Goal: Information Seeking & Learning: Learn about a topic

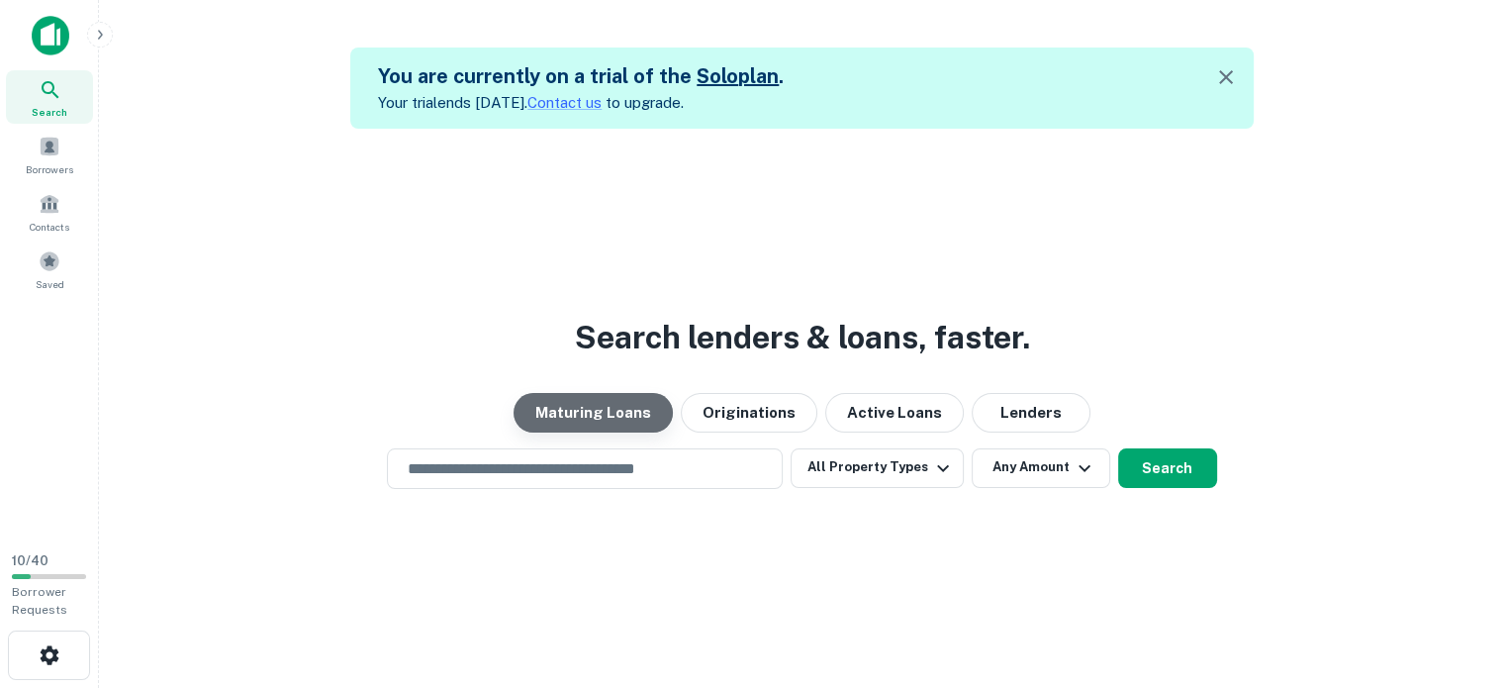
click at [575, 420] on button "Maturing Loans" at bounding box center [592, 413] width 159 height 40
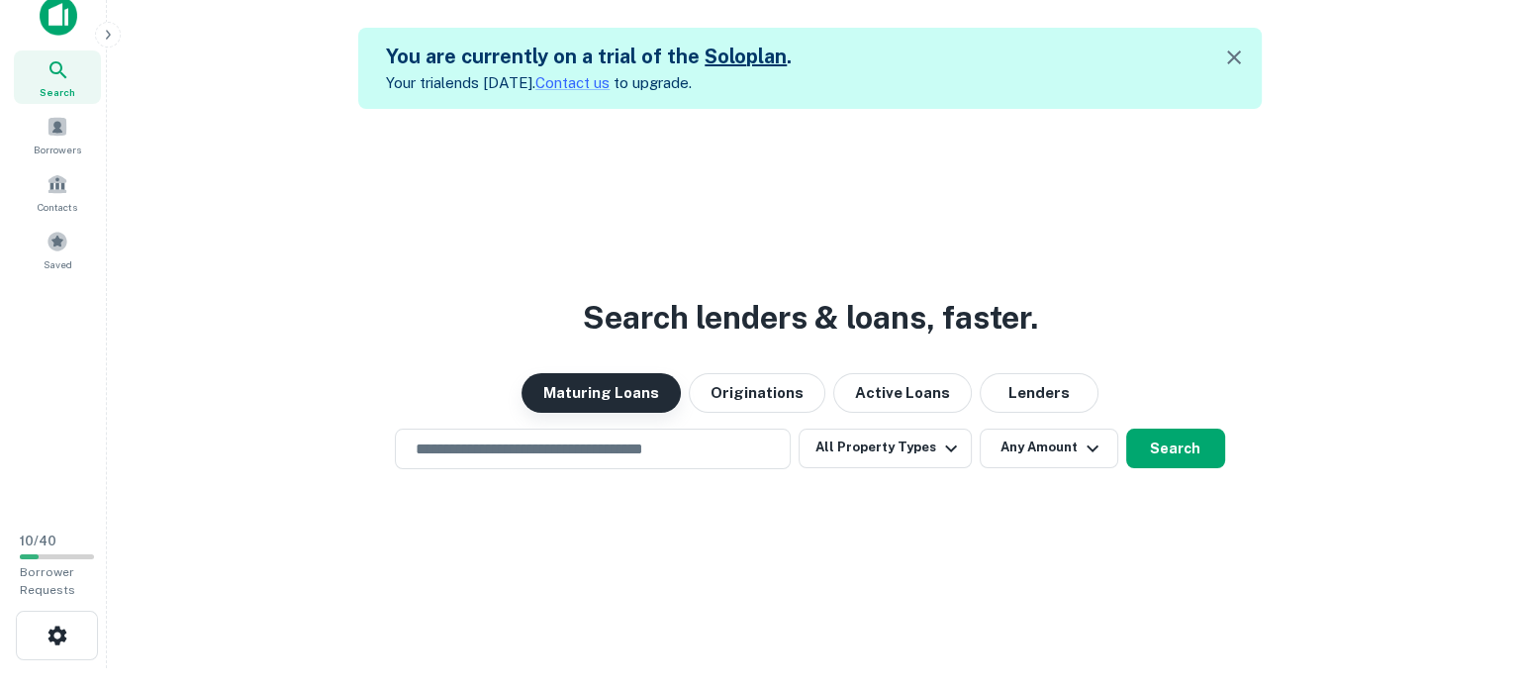
scroll to position [32, 0]
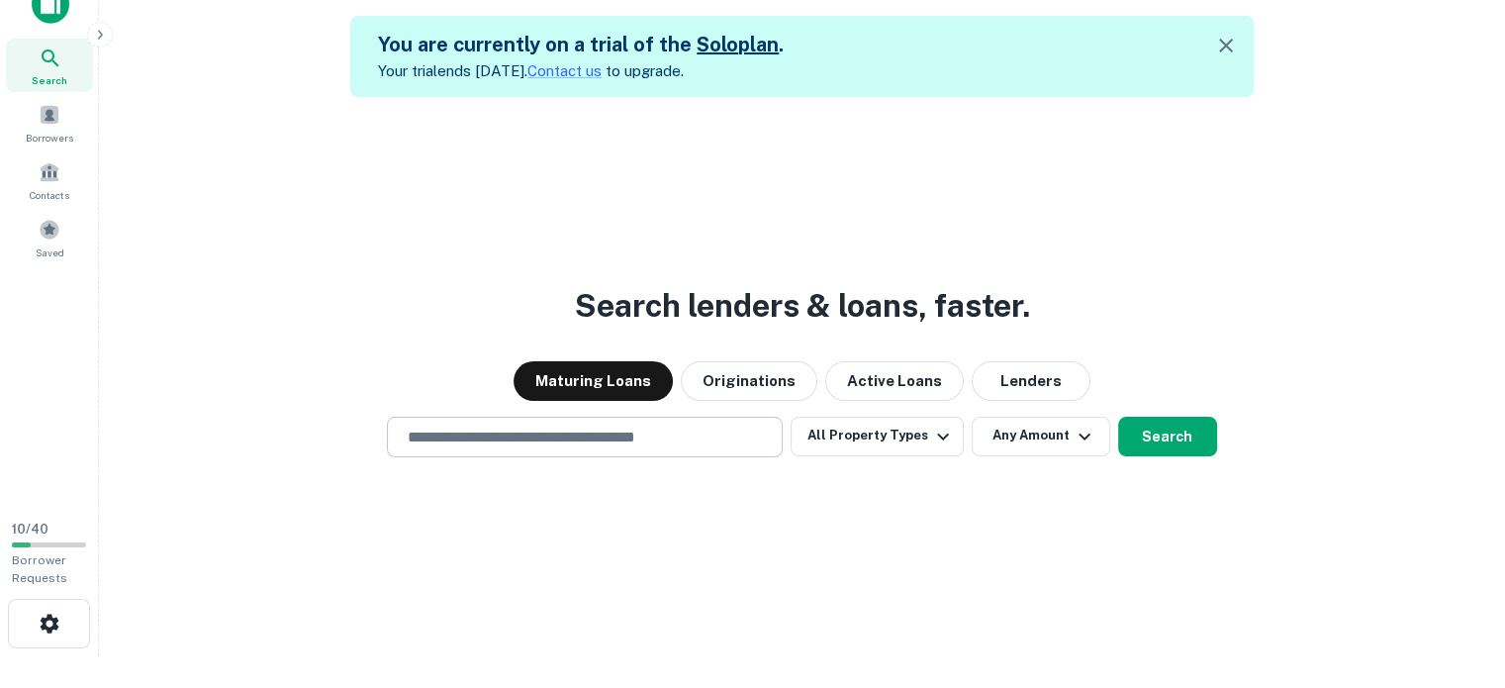
click at [427, 448] on input "text" at bounding box center [585, 436] width 378 height 23
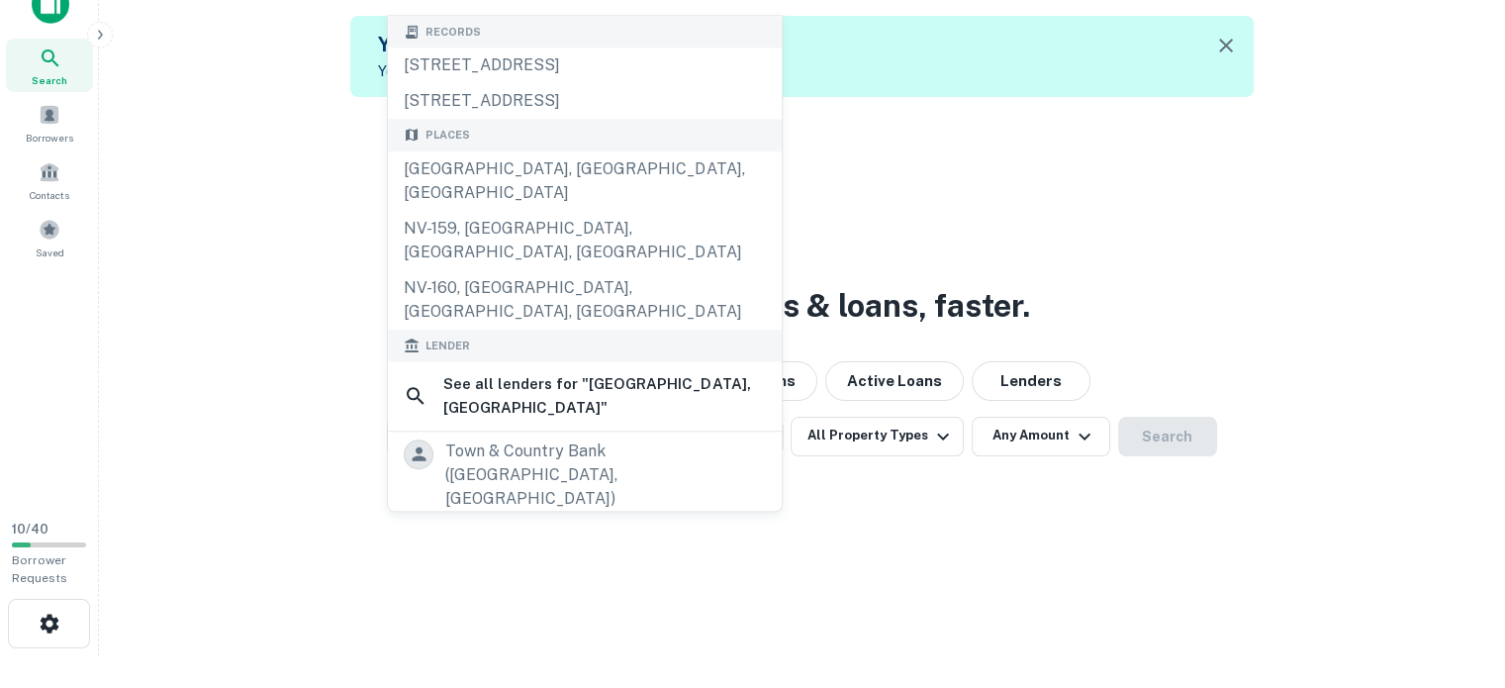
type input "**********"
click at [934, 596] on div "**********" at bounding box center [802, 441] width 1374 height 688
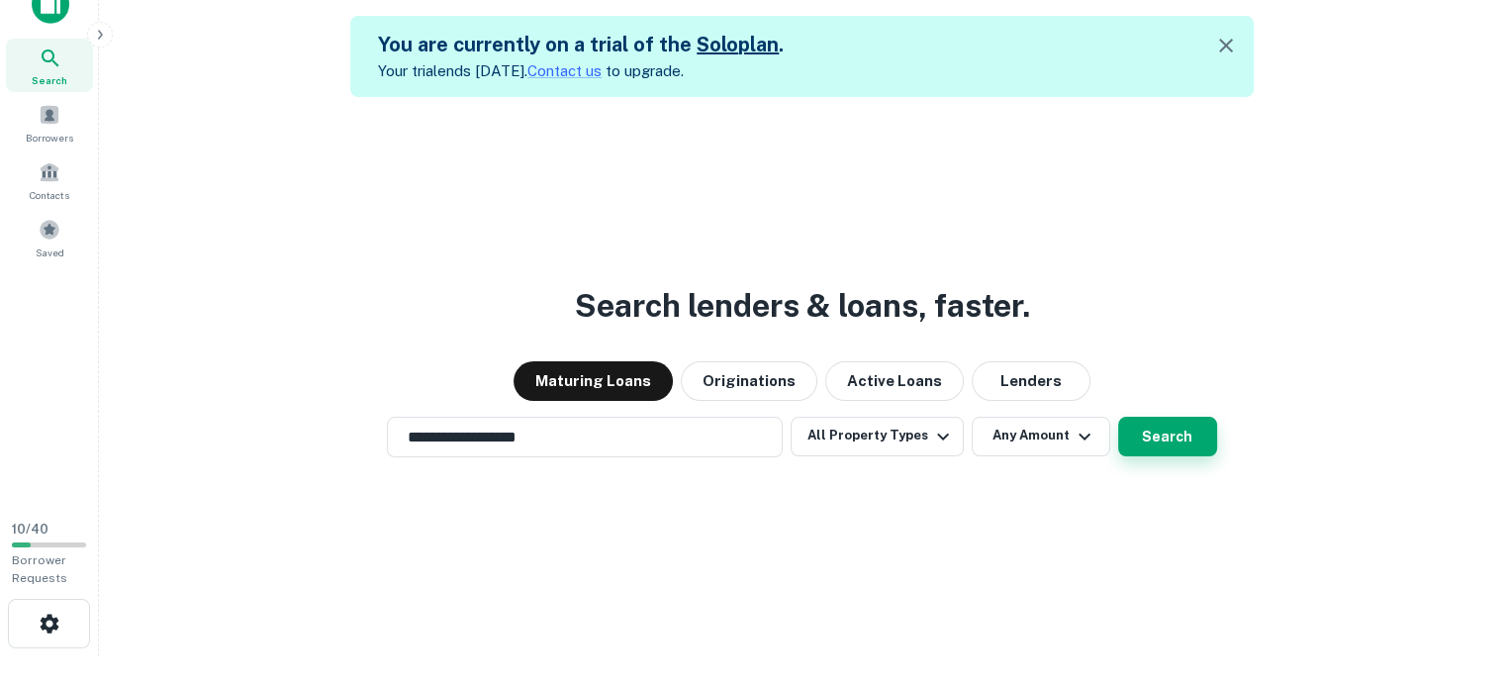
click at [1207, 441] on button "Search" at bounding box center [1167, 437] width 99 height 40
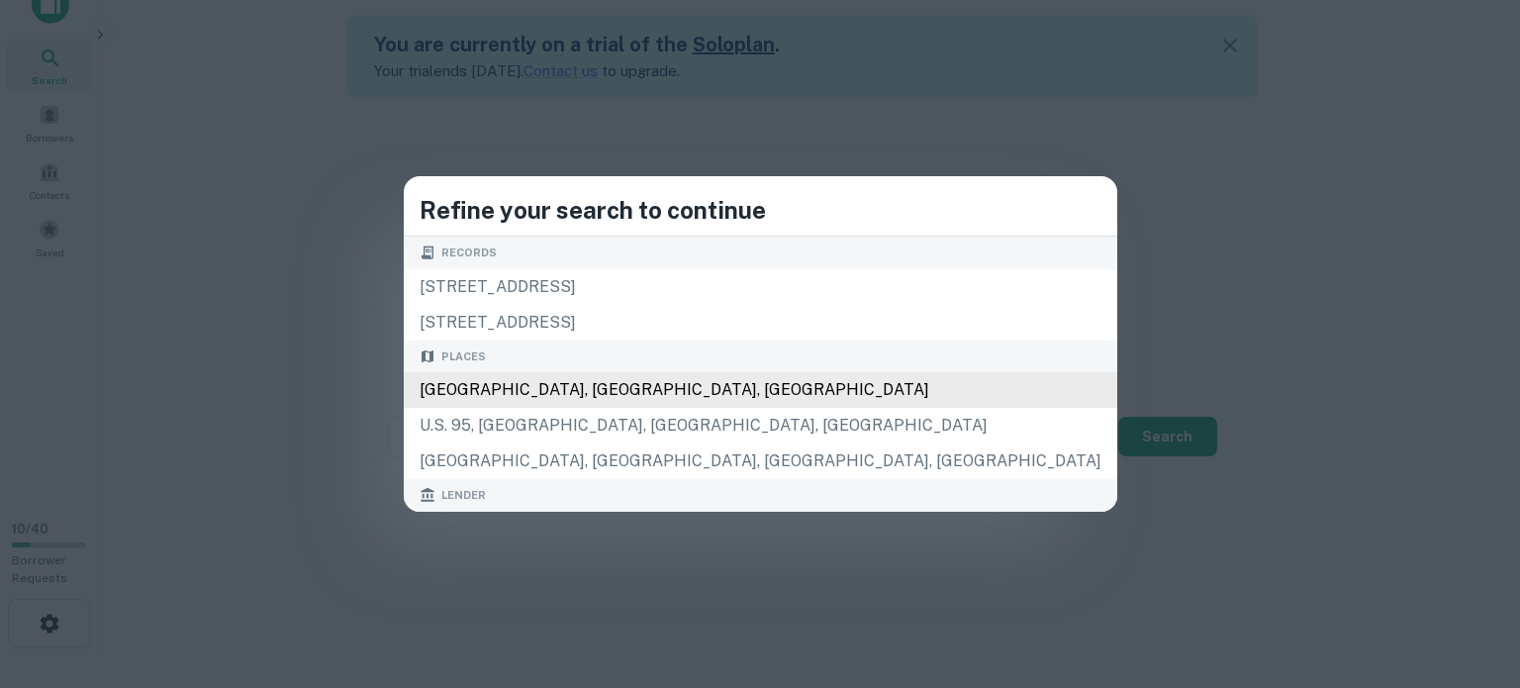
click at [705, 408] on div "[GEOGRAPHIC_DATA], [GEOGRAPHIC_DATA], [GEOGRAPHIC_DATA]" at bounding box center [760, 390] width 713 height 36
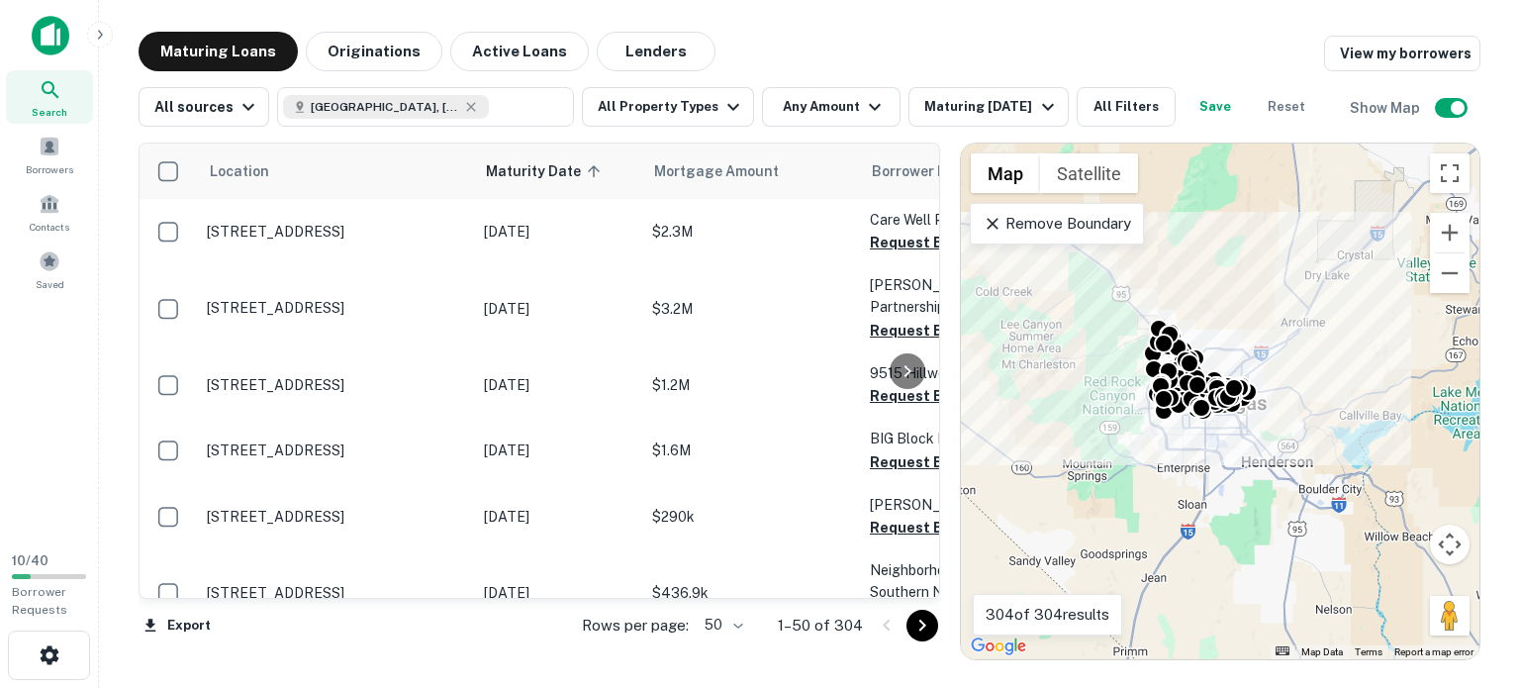
click at [1014, 235] on p "Remove Boundary" at bounding box center [1055, 224] width 147 height 24
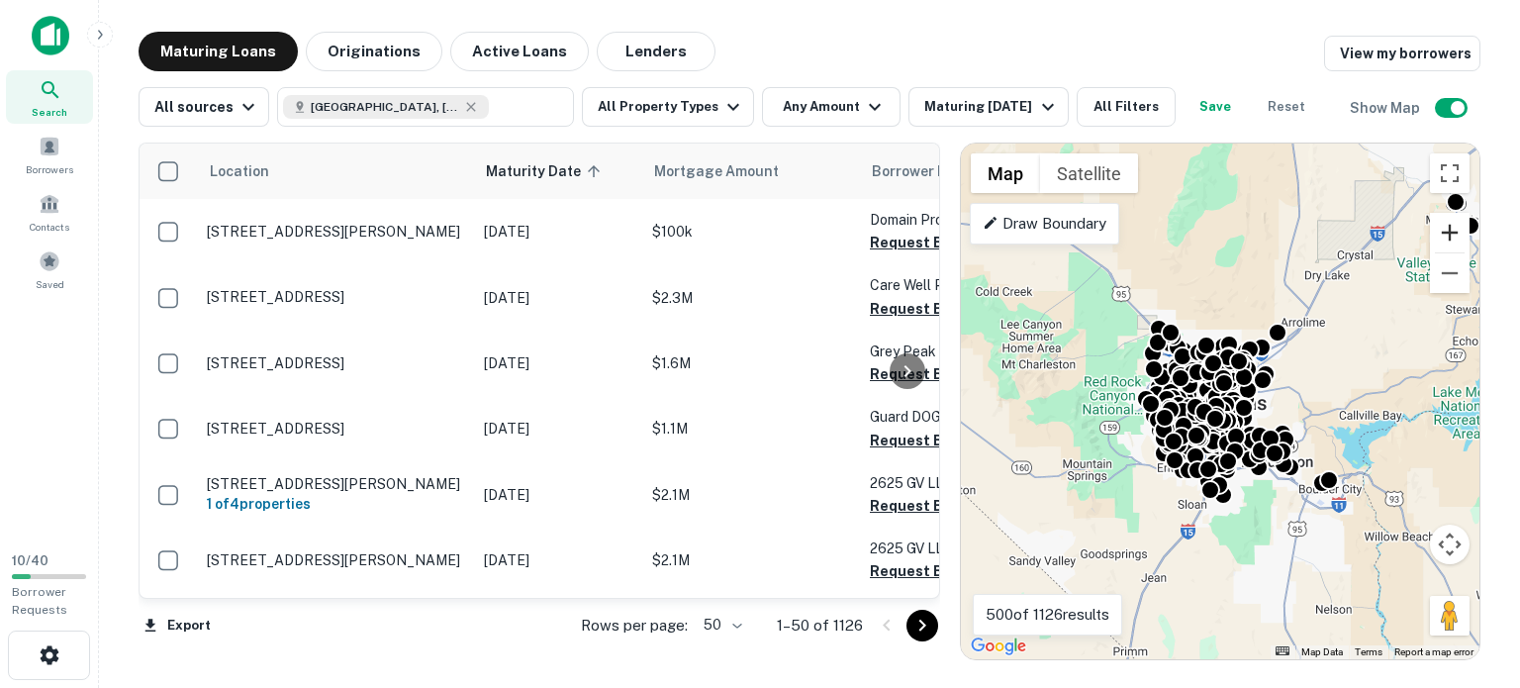
click at [1440, 252] on button "Zoom in" at bounding box center [1450, 233] width 40 height 40
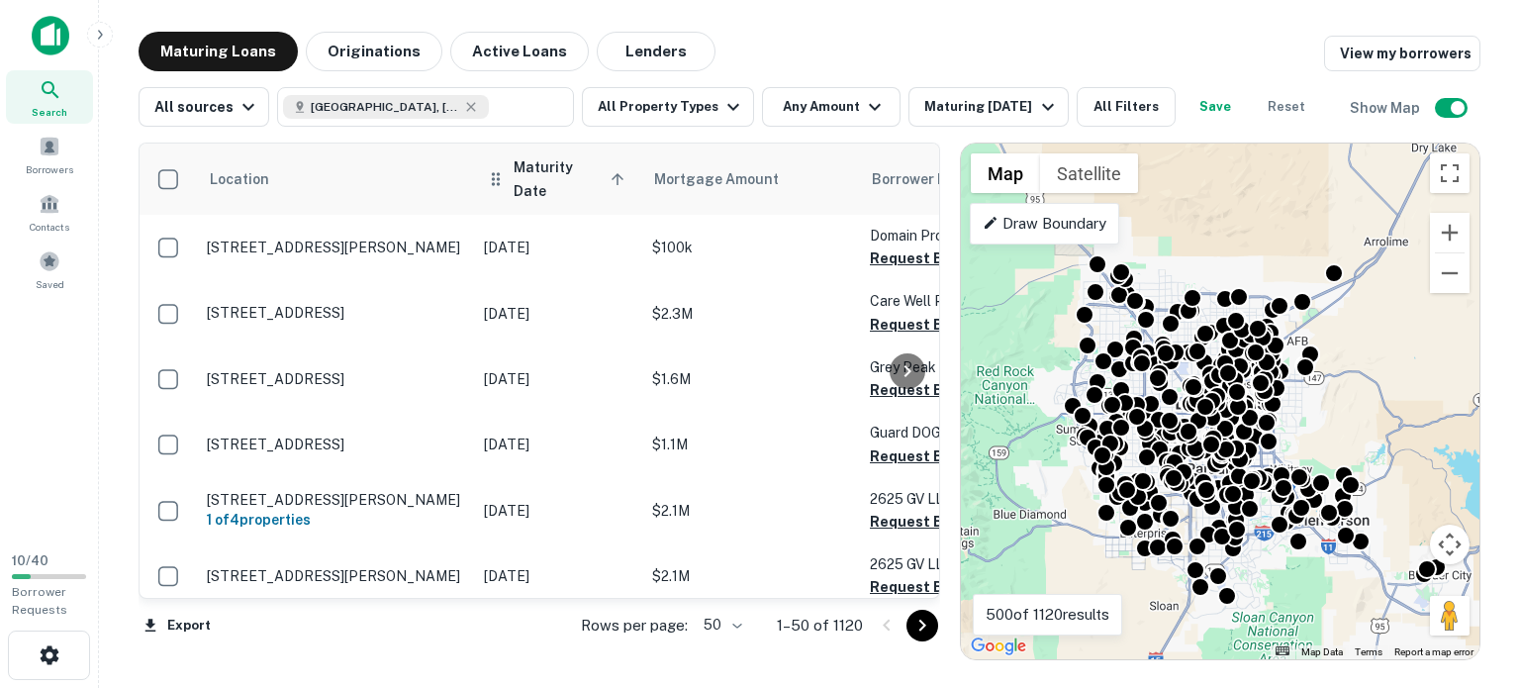
click at [560, 203] on span "Maturity Date sorted ascending" at bounding box center [571, 178] width 117 height 47
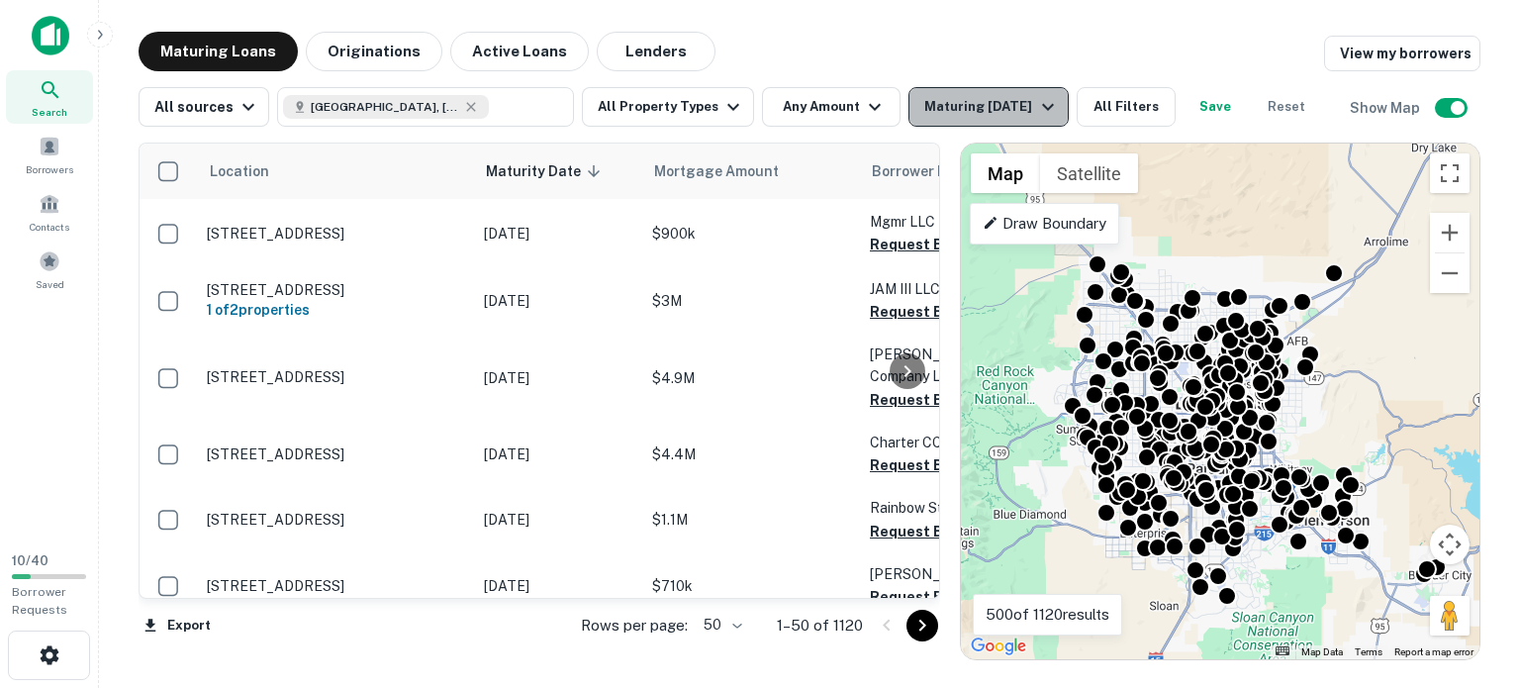
click at [1060, 98] on icon "button" at bounding box center [1048, 107] width 24 height 24
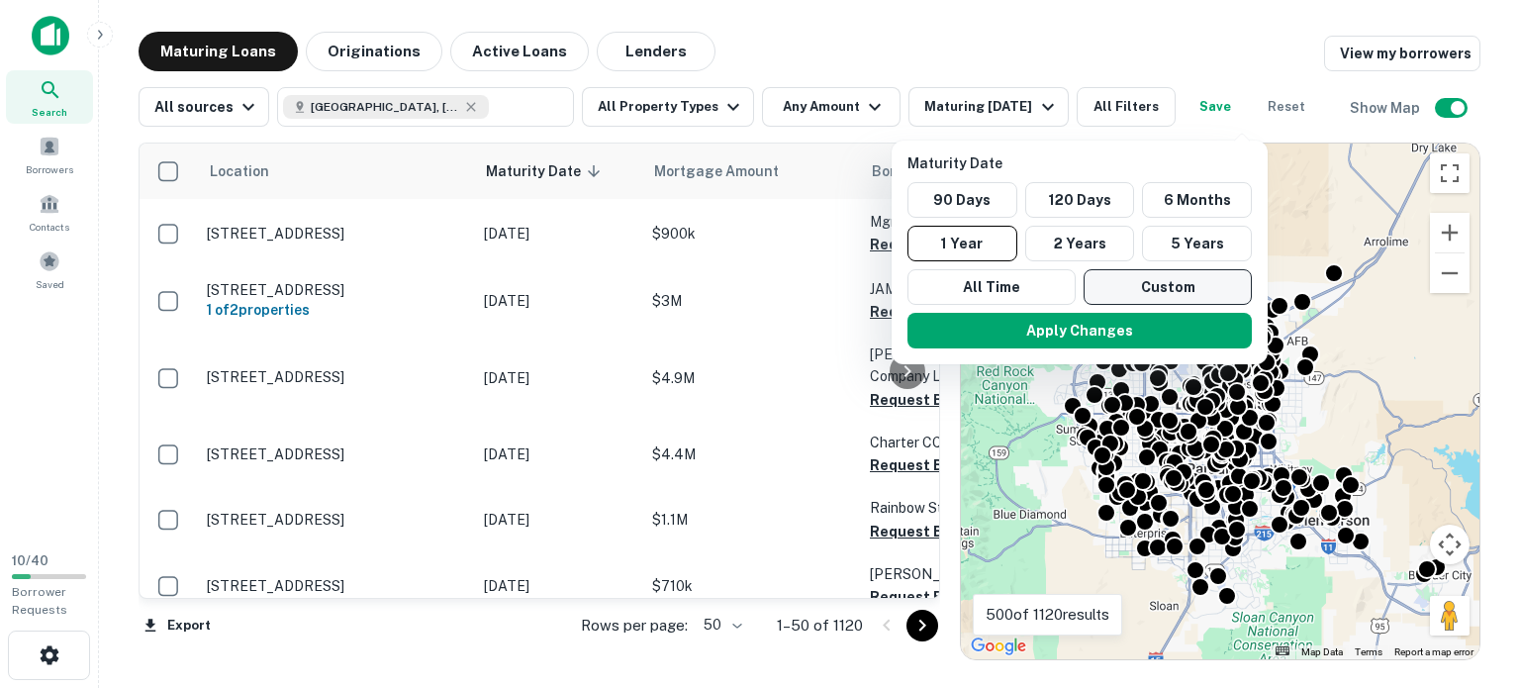
click at [1152, 305] on button "Custom" at bounding box center [1167, 287] width 168 height 36
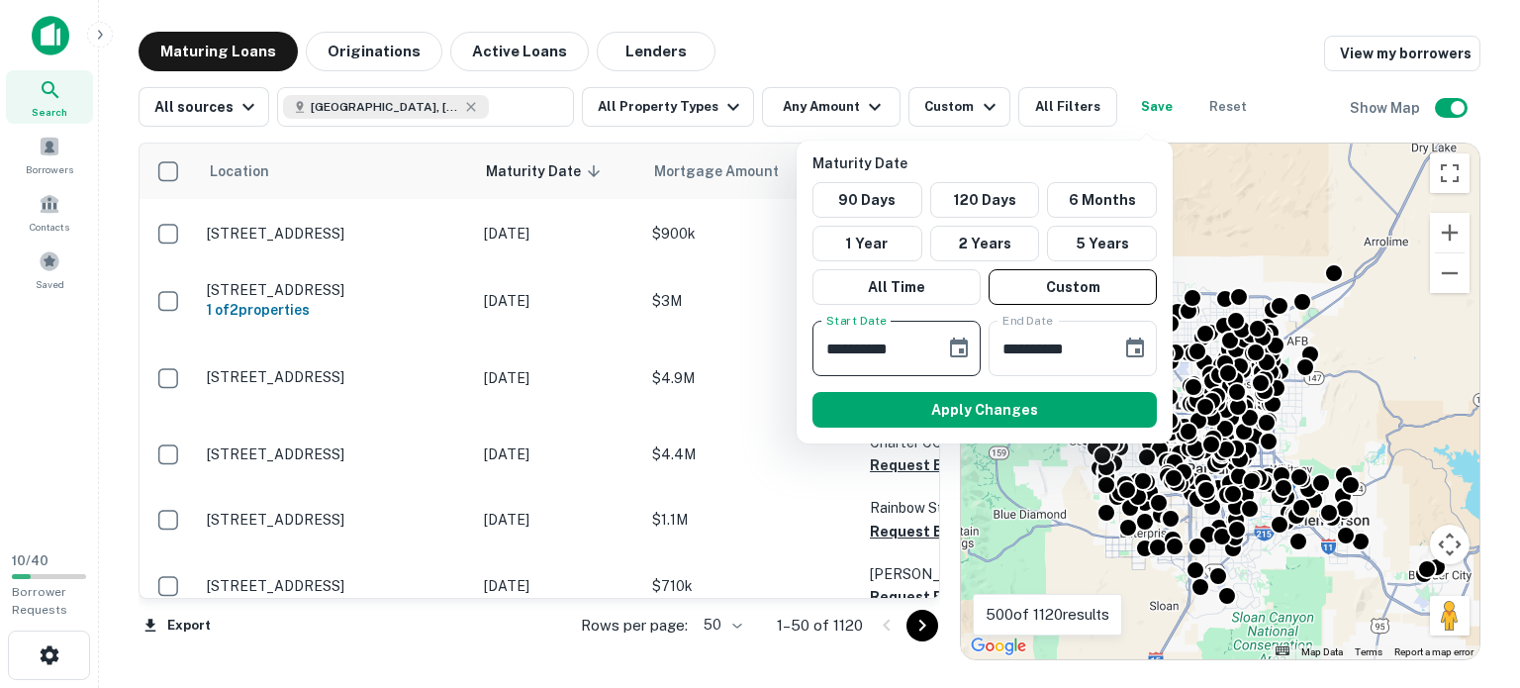
click at [829, 376] on input "**********" at bounding box center [871, 348] width 119 height 55
type input "**********"
click at [1069, 376] on input "**********" at bounding box center [1047, 348] width 119 height 55
click at [1129, 357] on icon "Choose date, selected date is Aug 14, 2025" at bounding box center [1135, 347] width 18 height 20
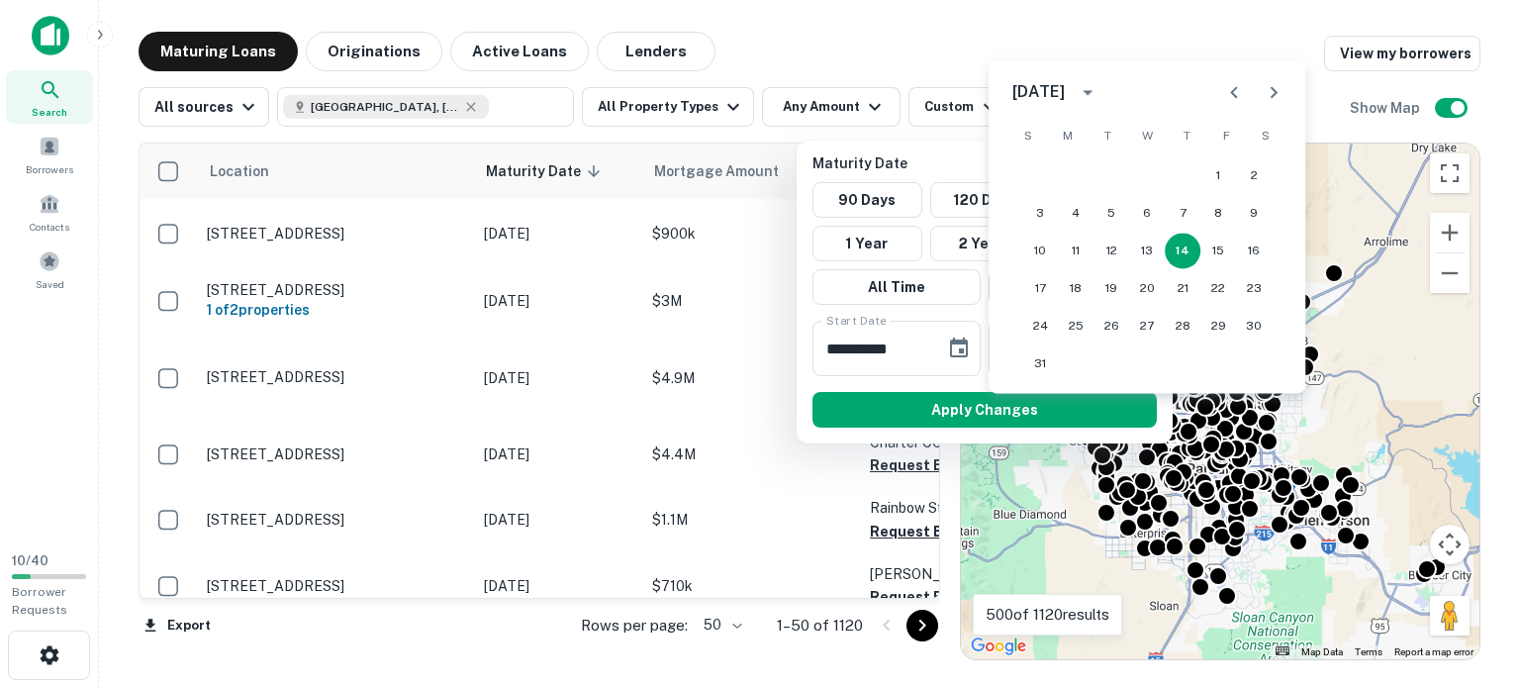
click at [1099, 83] on icon "calendar view is open, switch to year view" at bounding box center [1087, 92] width 24 height 24
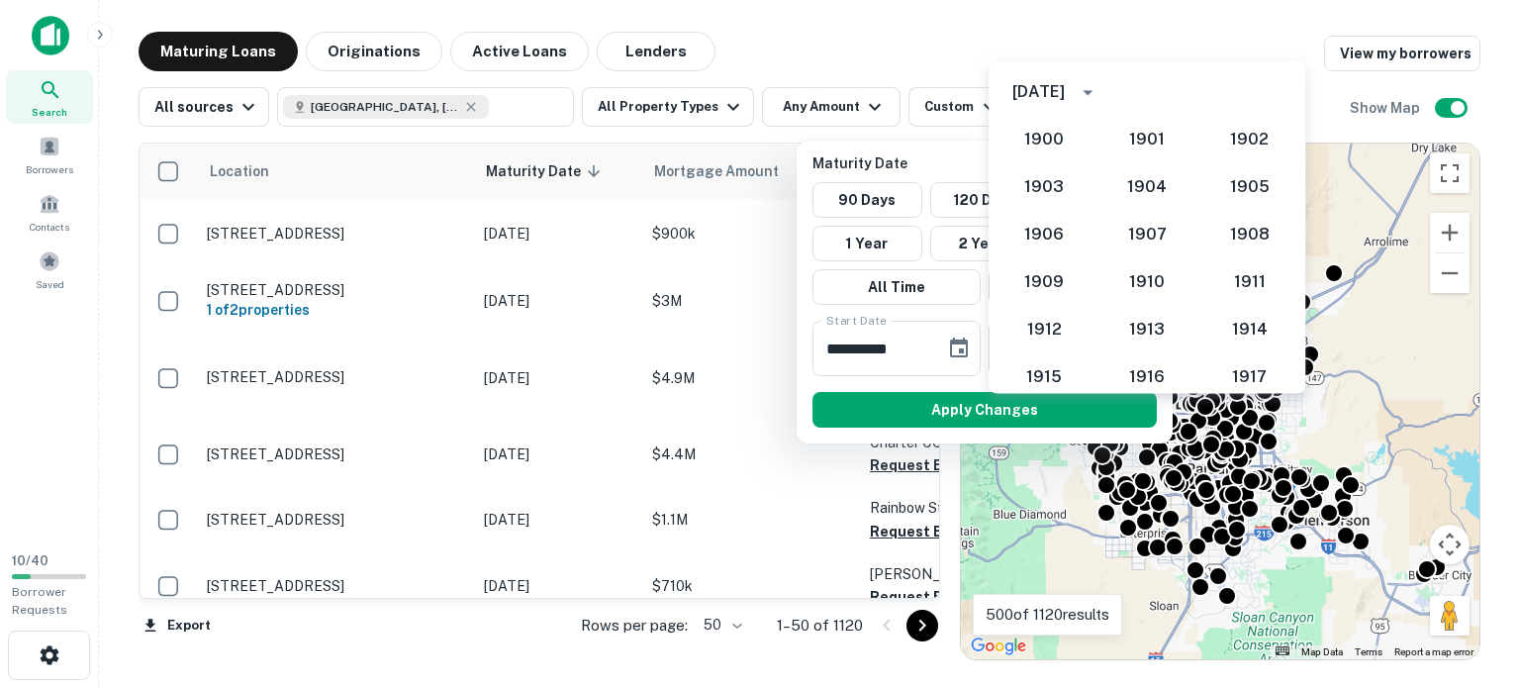
scroll to position [1832, 0]
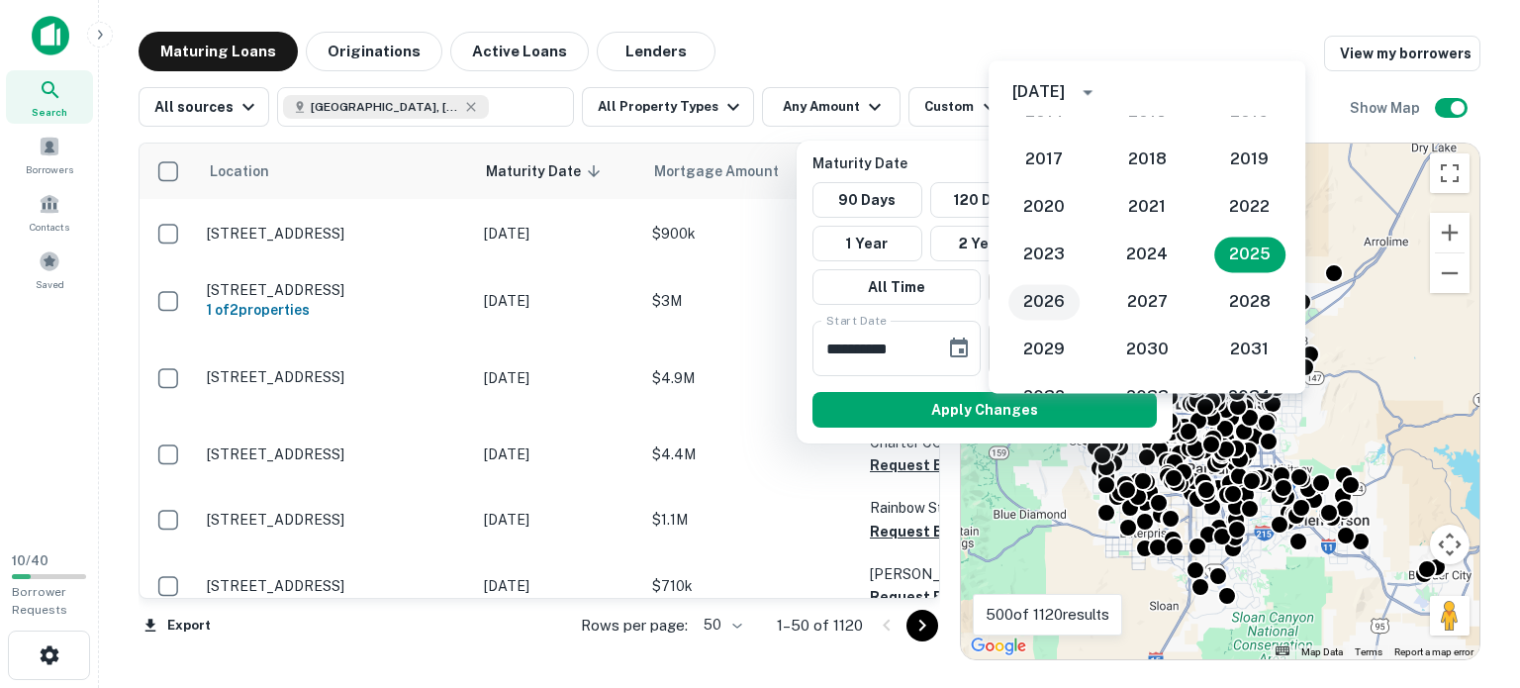
click at [1053, 298] on button "2026" at bounding box center [1043, 302] width 71 height 36
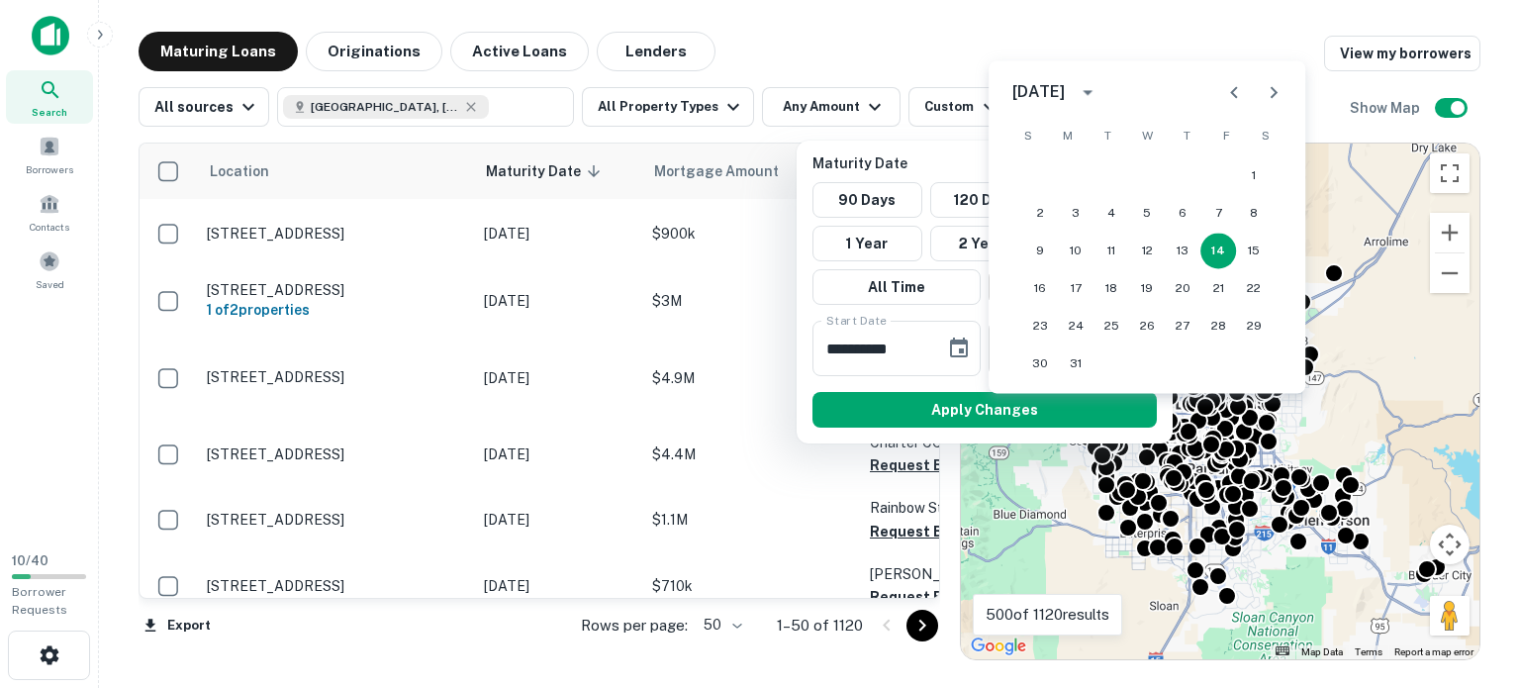
click at [1230, 87] on icon "Previous month" at bounding box center [1233, 92] width 7 height 12
click at [1146, 171] on button "1" at bounding box center [1147, 175] width 36 height 36
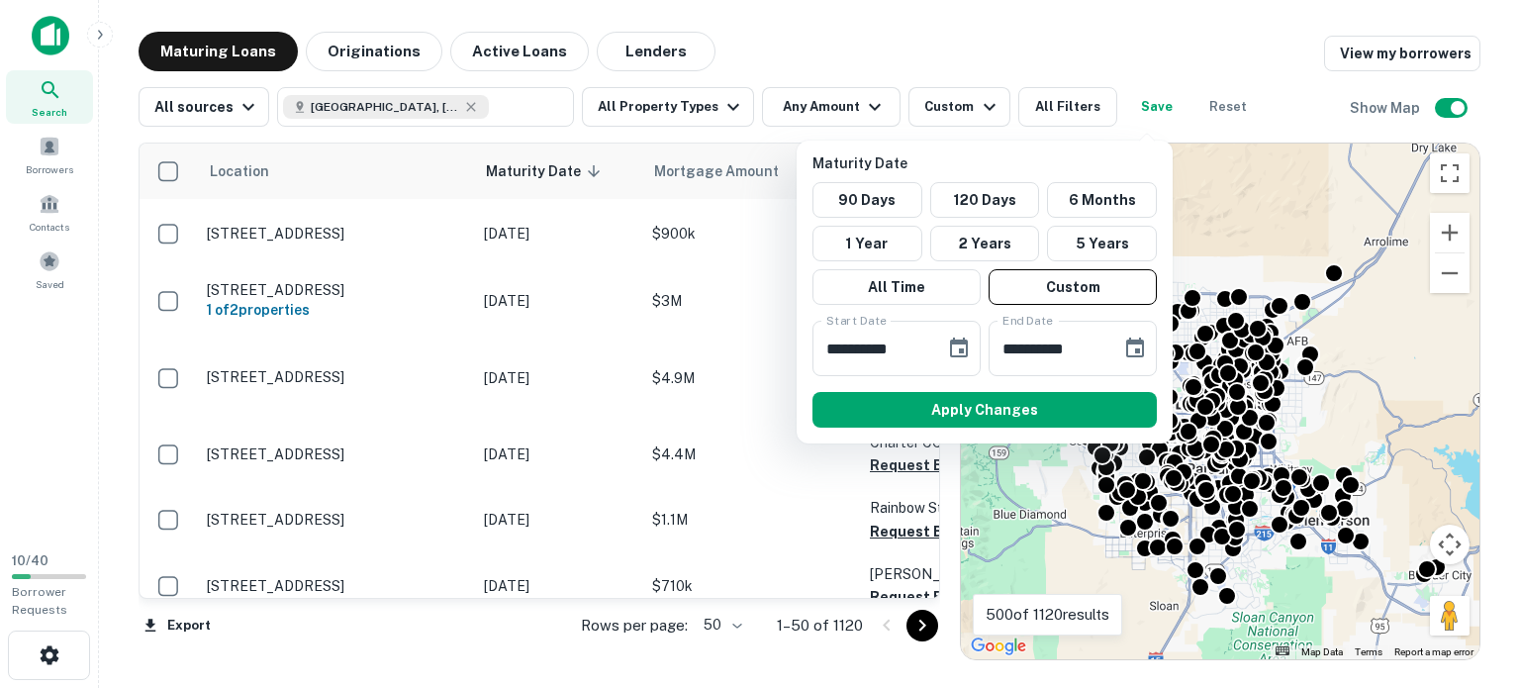
type input "**********"
click at [966, 427] on button "Apply Changes" at bounding box center [984, 410] width 344 height 36
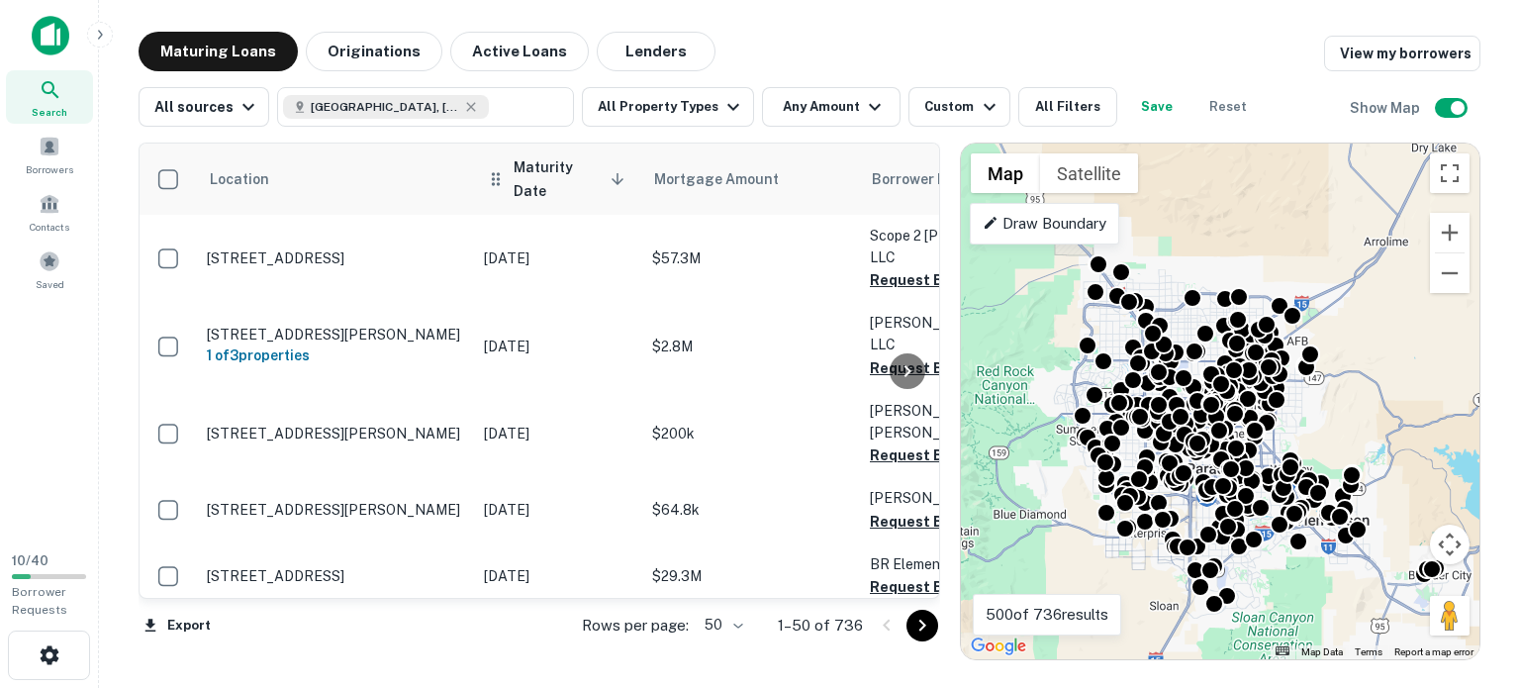
click at [615, 188] on icon at bounding box center [617, 179] width 18 height 18
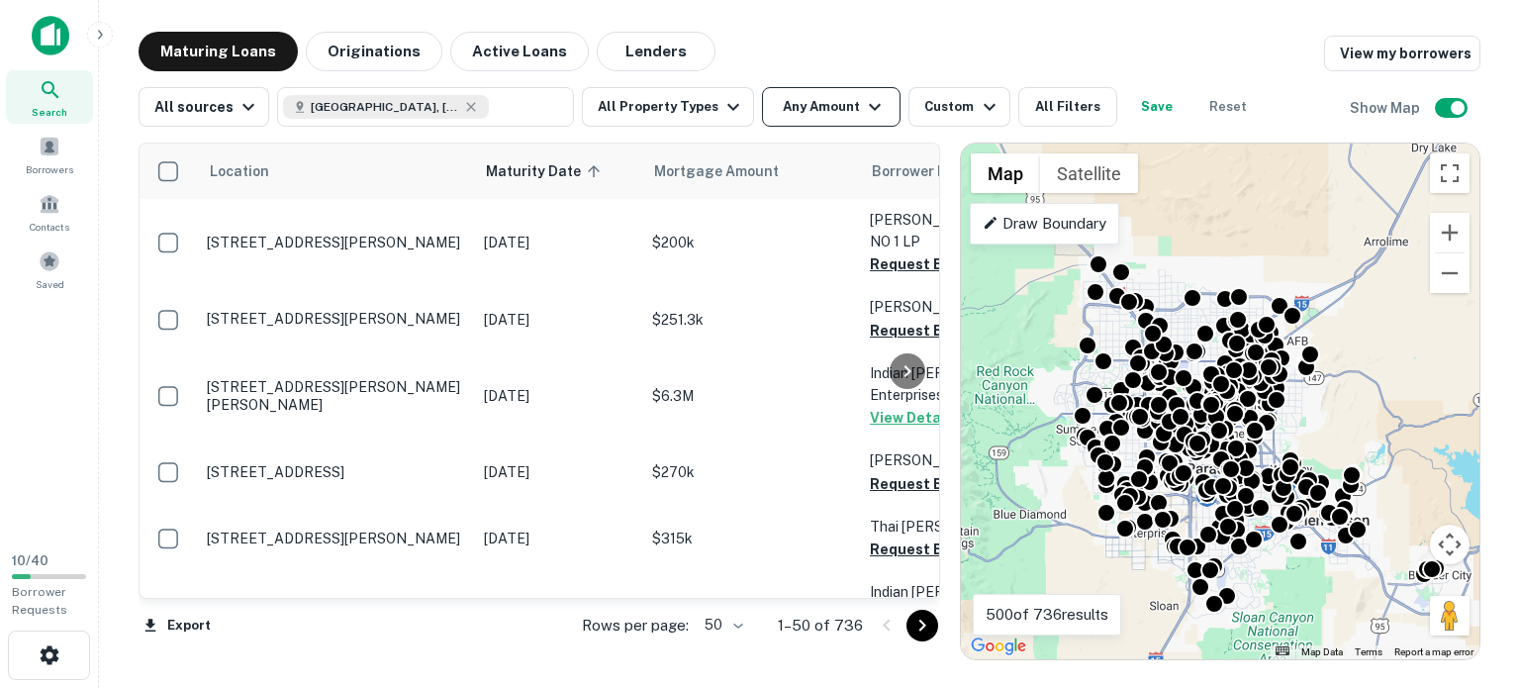
click at [886, 103] on icon "button" at bounding box center [875, 107] width 24 height 24
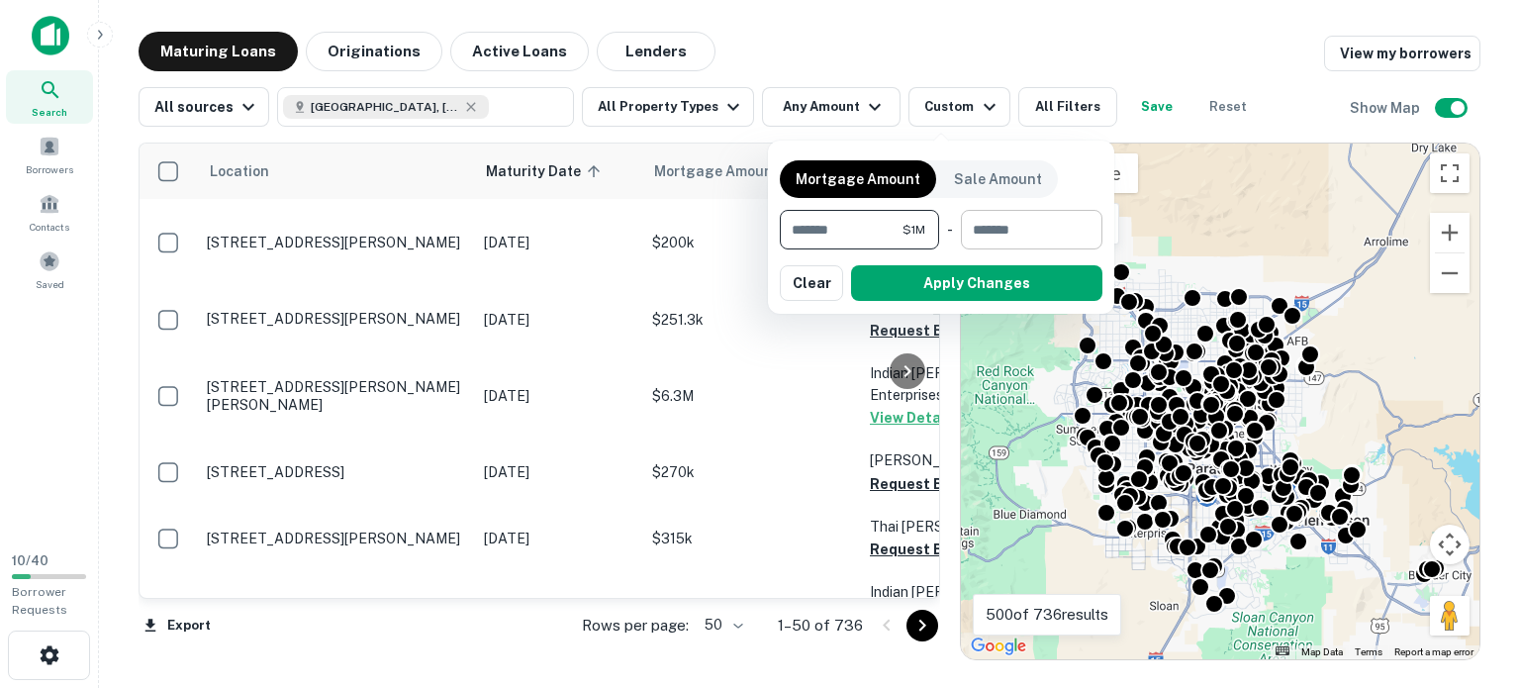
type input "*******"
click at [1013, 249] on input "number" at bounding box center [1025, 230] width 128 height 40
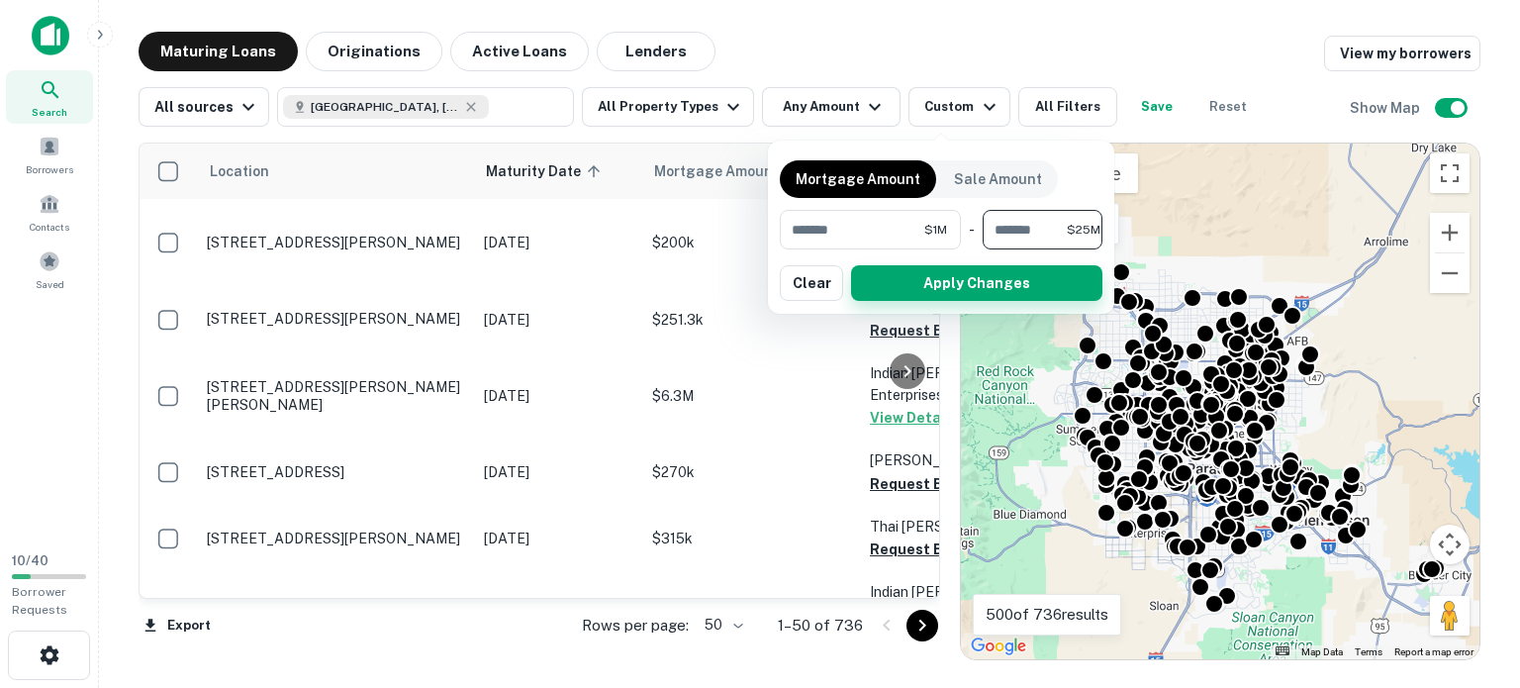
type input "********"
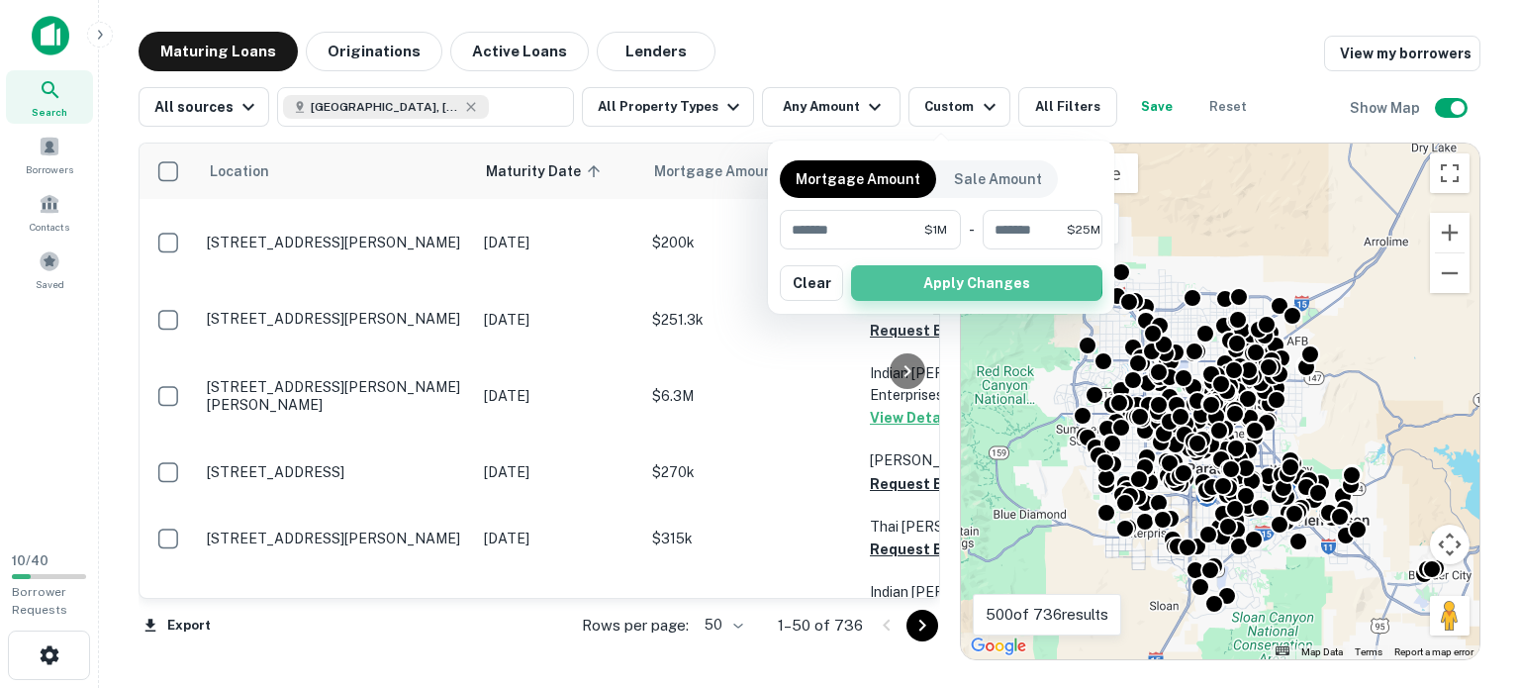
click at [963, 301] on button "Apply Changes" at bounding box center [976, 283] width 251 height 36
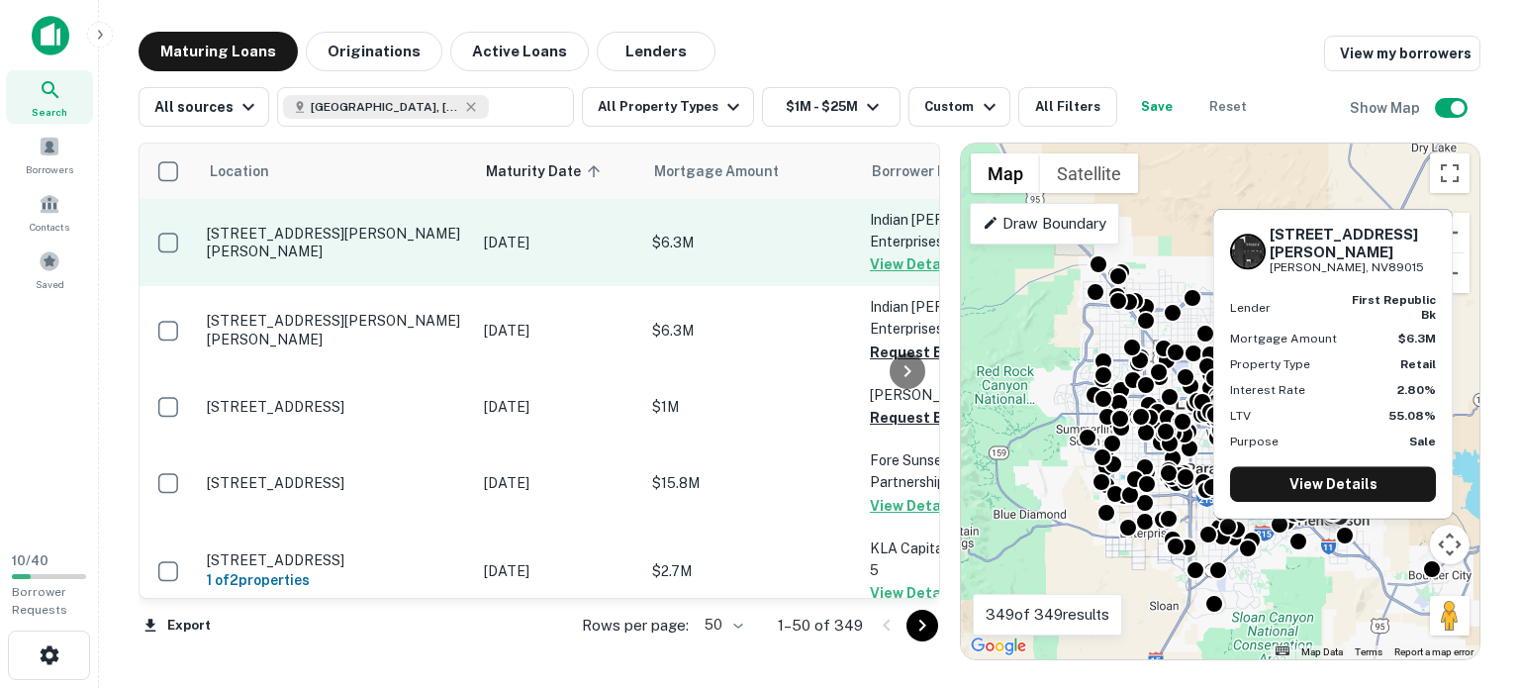
click at [348, 260] on p "[STREET_ADDRESS][PERSON_NAME][PERSON_NAME]" at bounding box center [335, 243] width 257 height 36
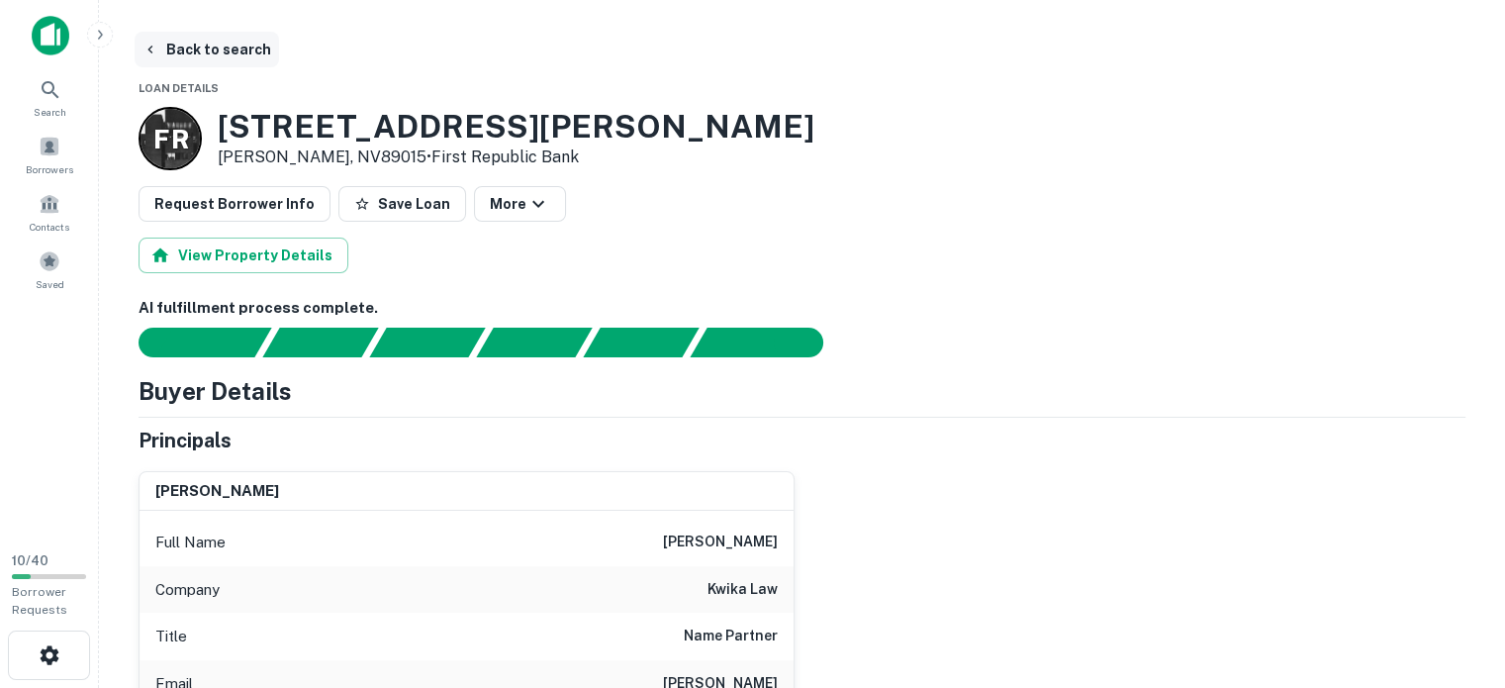
click at [202, 41] on button "Back to search" at bounding box center [207, 50] width 144 height 36
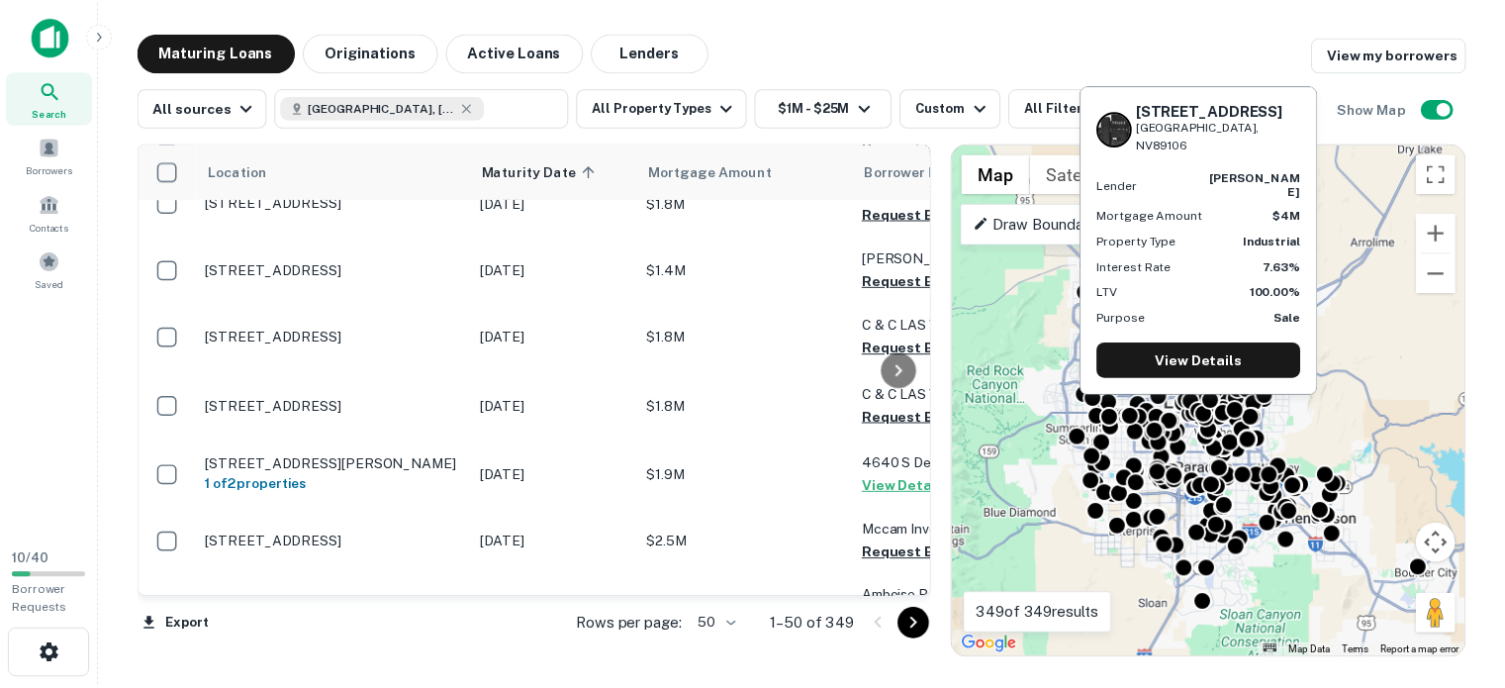
scroll to position [1187, 0]
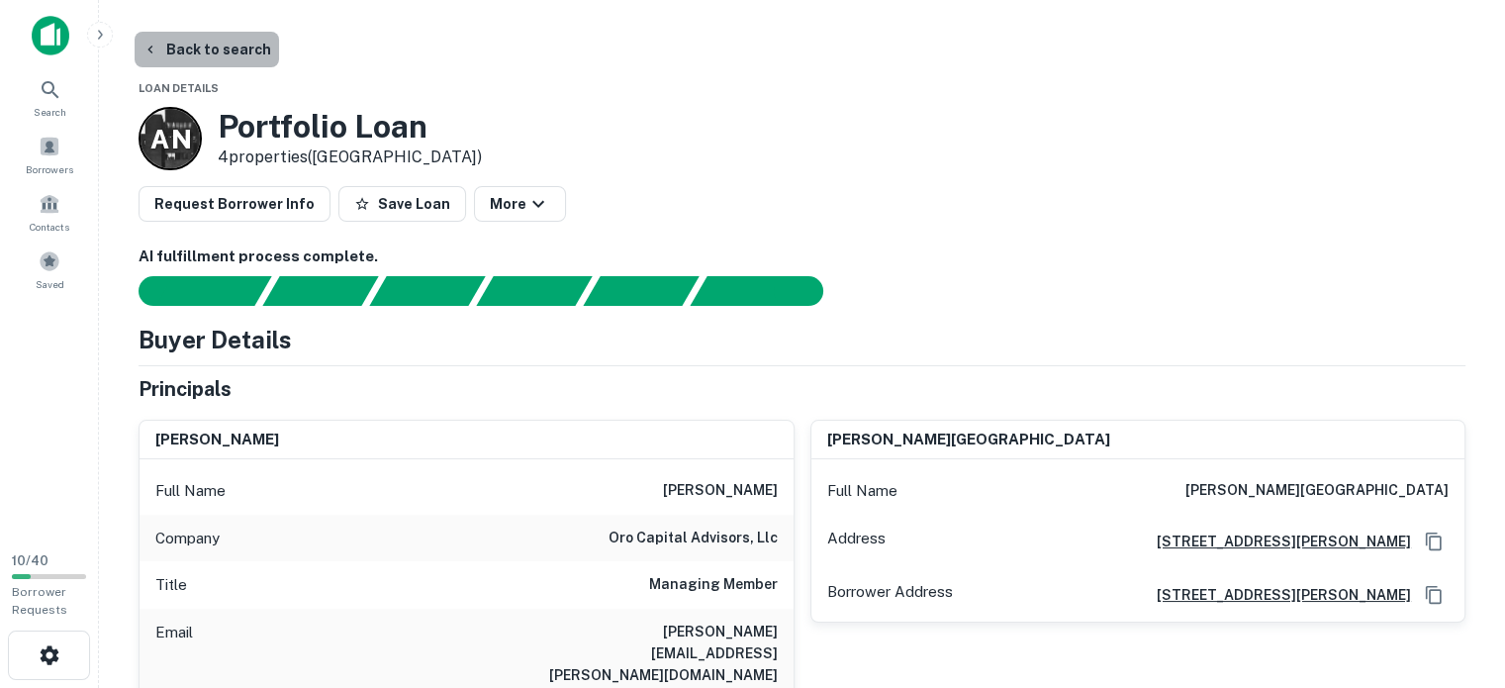
click at [171, 44] on button "Back to search" at bounding box center [207, 50] width 144 height 36
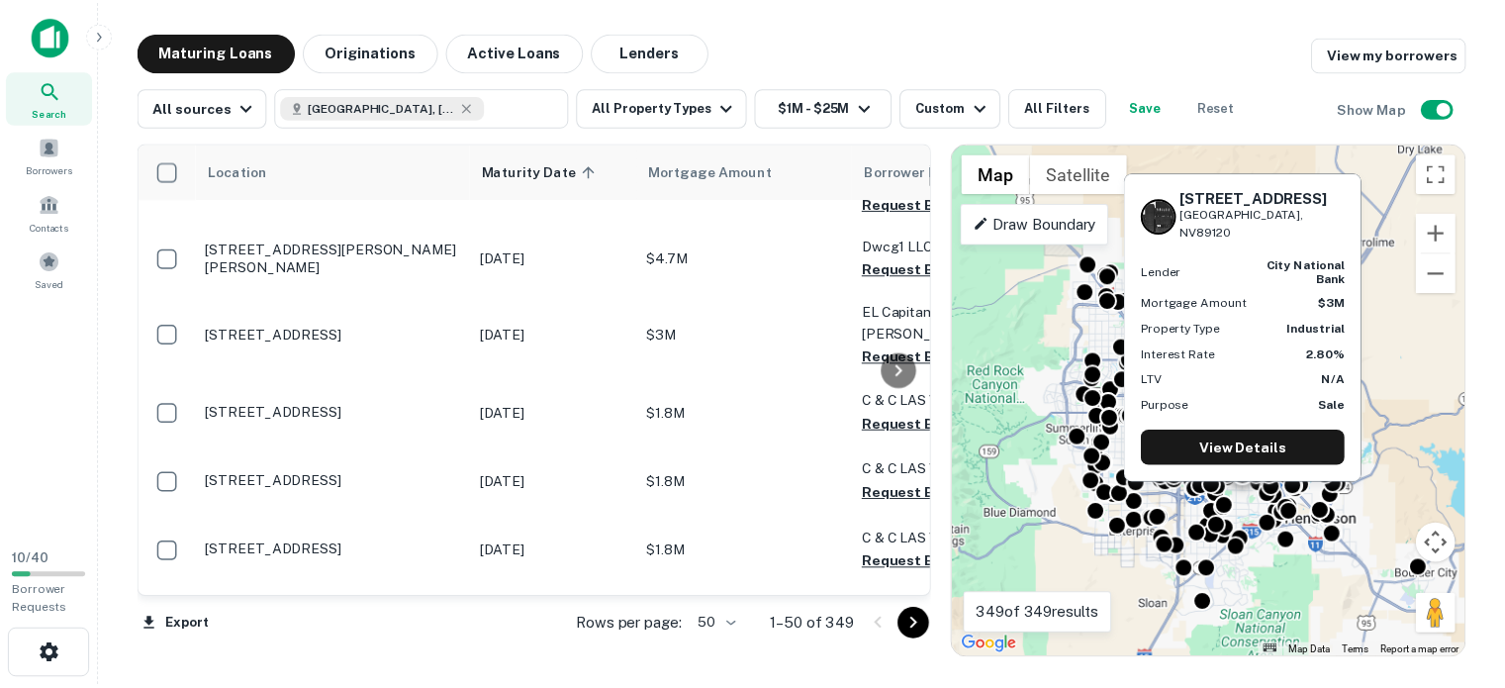
scroll to position [1781, 0]
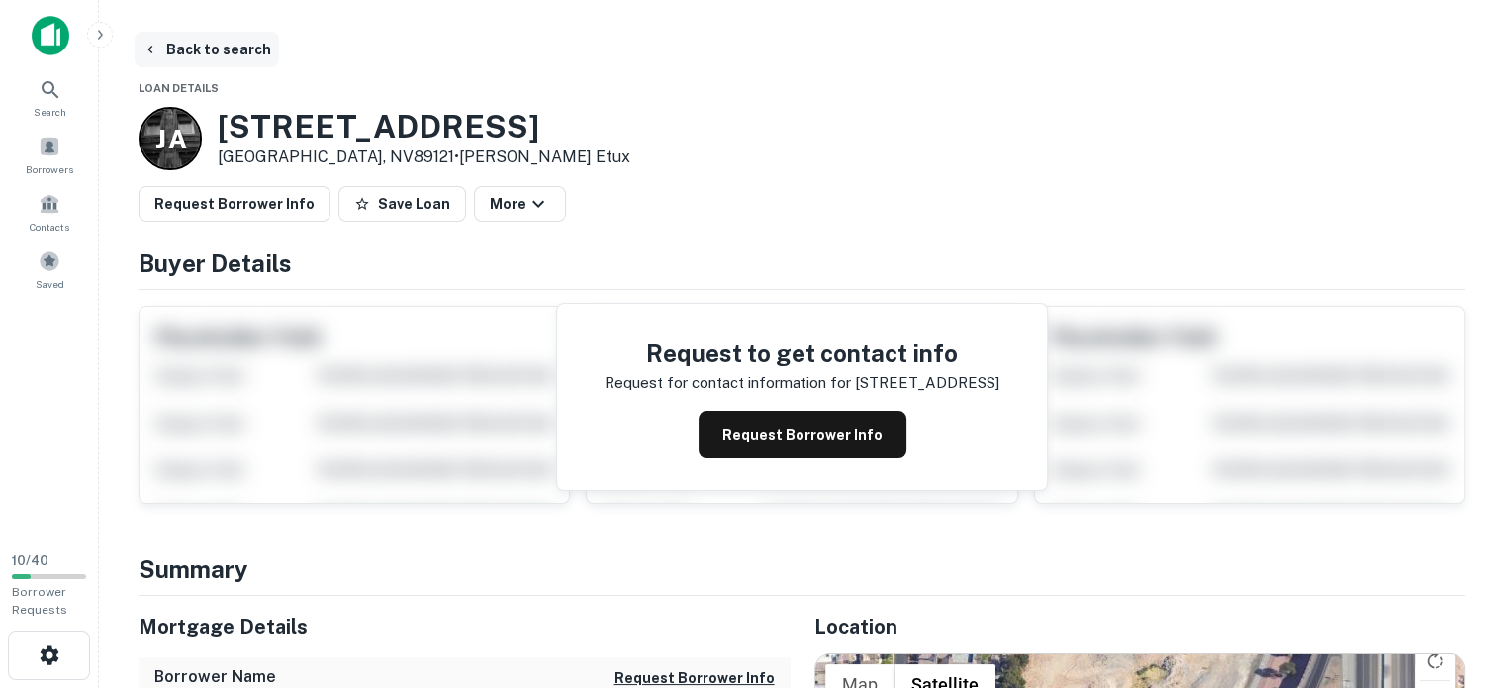
click at [200, 49] on button "Back to search" at bounding box center [207, 50] width 144 height 36
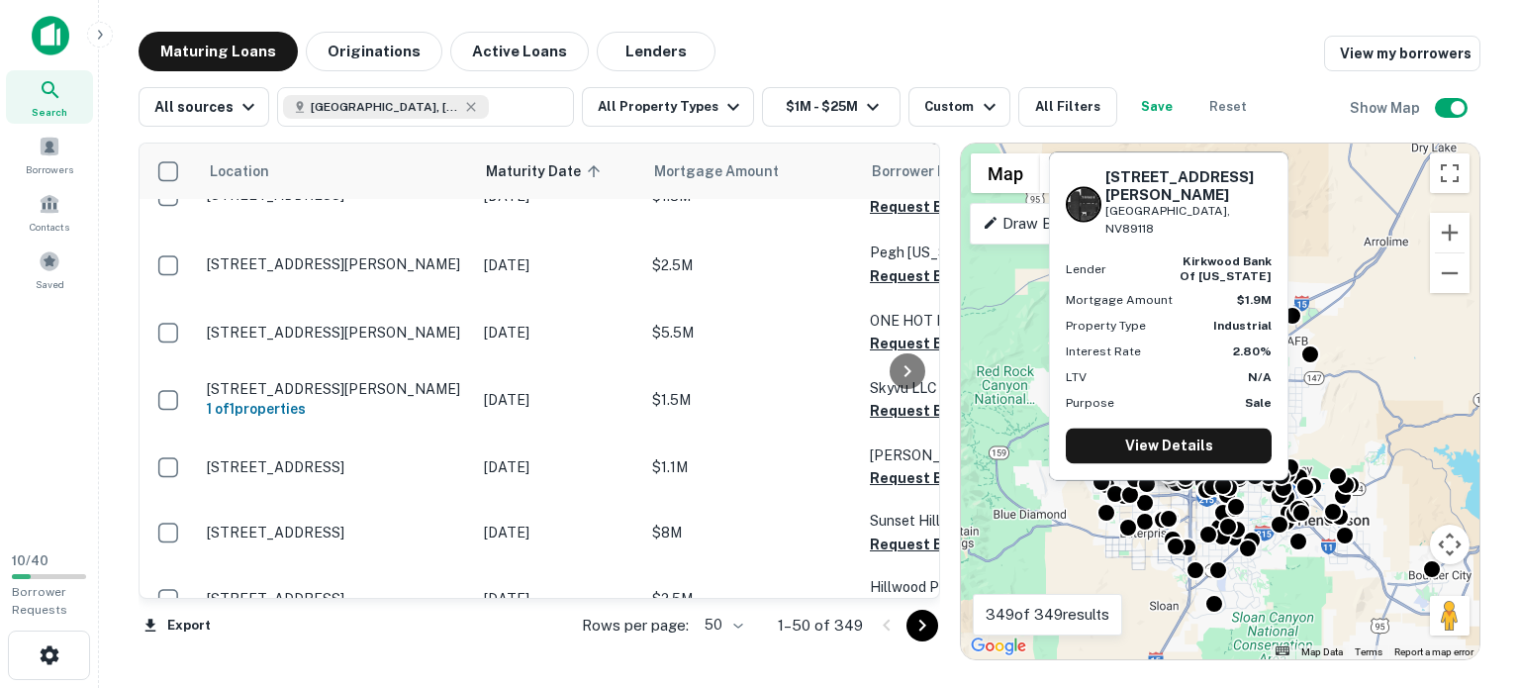
scroll to position [2275, 0]
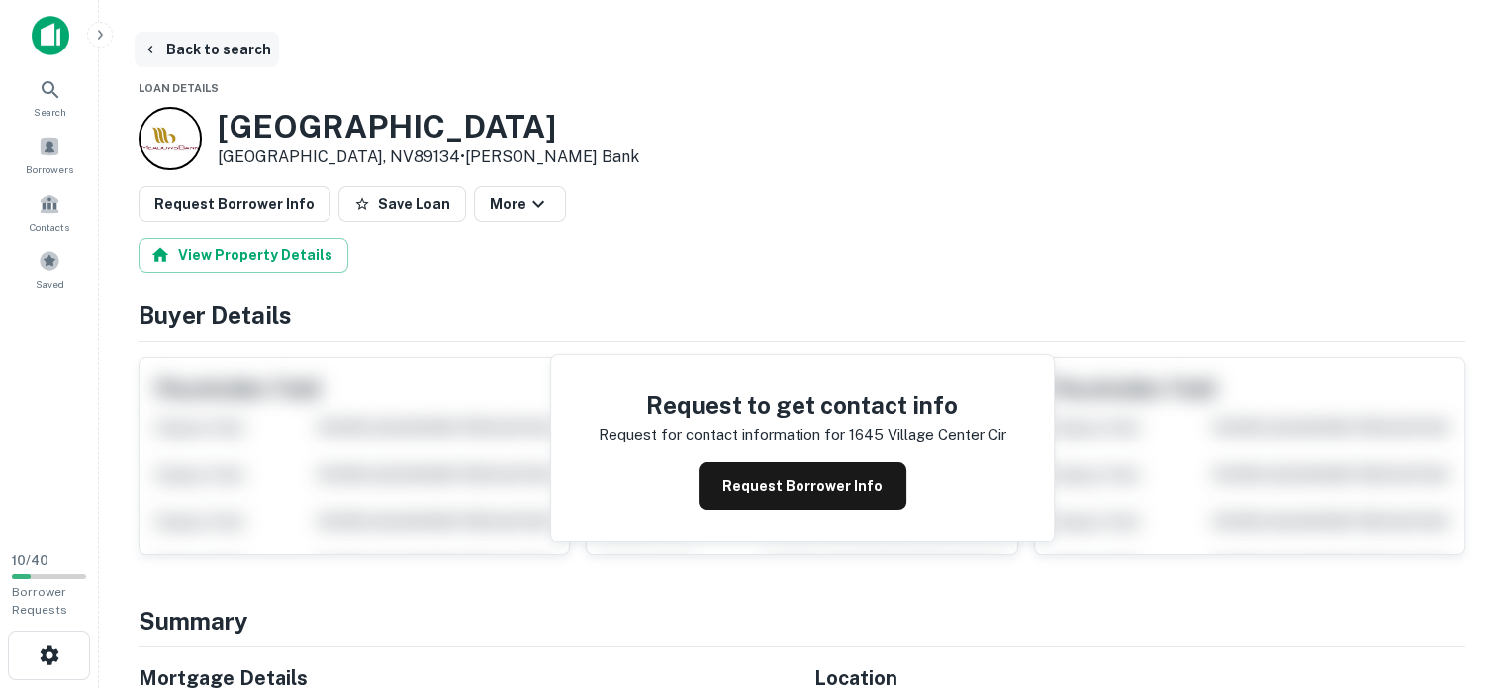
click at [205, 45] on button "Back to search" at bounding box center [207, 50] width 144 height 36
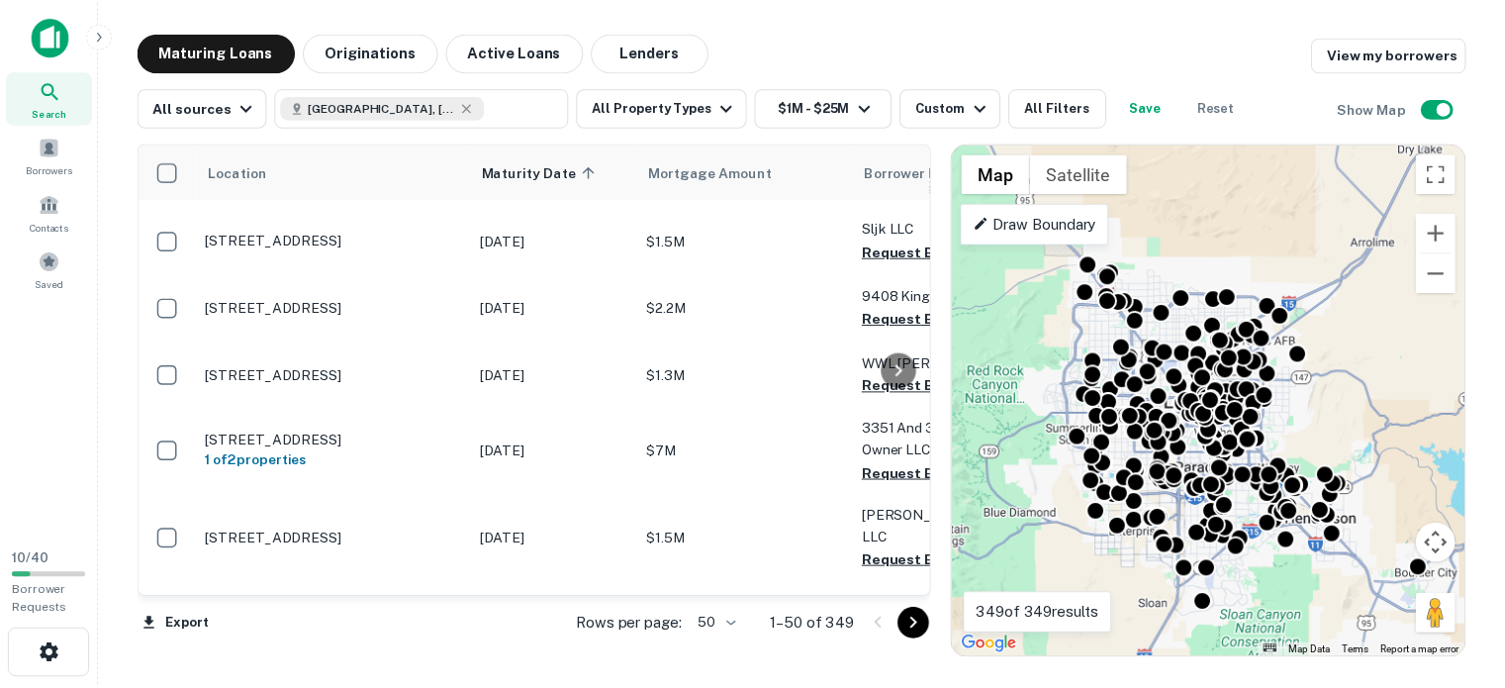
scroll to position [2766, 0]
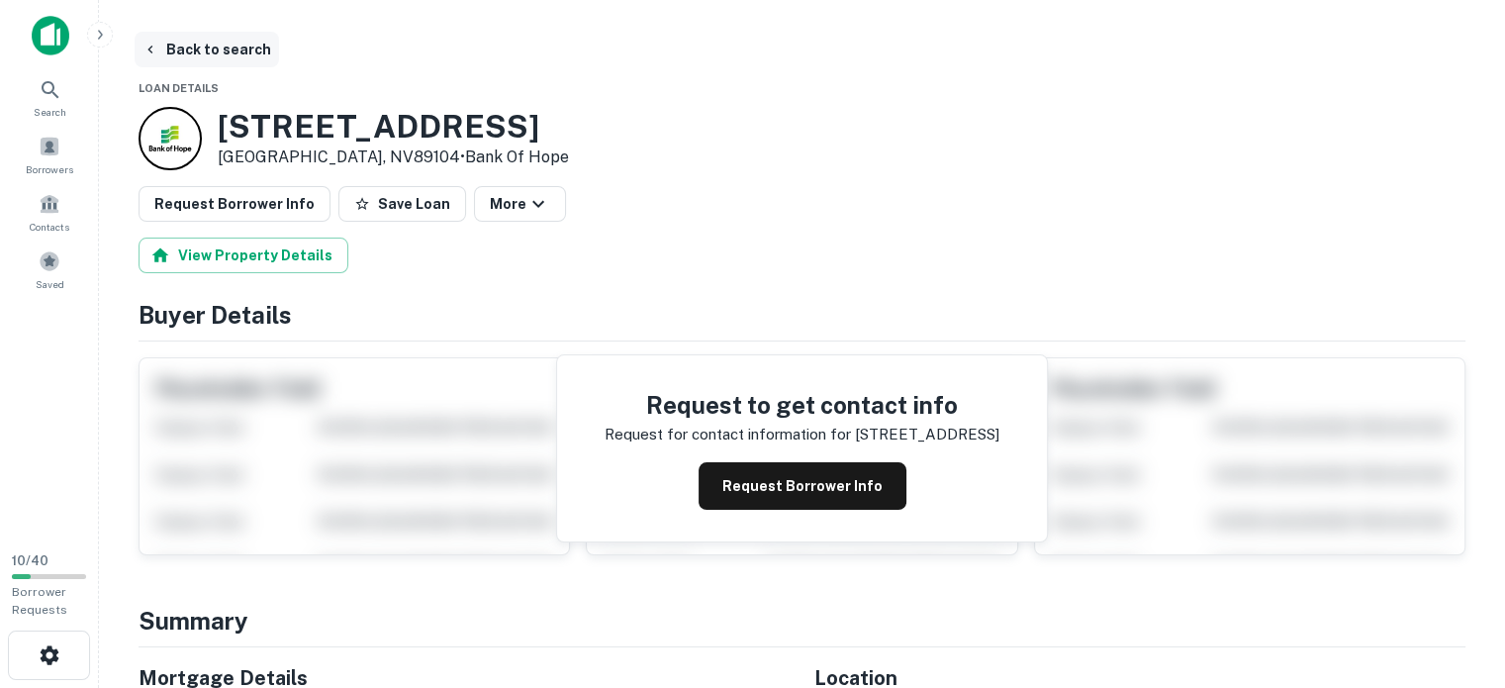
click at [213, 46] on button "Back to search" at bounding box center [207, 50] width 144 height 36
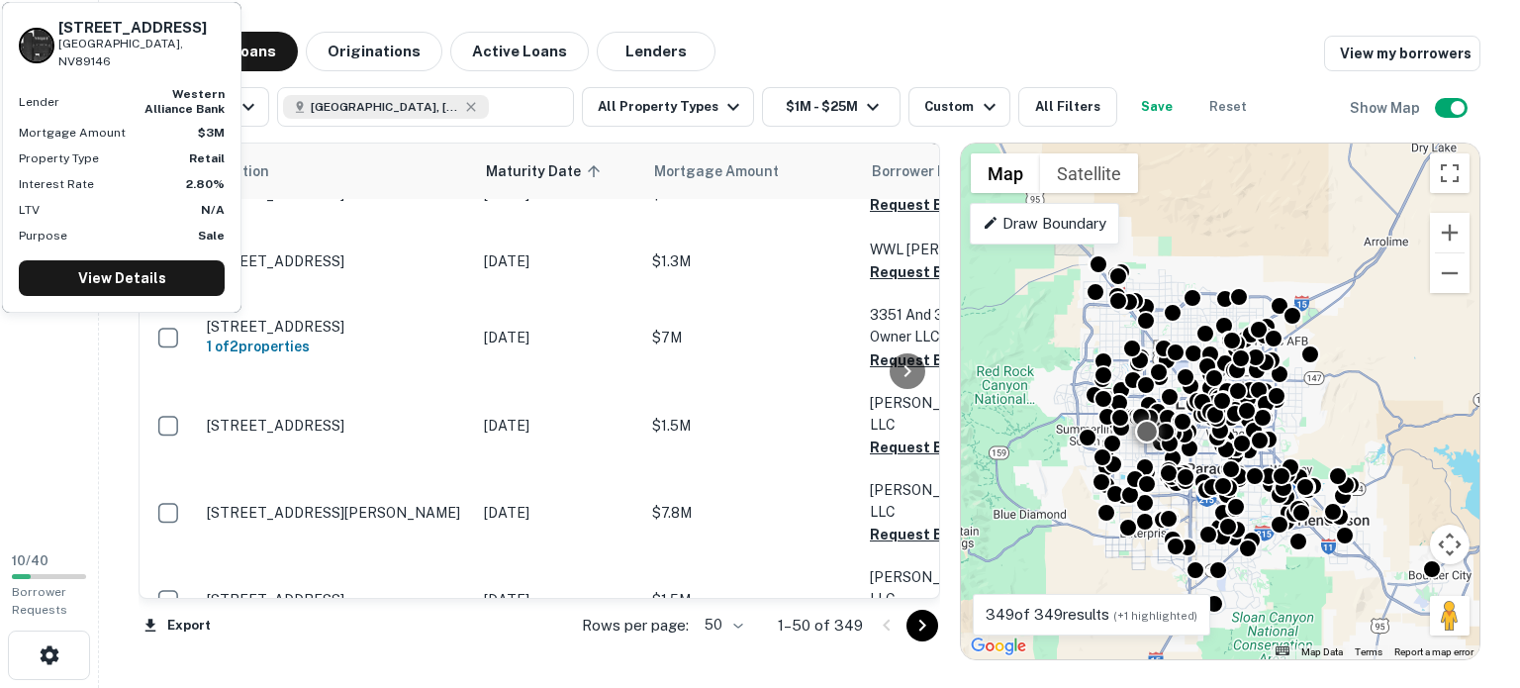
scroll to position [2964, 0]
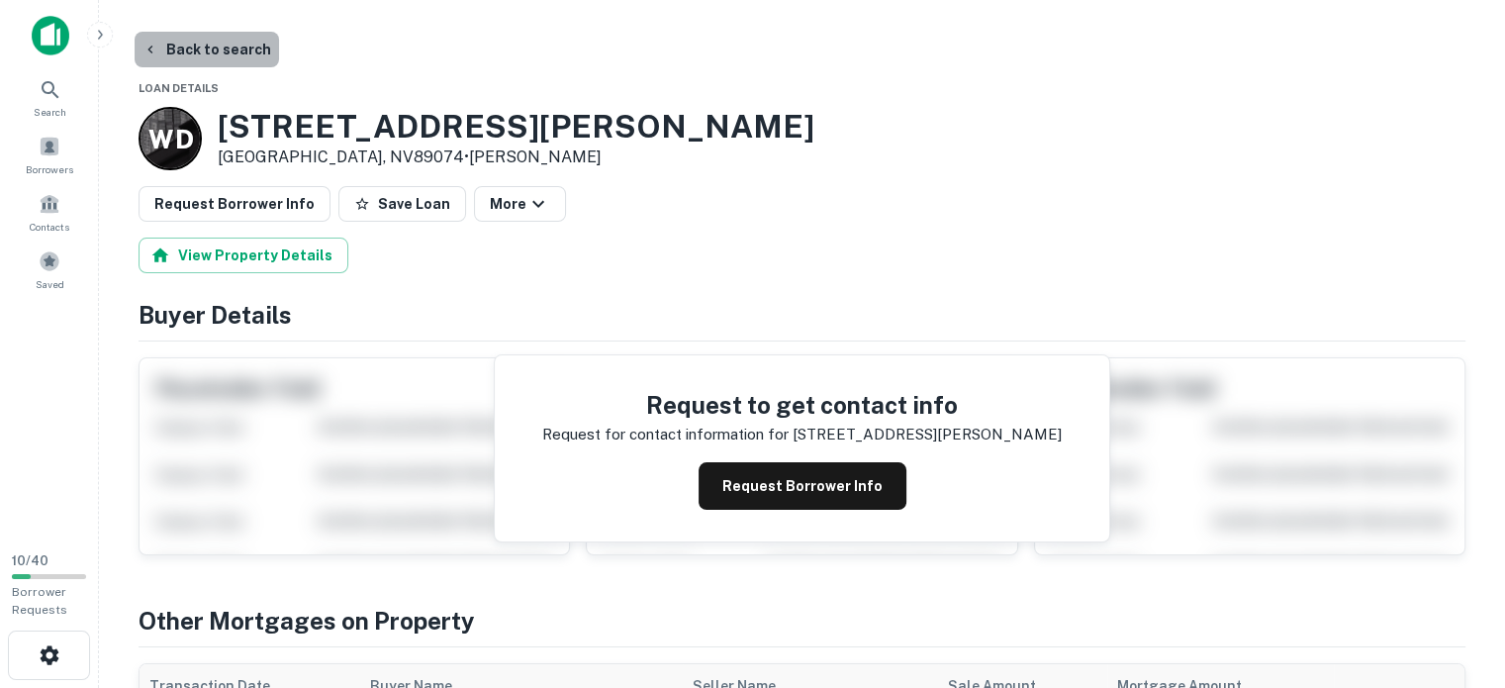
click at [212, 45] on button "Back to search" at bounding box center [207, 50] width 144 height 36
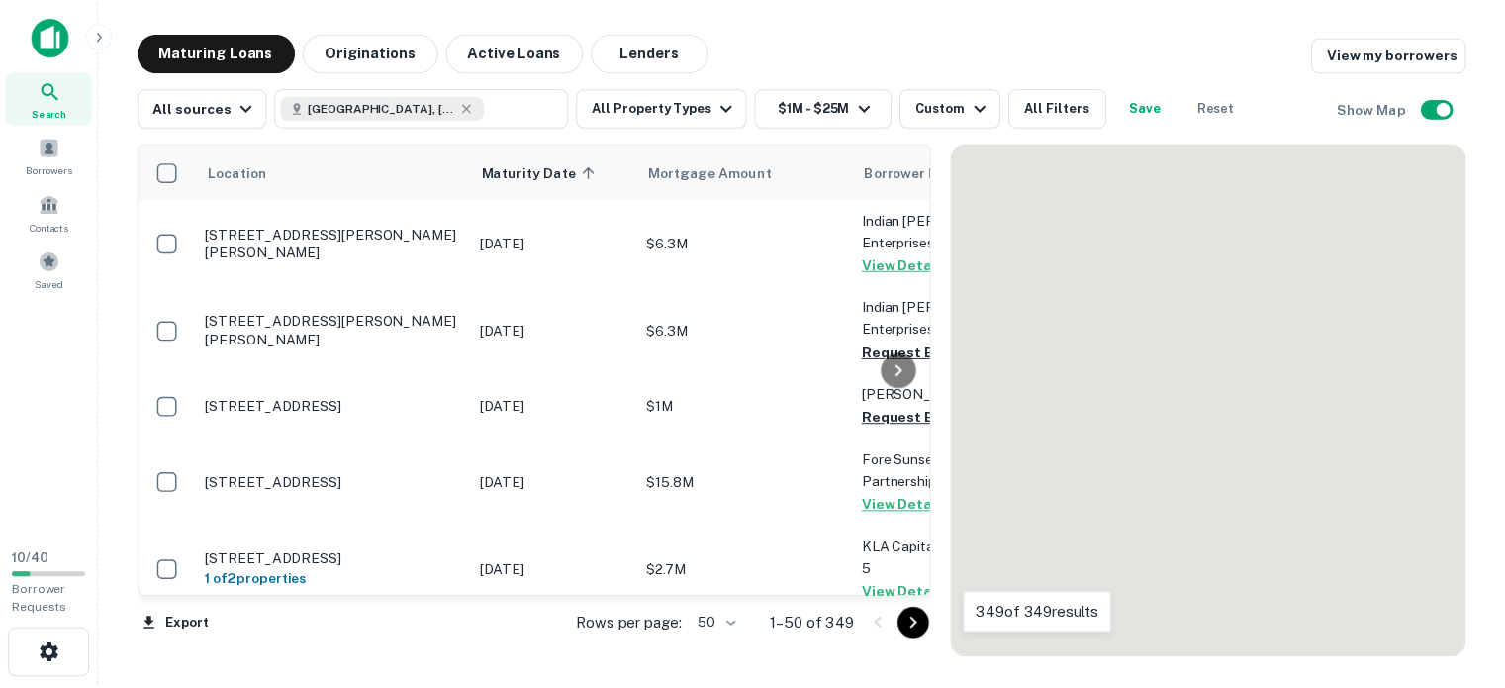
scroll to position [2964, 0]
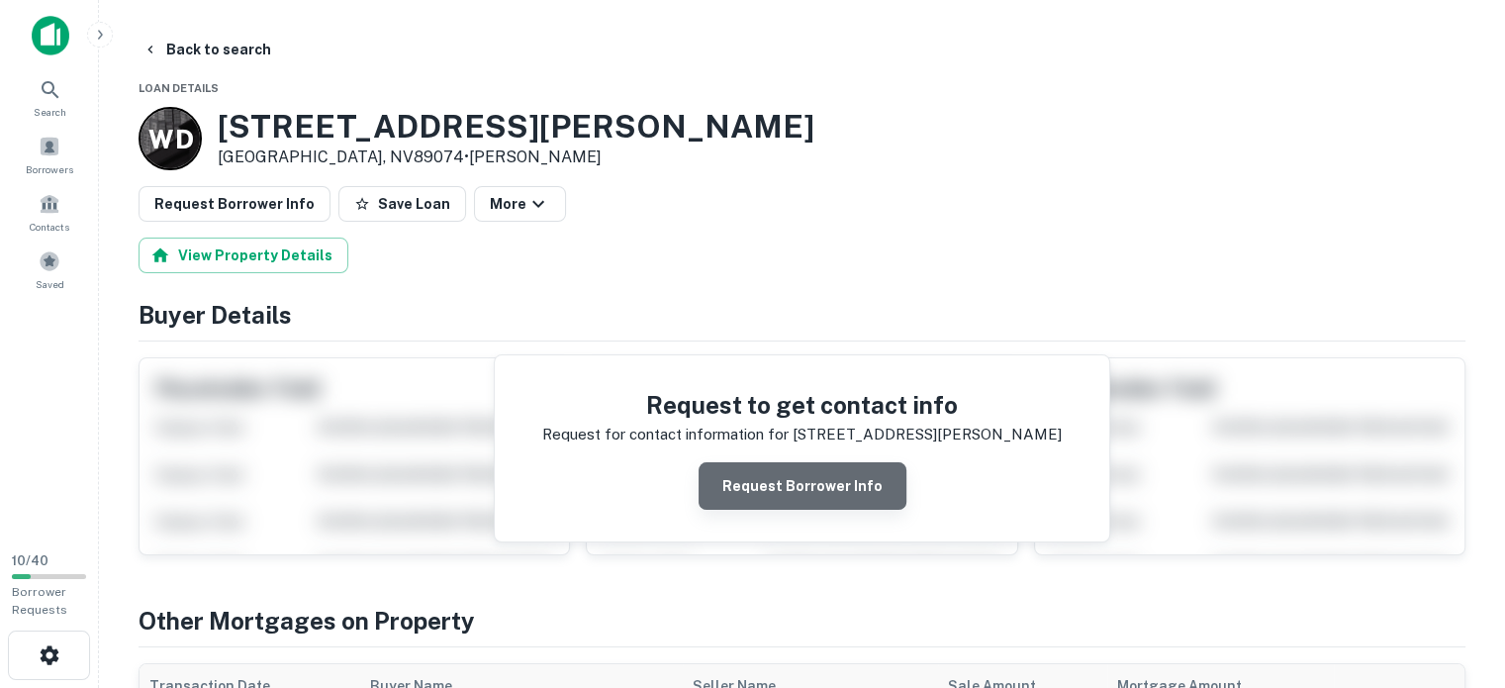
click at [833, 510] on button "Request Borrower Info" at bounding box center [802, 485] width 208 height 47
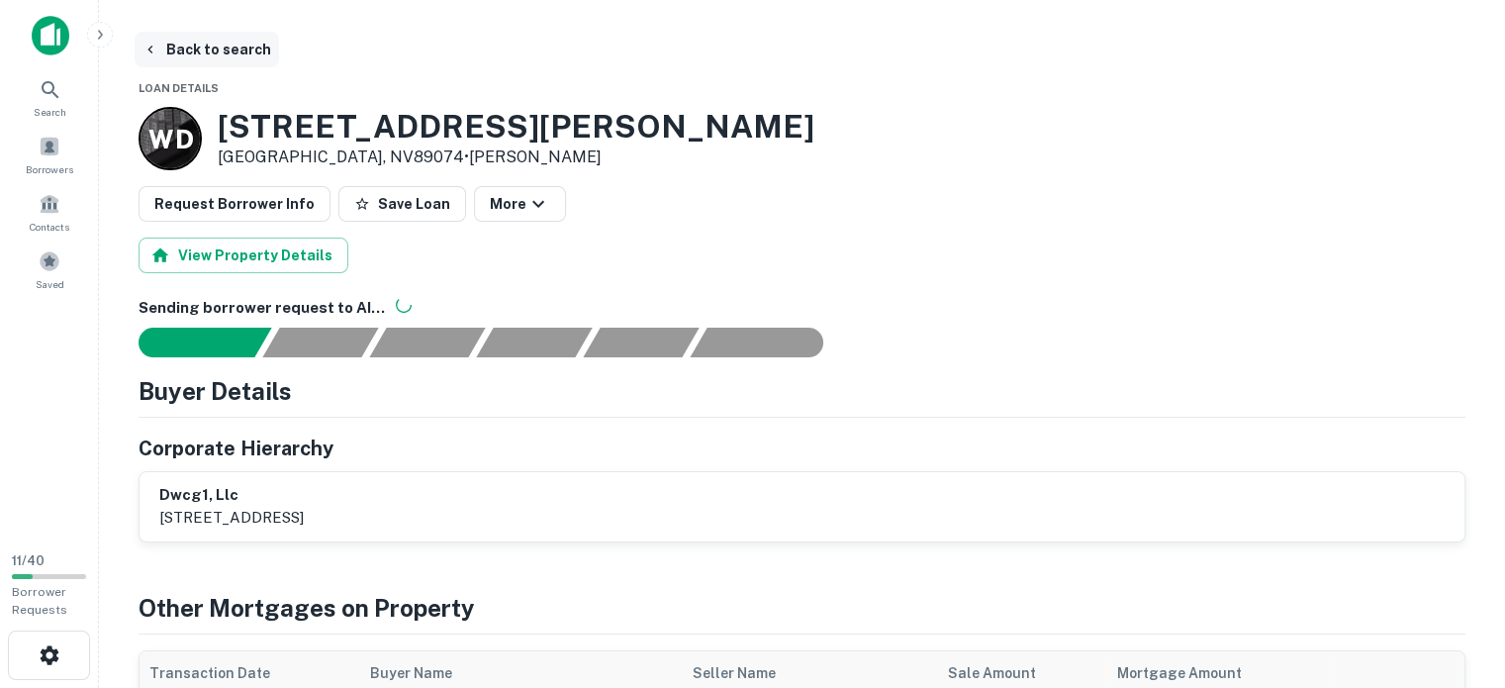
click at [206, 48] on button "Back to search" at bounding box center [207, 50] width 144 height 36
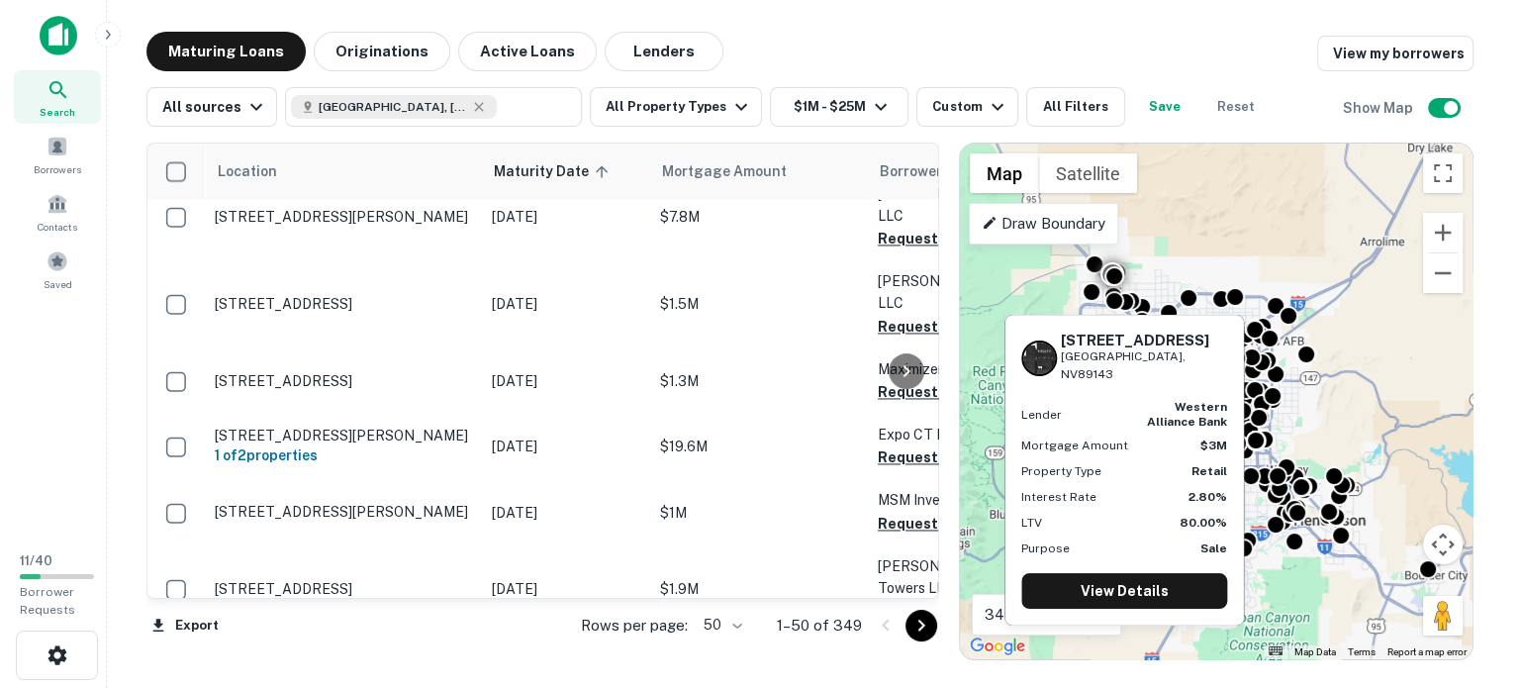
scroll to position [3162, 0]
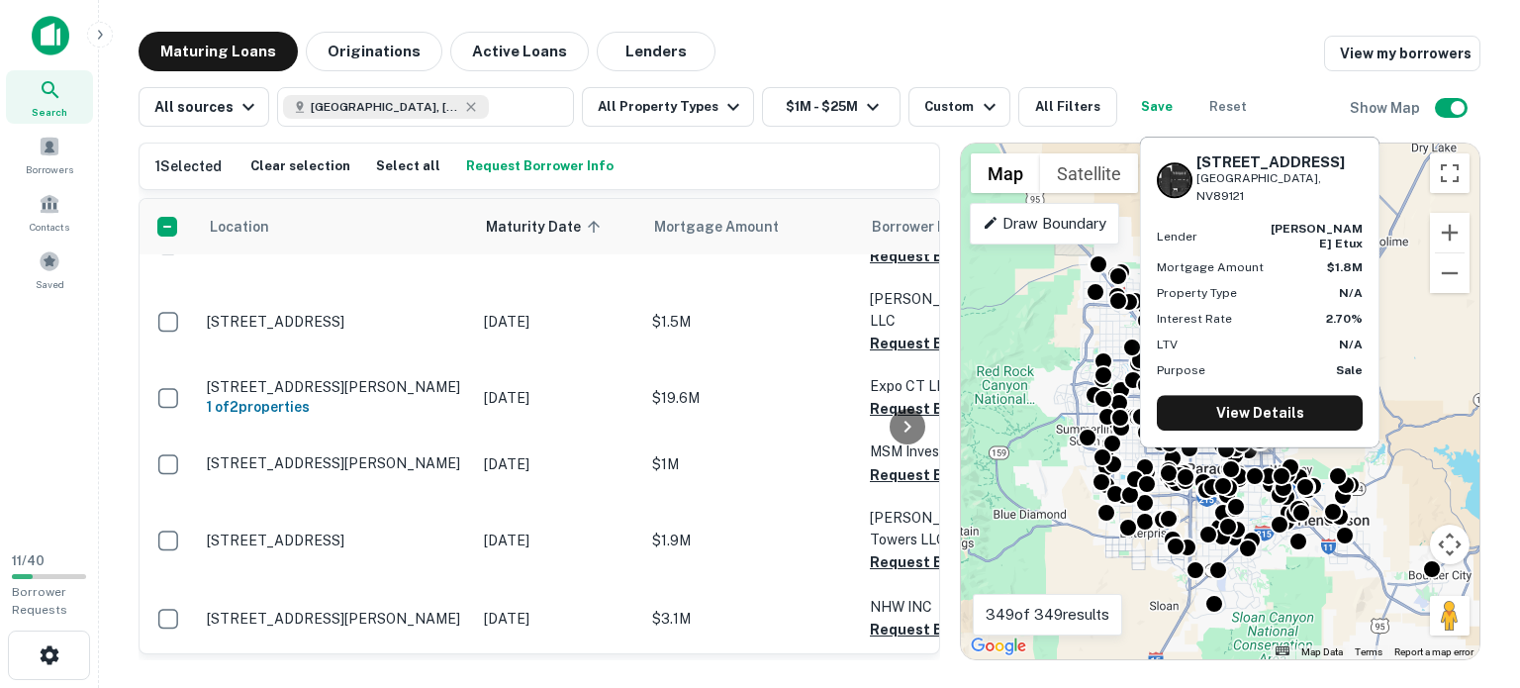
scroll to position [3657, 0]
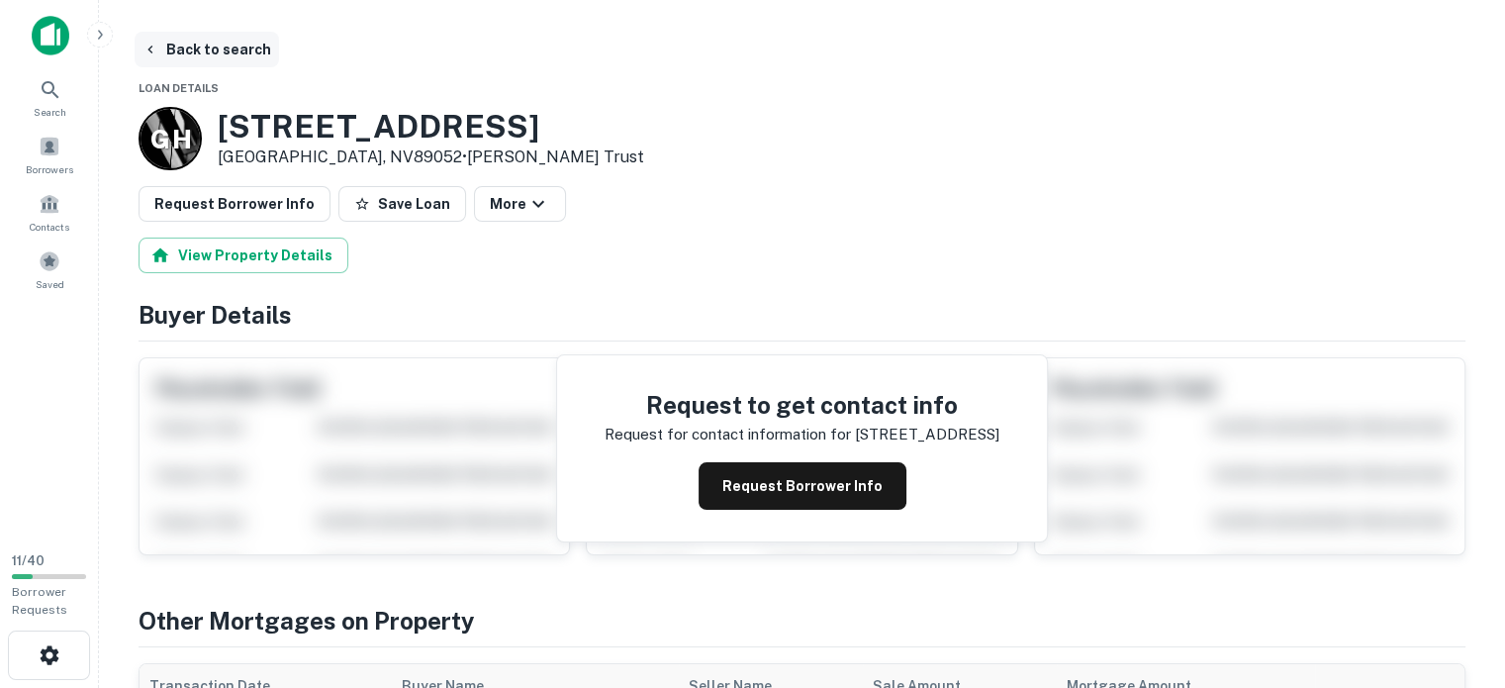
click at [243, 42] on button "Back to search" at bounding box center [207, 50] width 144 height 36
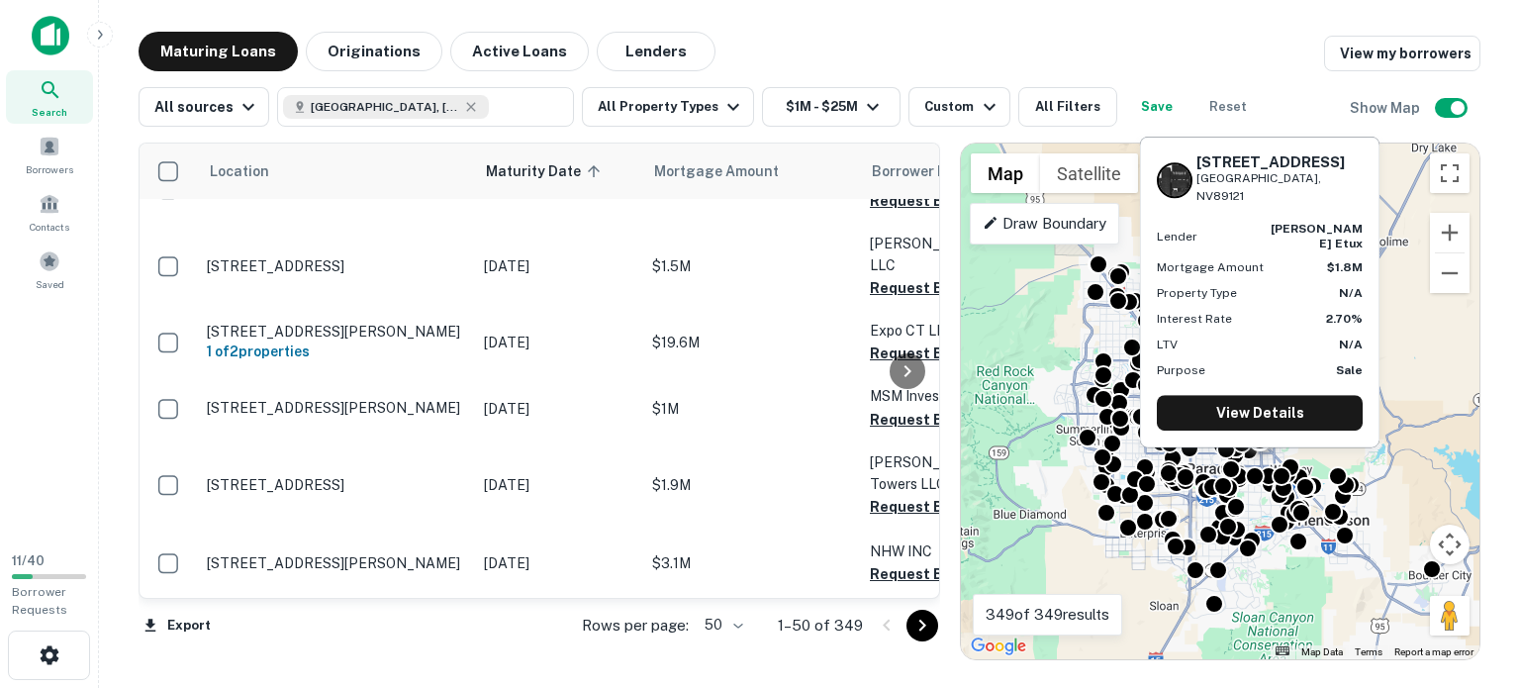
scroll to position [3953, 0]
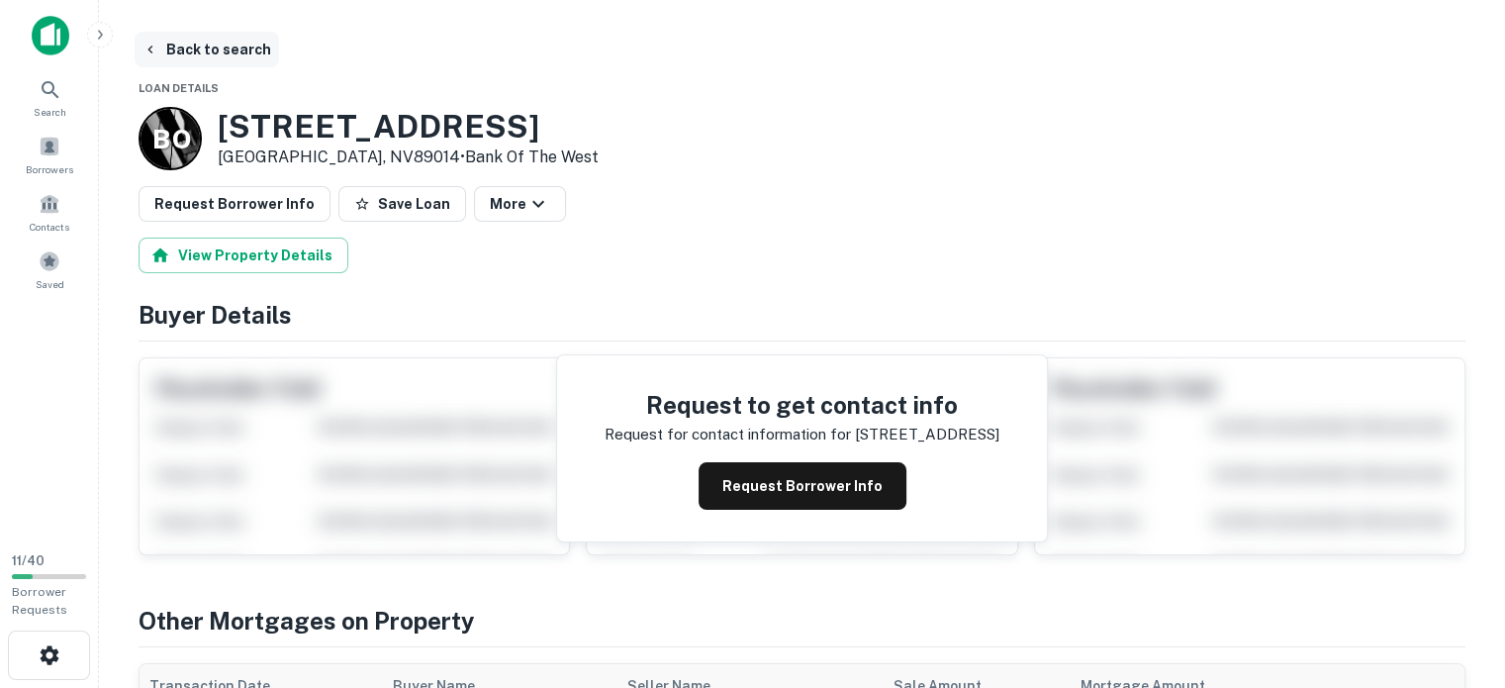
click at [226, 45] on button "Back to search" at bounding box center [207, 50] width 144 height 36
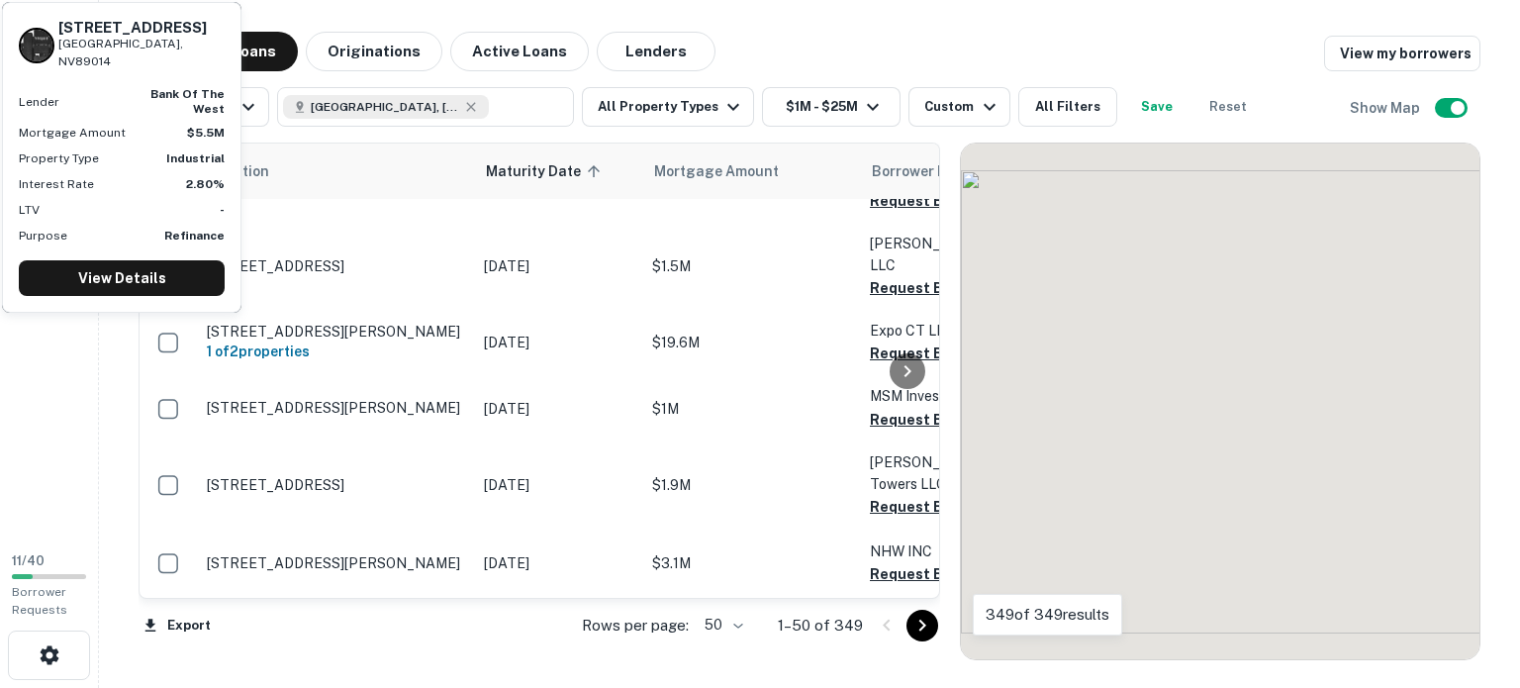
scroll to position [3953, 0]
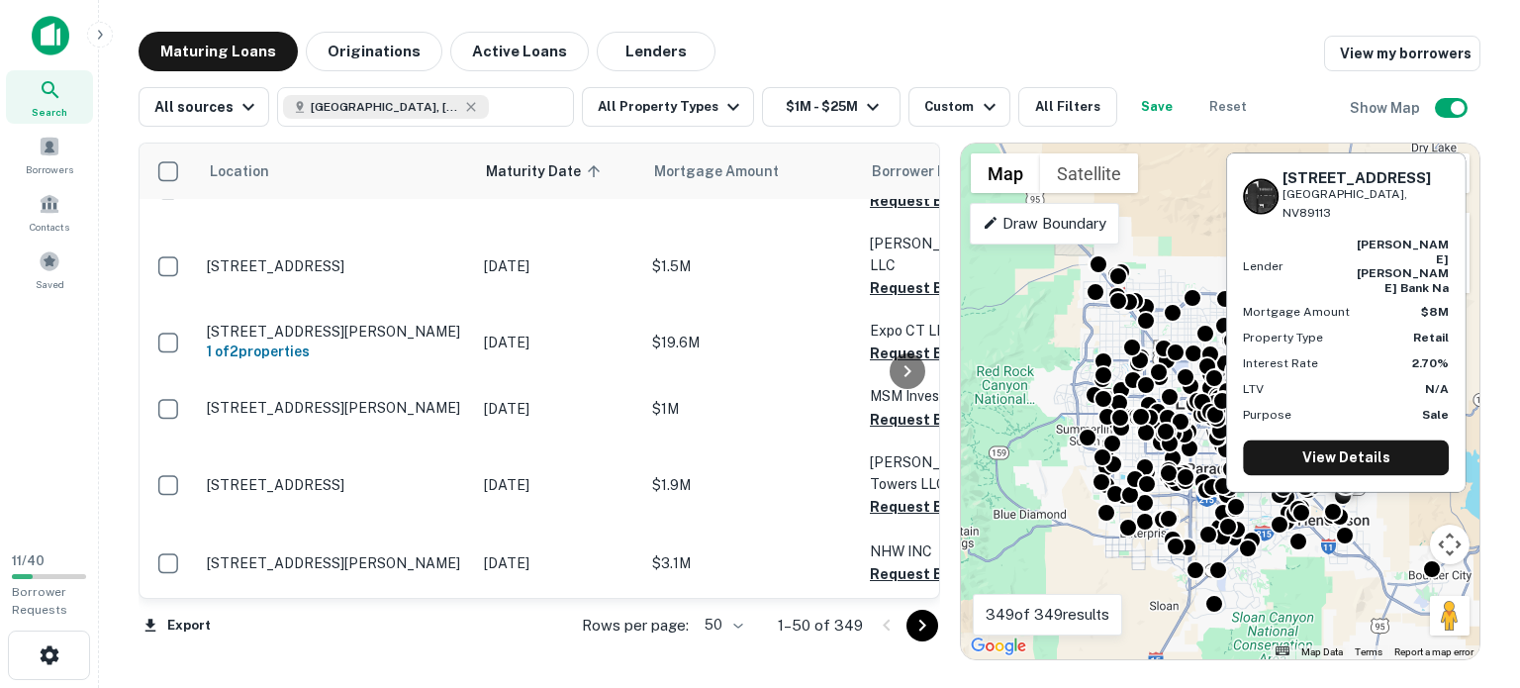
scroll to position [4151, 0]
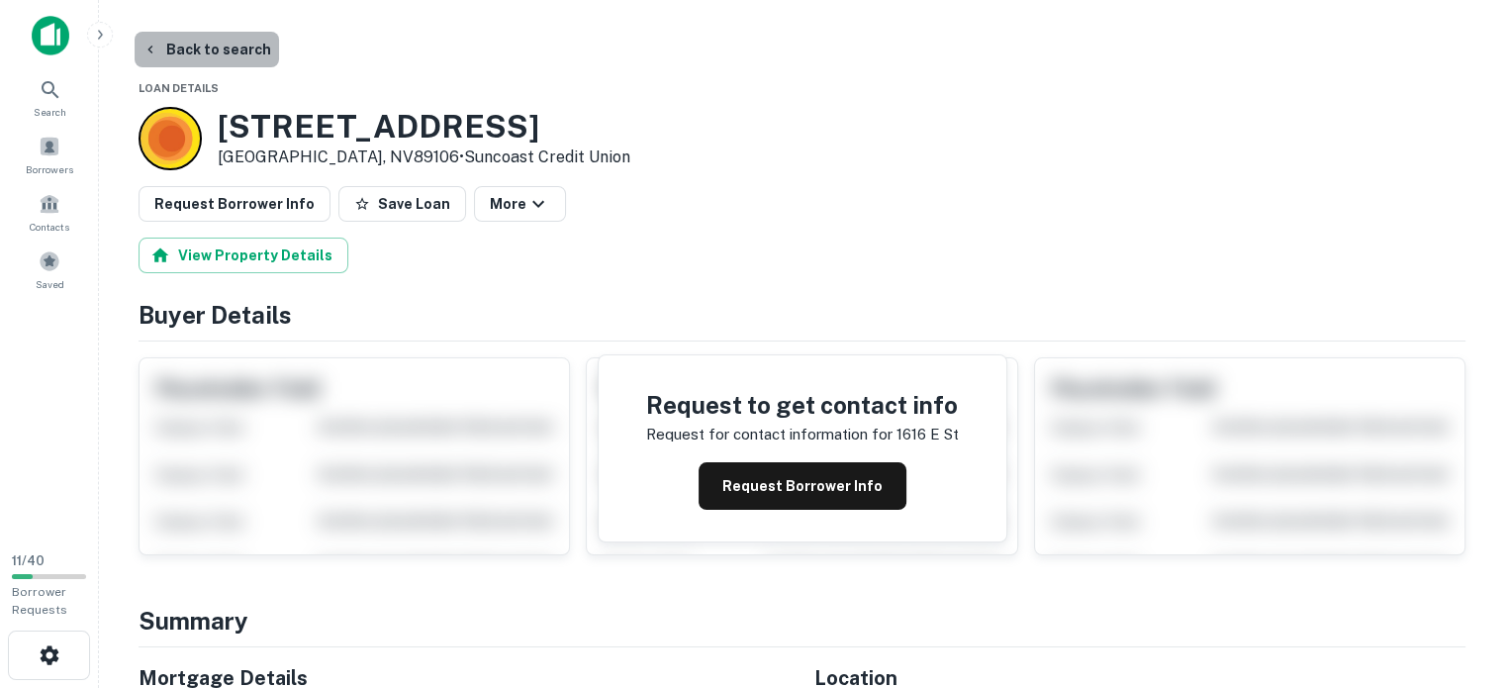
click at [196, 42] on button "Back to search" at bounding box center [207, 50] width 144 height 36
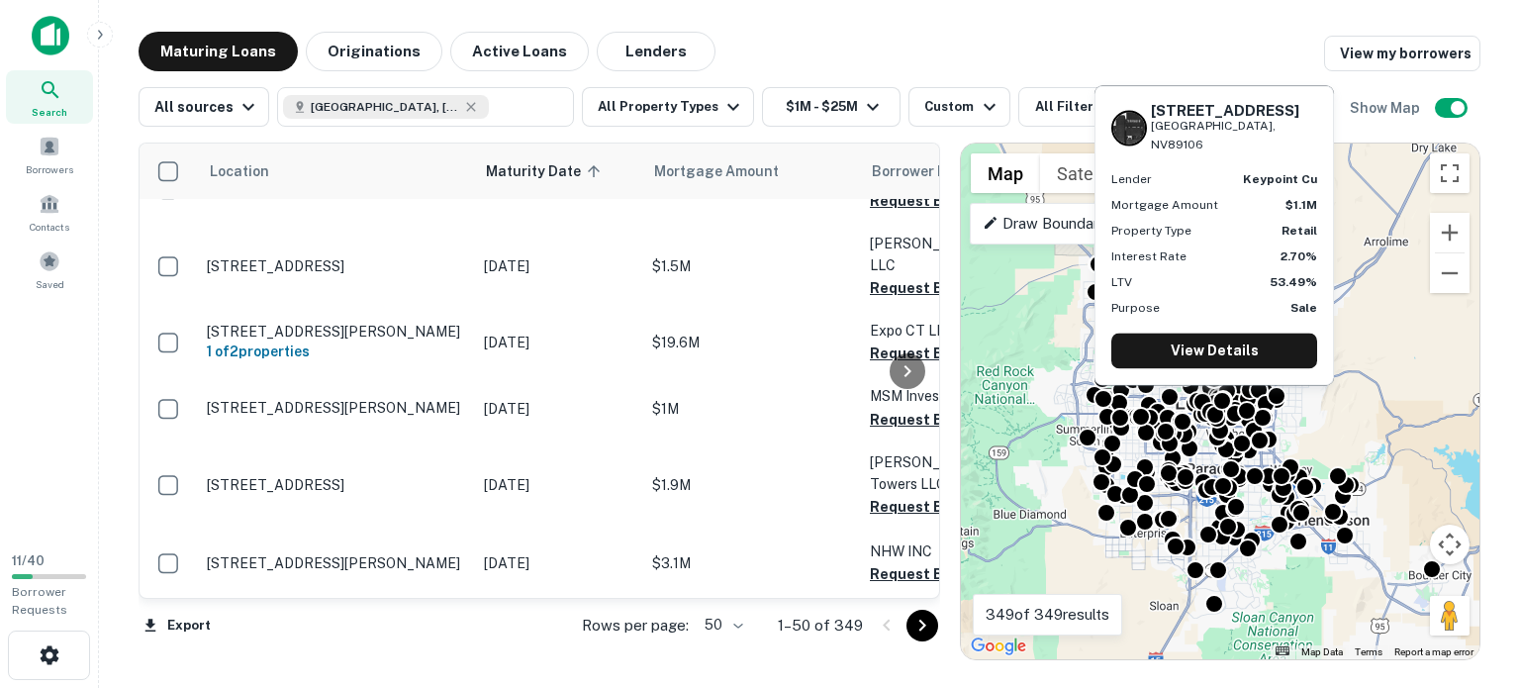
scroll to position [4349, 0]
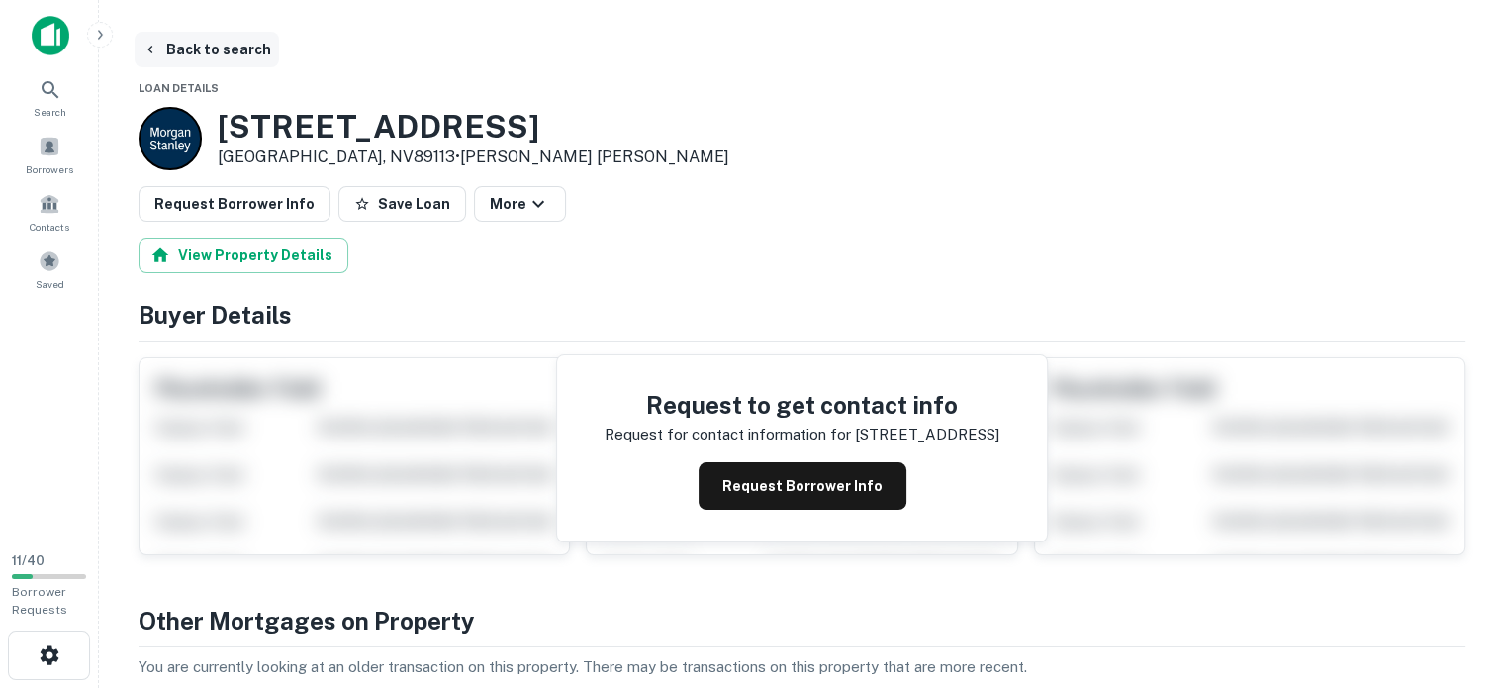
click at [239, 46] on button "Back to search" at bounding box center [207, 50] width 144 height 36
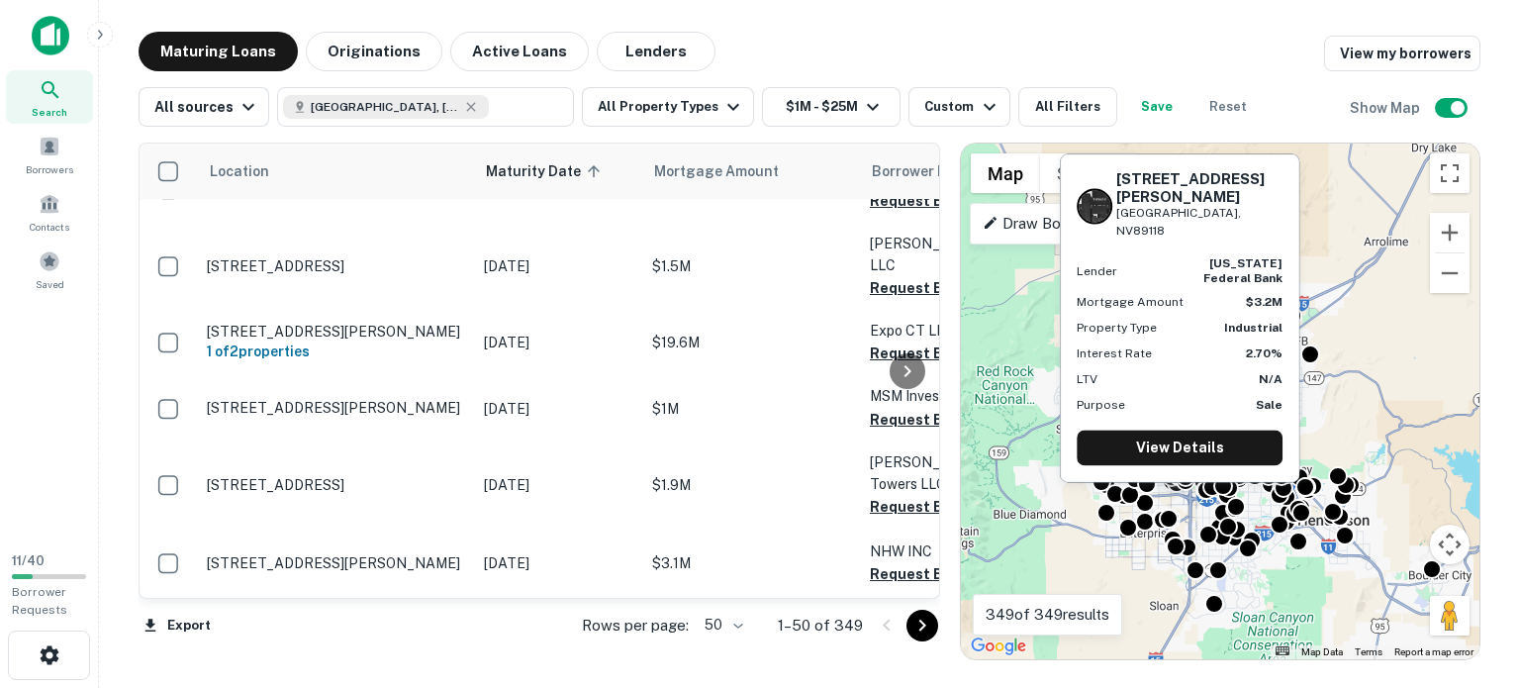
scroll to position [4663, 0]
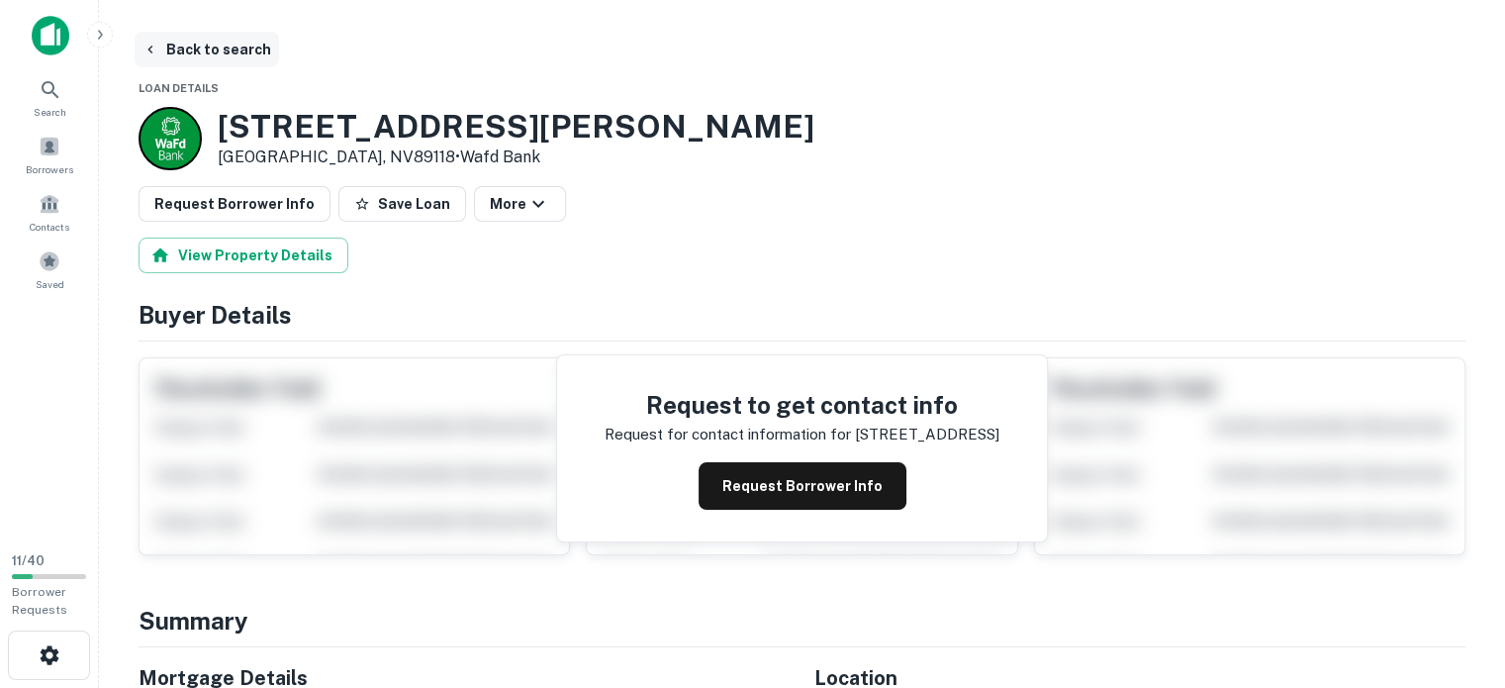
click at [173, 46] on button "Back to search" at bounding box center [207, 50] width 144 height 36
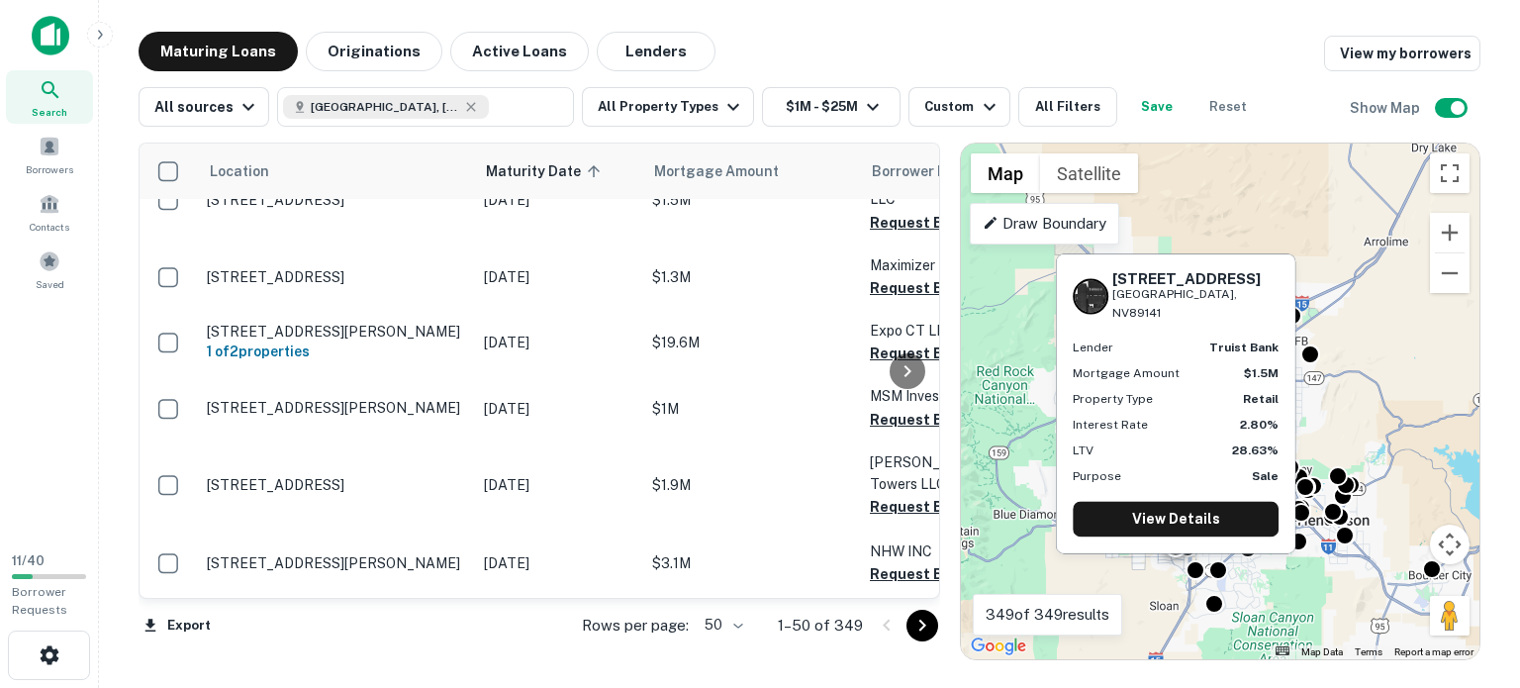
scroll to position [4762, 0]
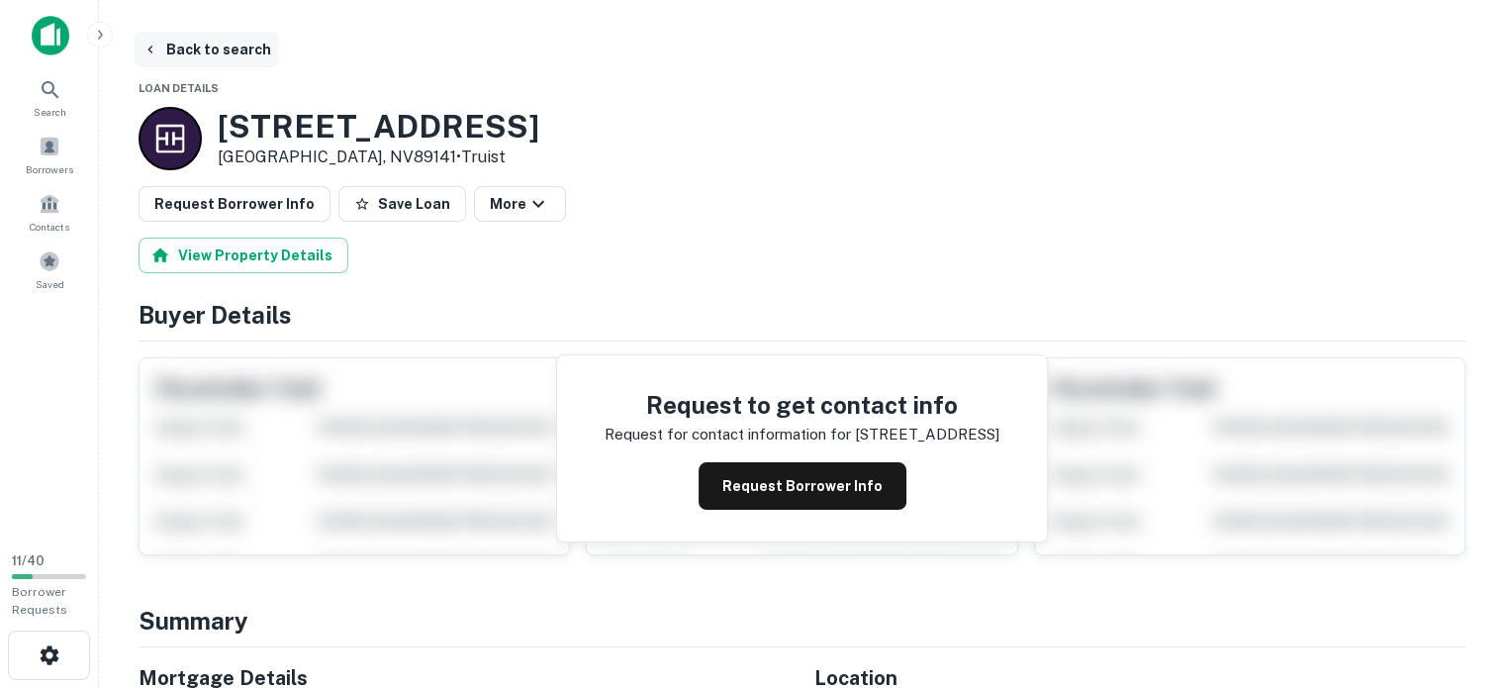
click at [173, 48] on button "Back to search" at bounding box center [207, 50] width 144 height 36
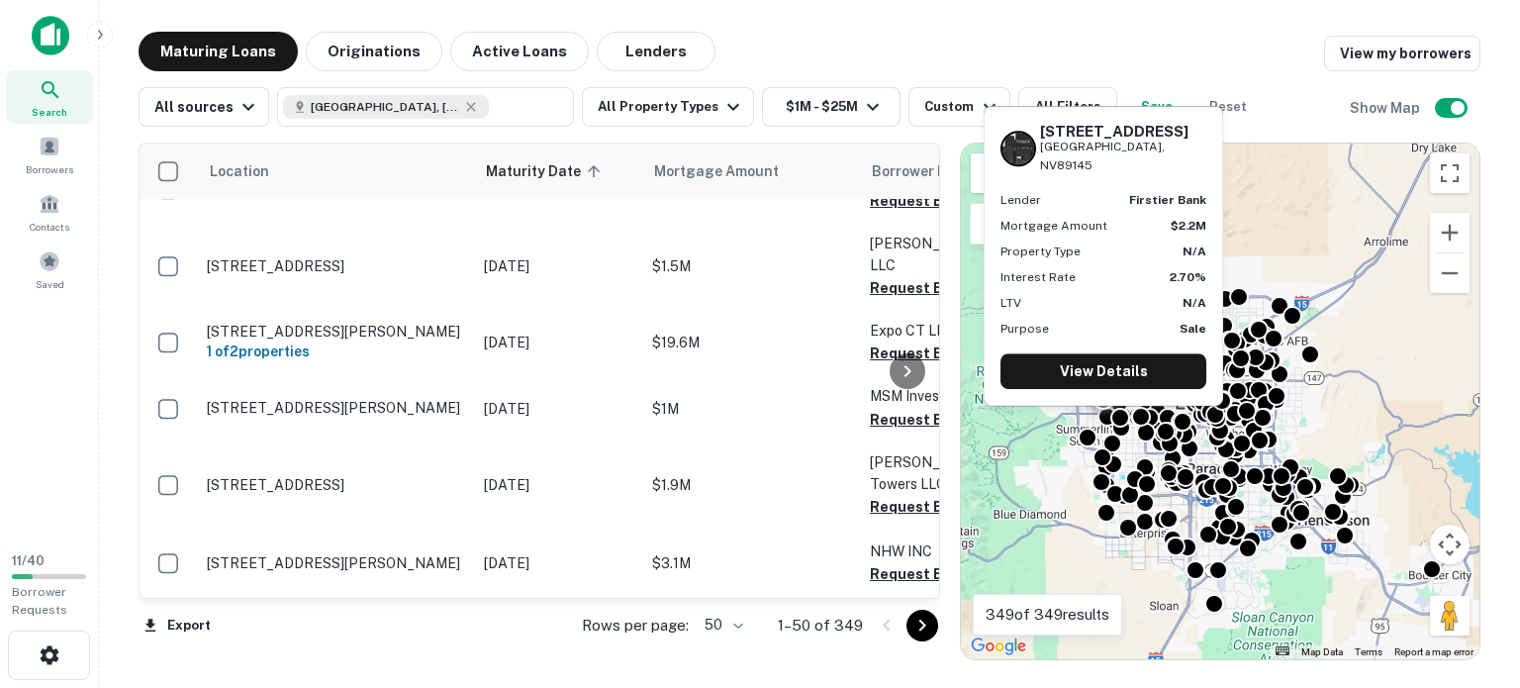
scroll to position [4960, 0]
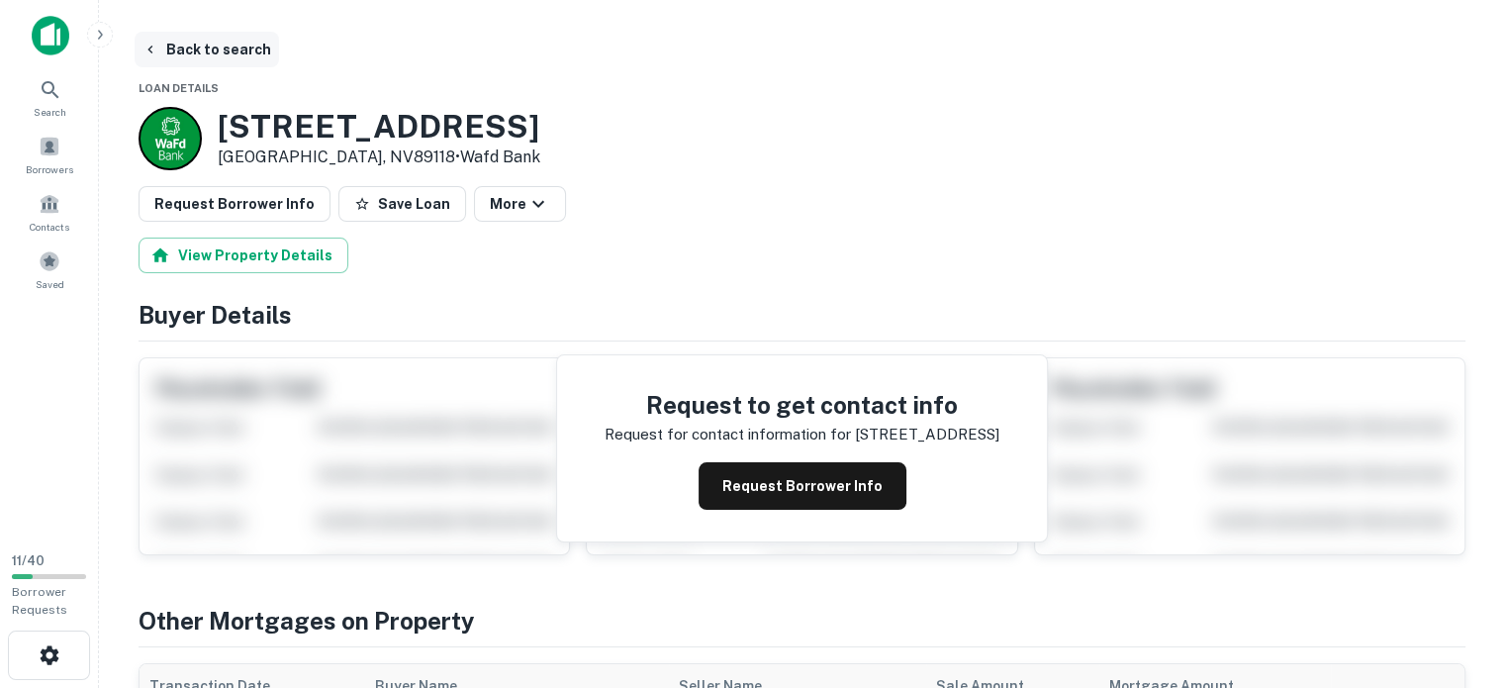
click at [203, 45] on button "Back to search" at bounding box center [207, 50] width 144 height 36
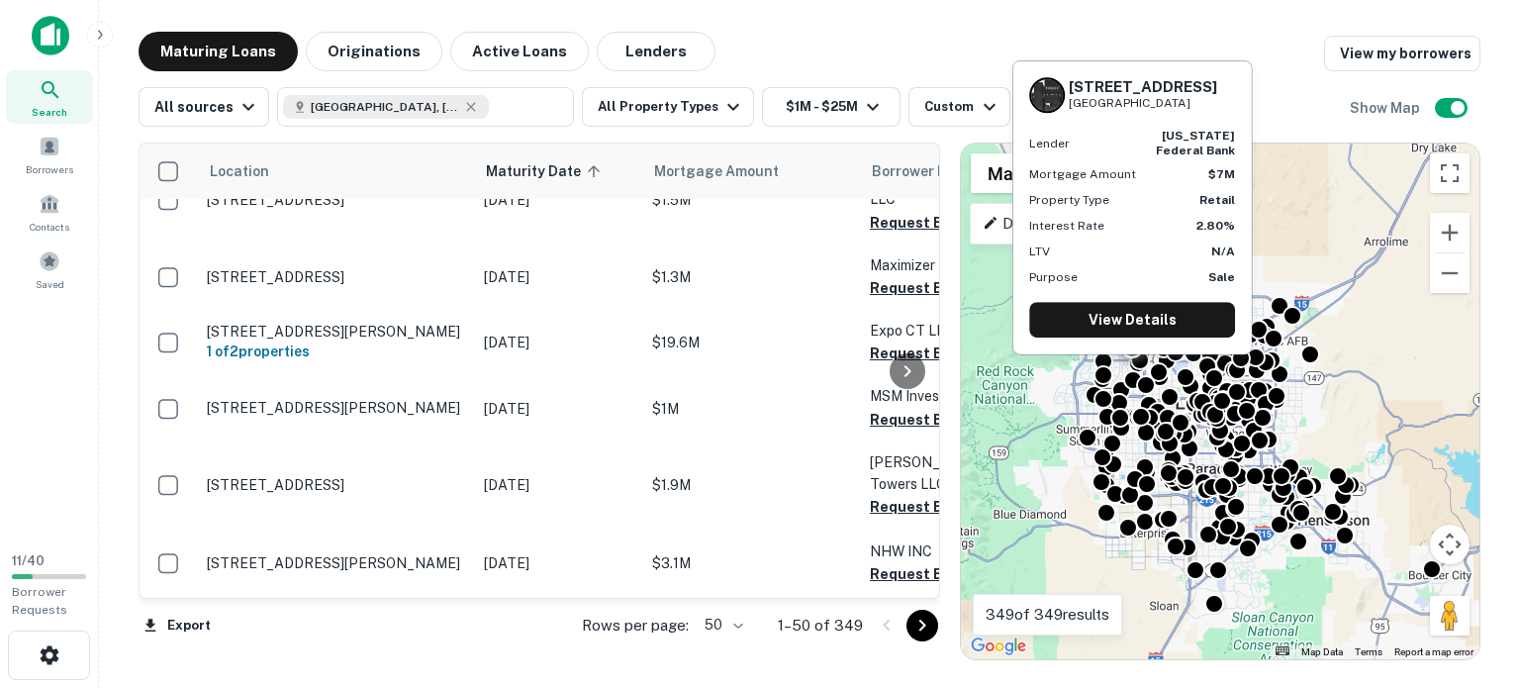
scroll to position [5157, 0]
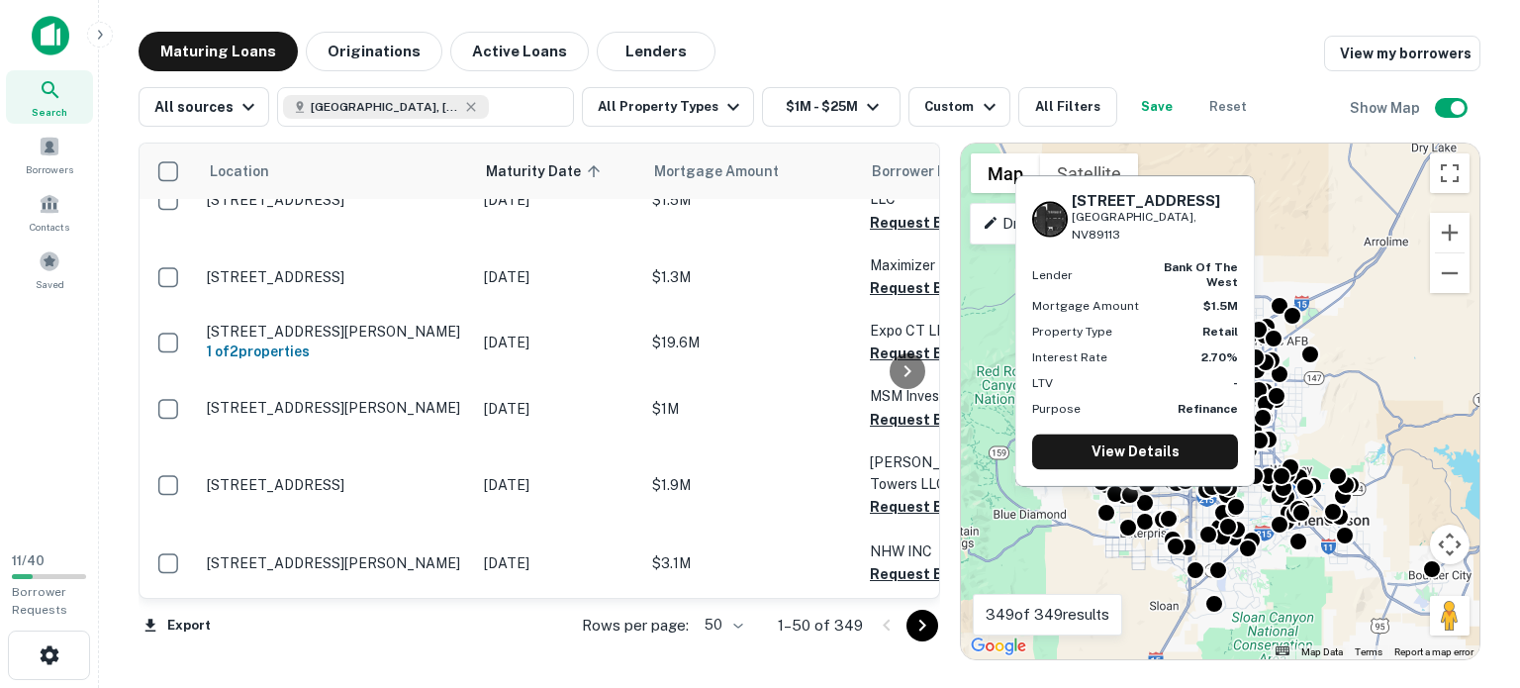
click at [390, 35] on p "[STREET_ADDRESS]" at bounding box center [335, 26] width 257 height 18
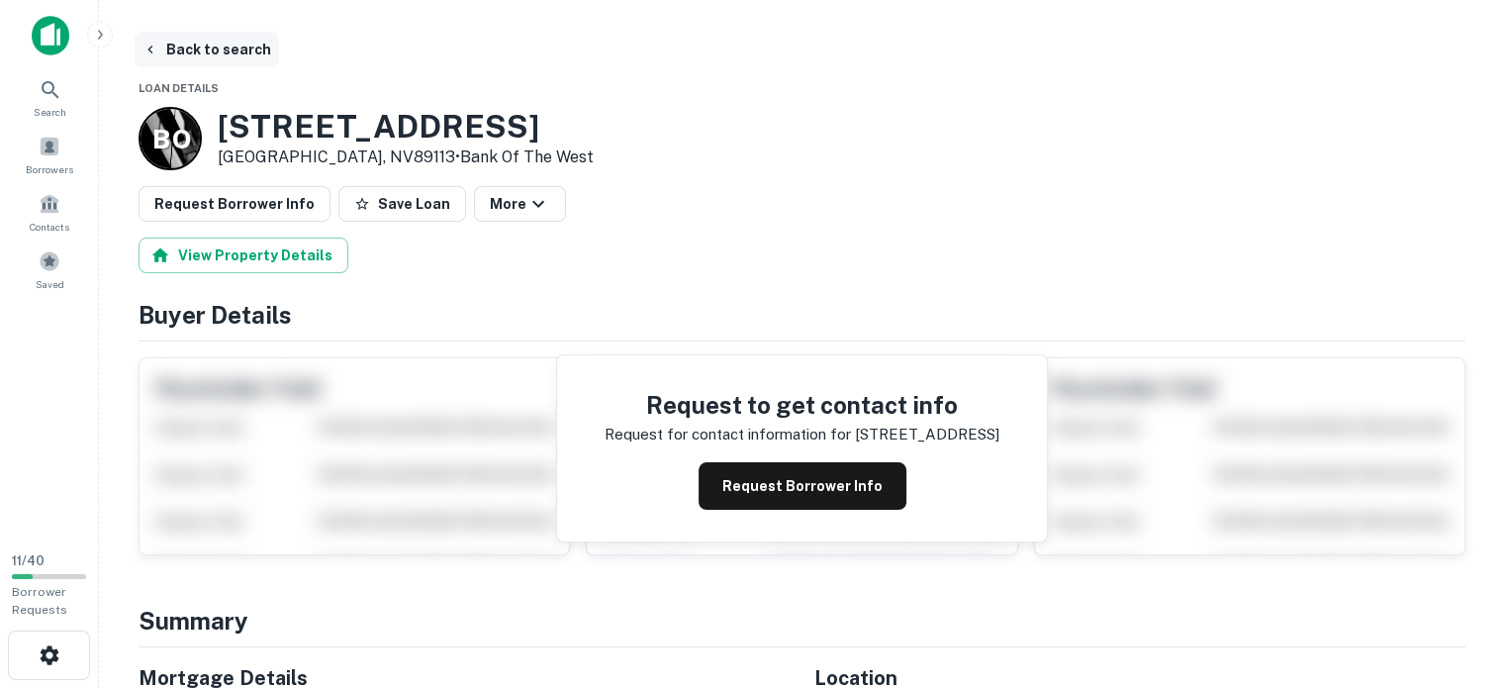
click at [180, 45] on button "Back to search" at bounding box center [207, 50] width 144 height 36
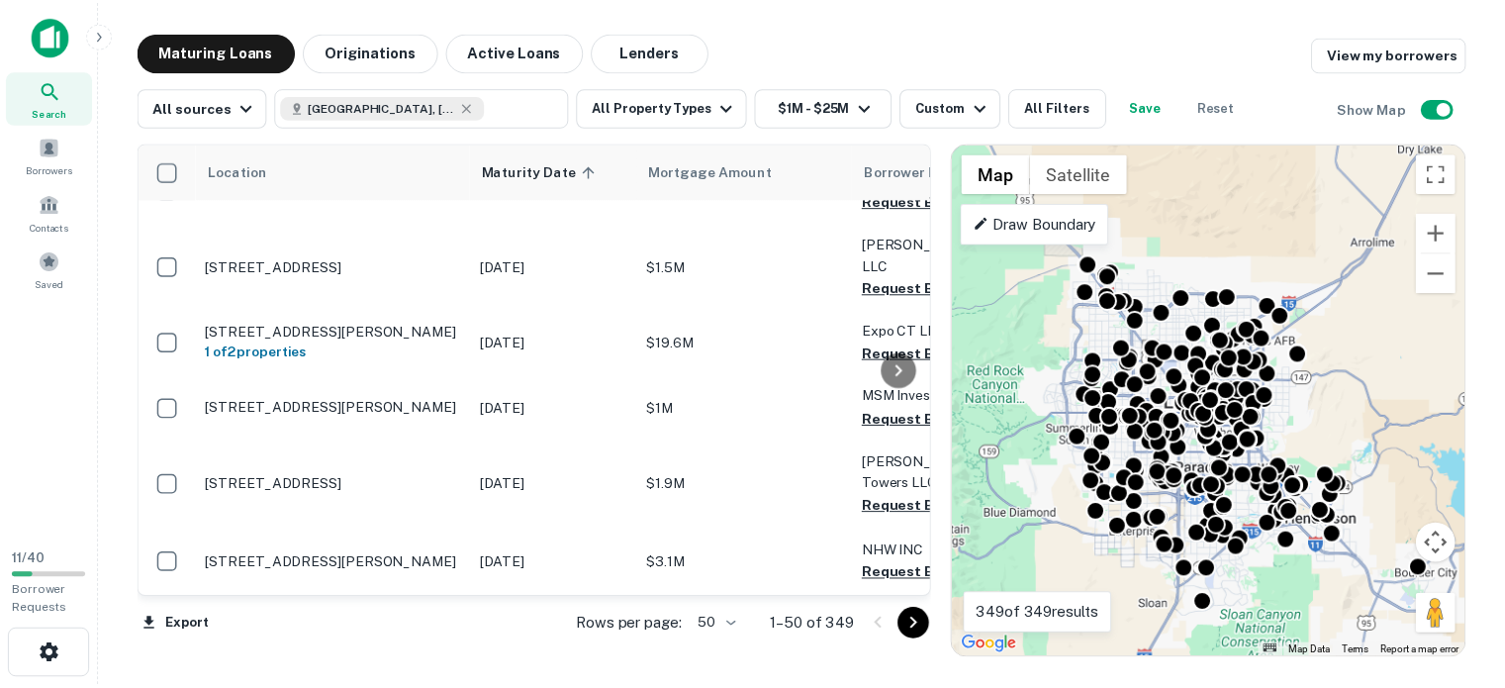
scroll to position [5314, 0]
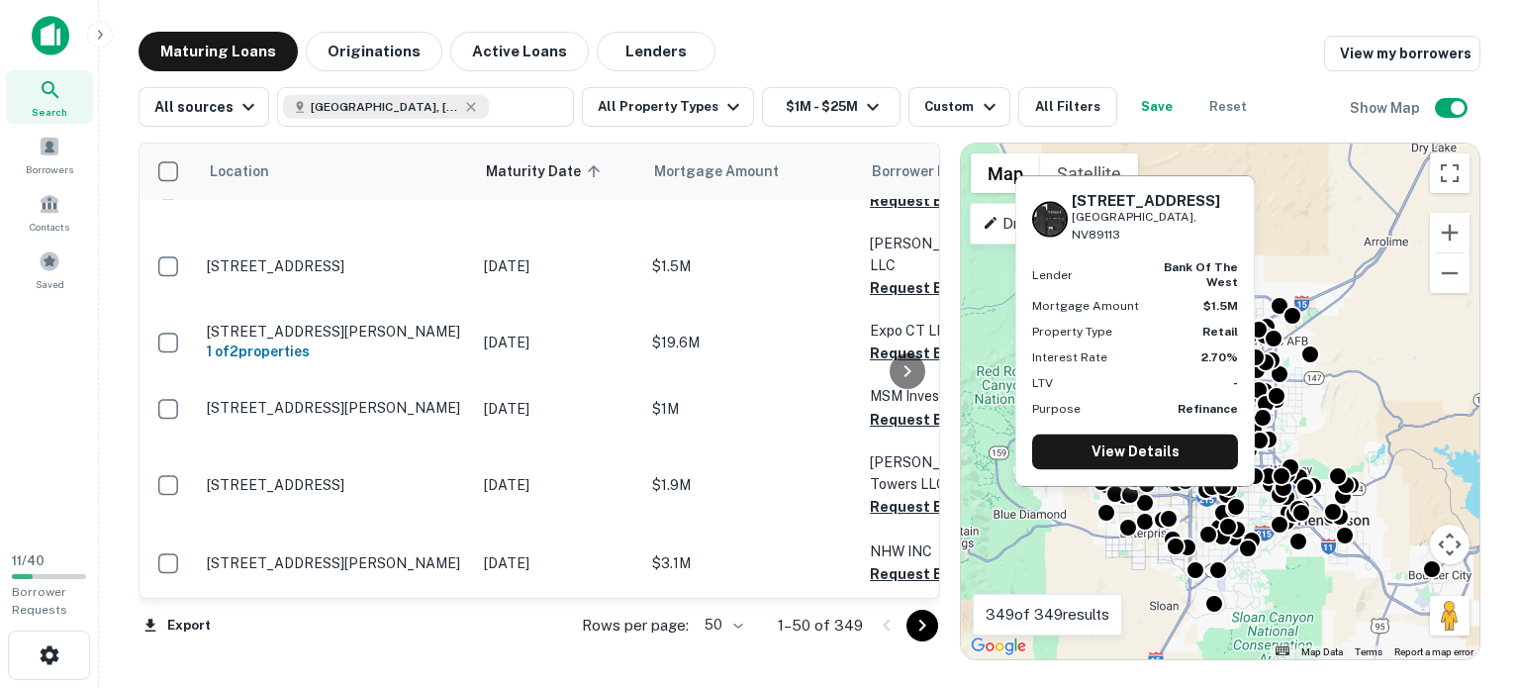
click at [251, 35] on p "[STREET_ADDRESS]" at bounding box center [335, 26] width 257 height 18
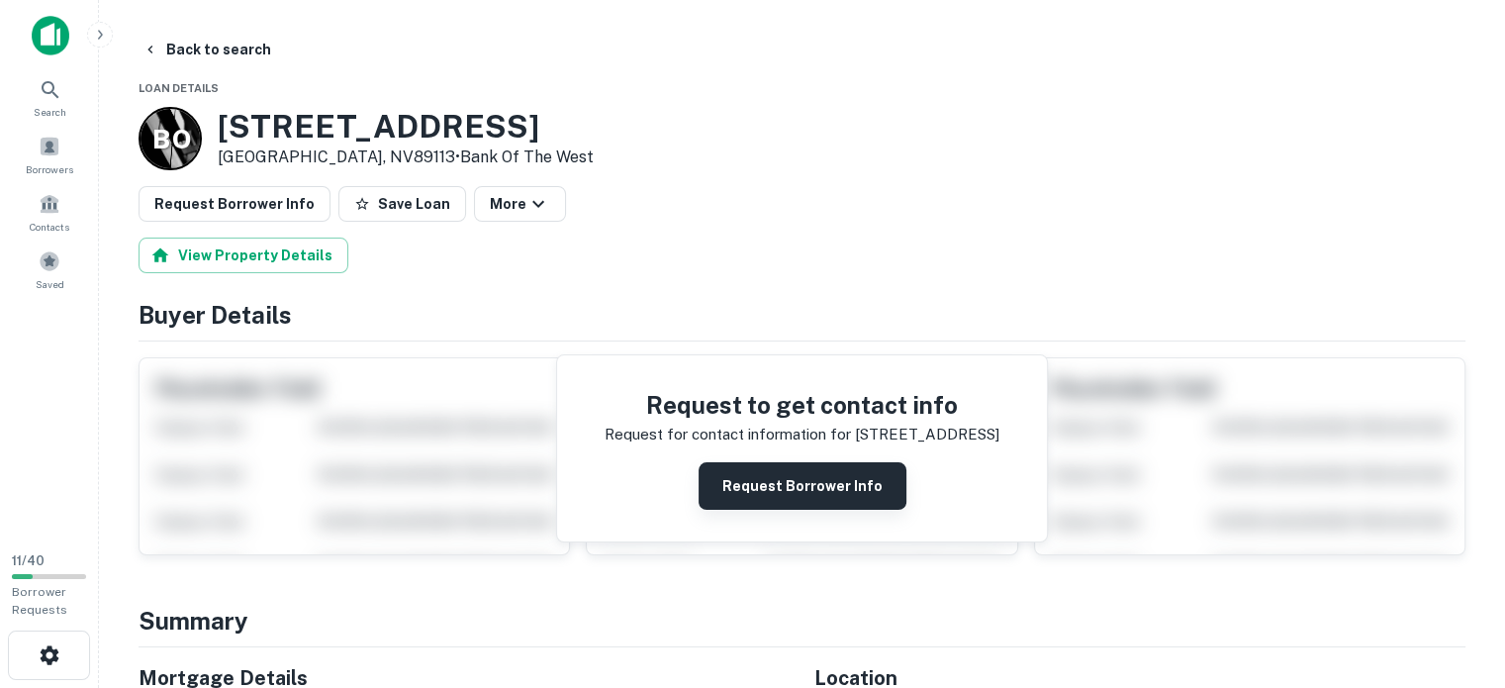
click at [821, 510] on button "Request Borrower Info" at bounding box center [802, 485] width 208 height 47
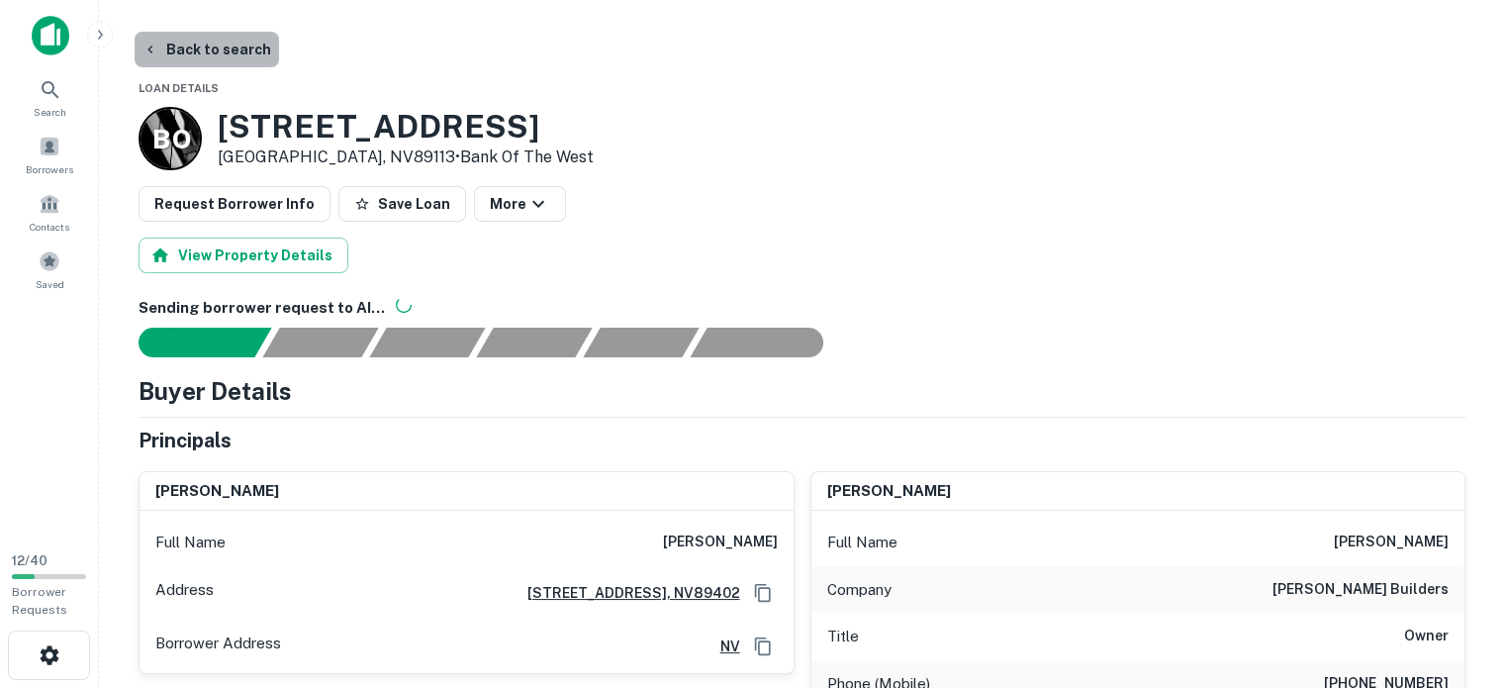
click at [200, 45] on button "Back to search" at bounding box center [207, 50] width 144 height 36
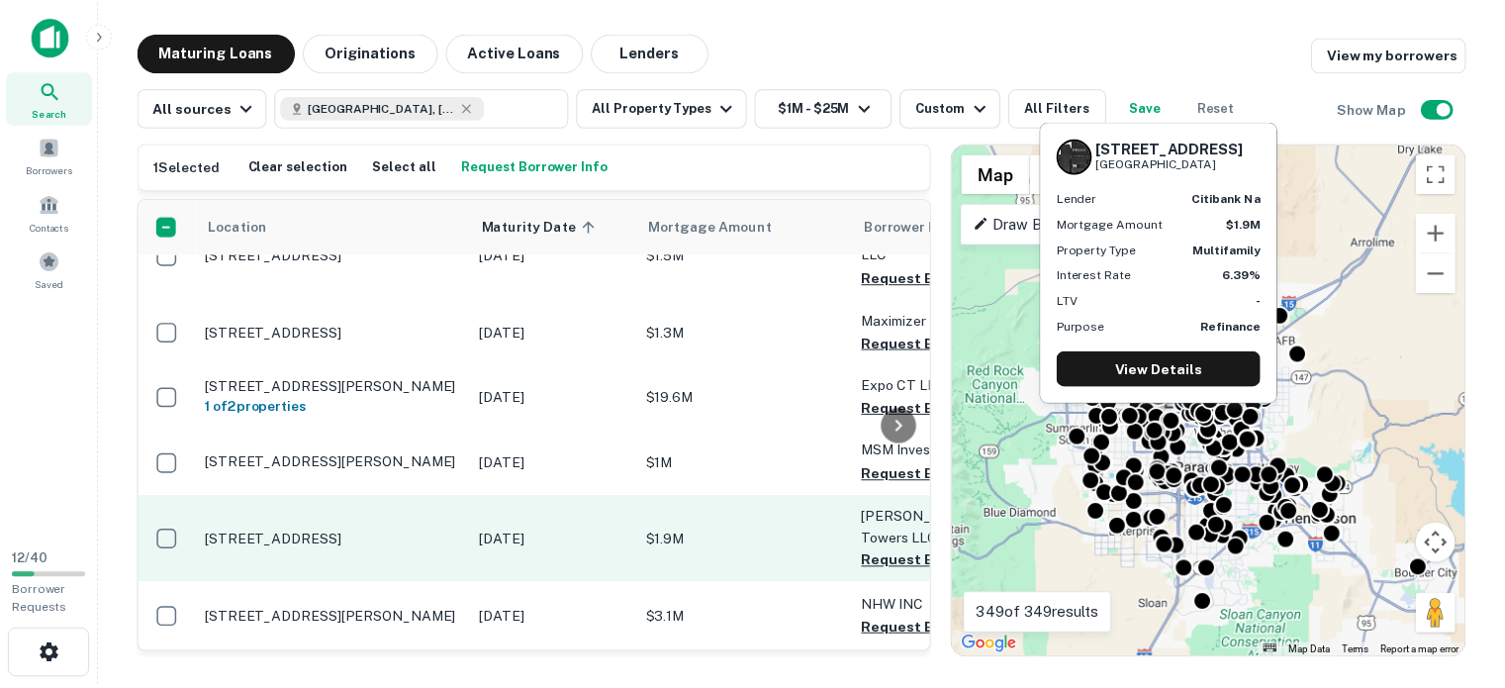
scroll to position [5823, 0]
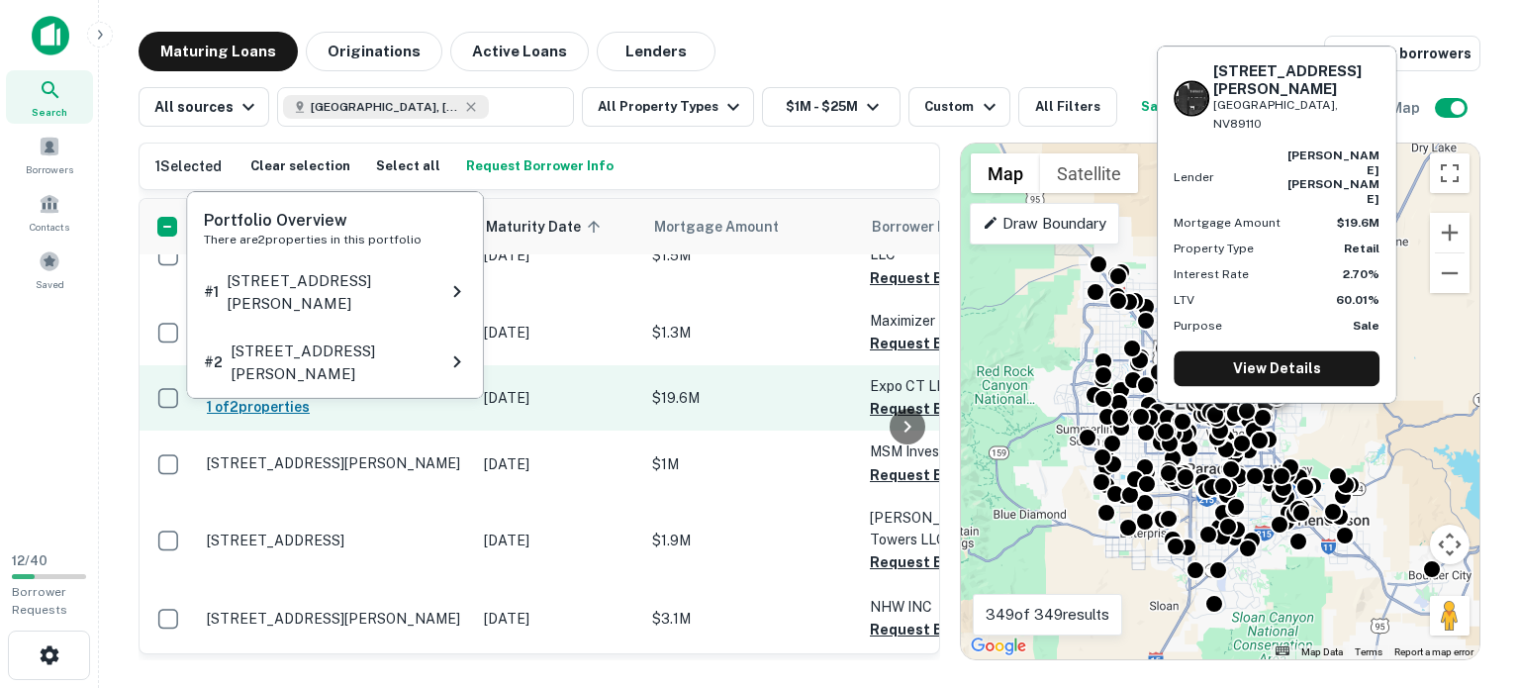
click at [322, 414] on h6 "1 of 2 properties" at bounding box center [335, 407] width 257 height 22
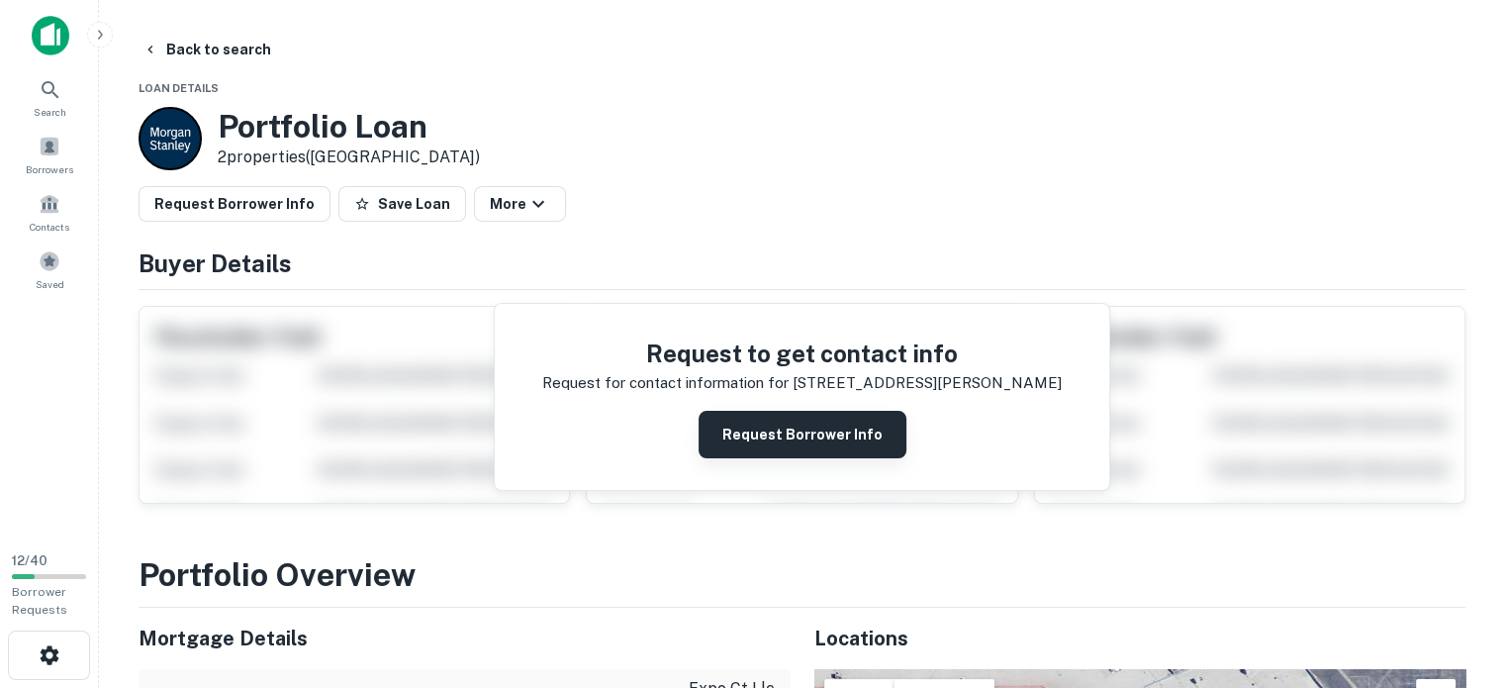
click at [788, 458] on button "Request Borrower Info" at bounding box center [802, 434] width 208 height 47
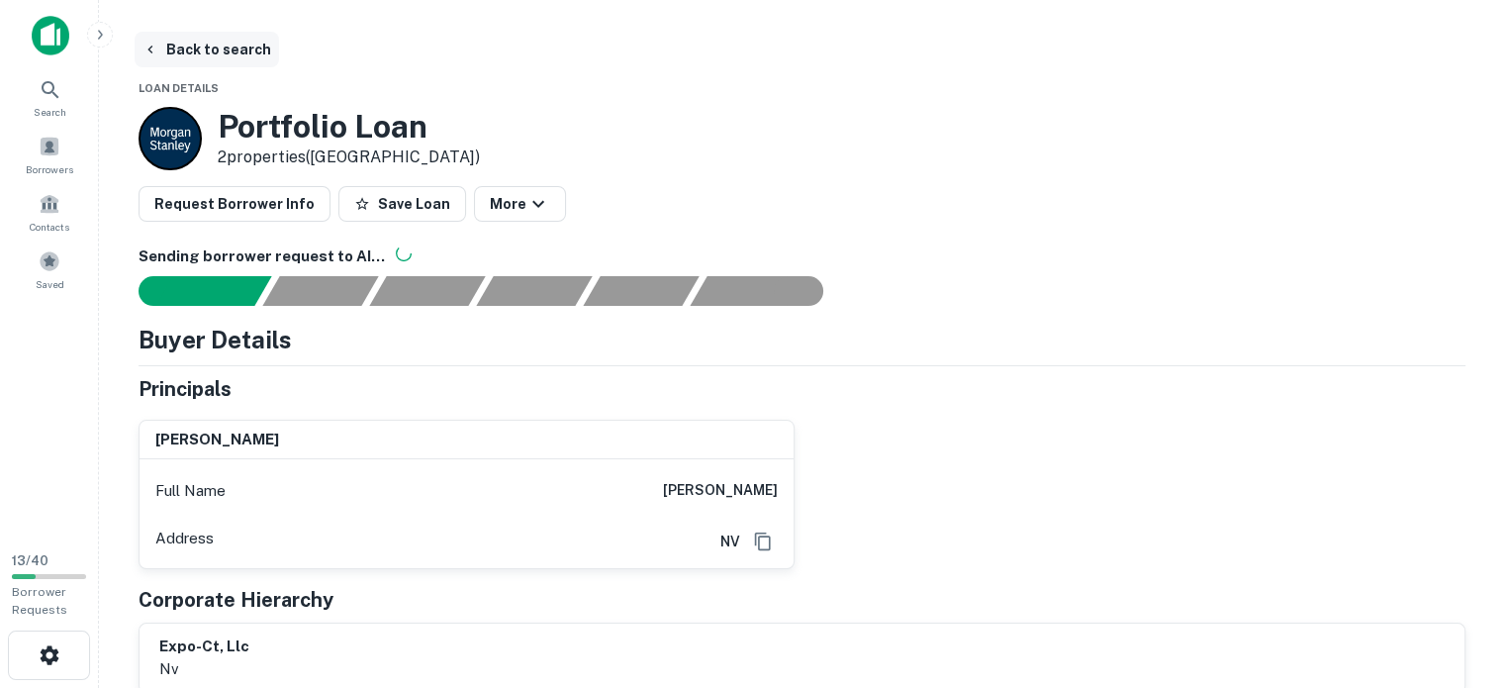
click at [181, 49] on button "Back to search" at bounding box center [207, 50] width 144 height 36
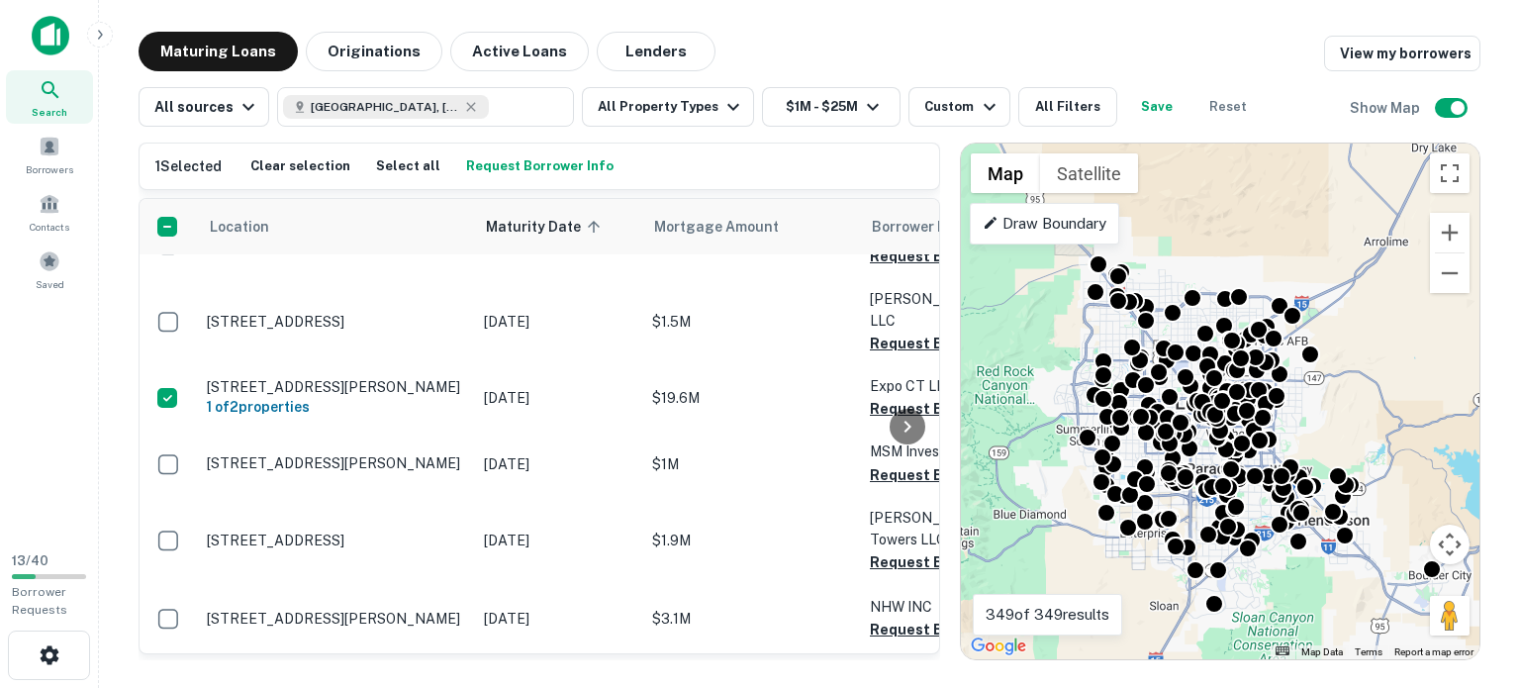
scroll to position [6008, 0]
click at [1500, 320] on div "Maturing Loans Originations Active Loans Lenders View my borrowers All sources …" at bounding box center [809, 346] width 1389 height 628
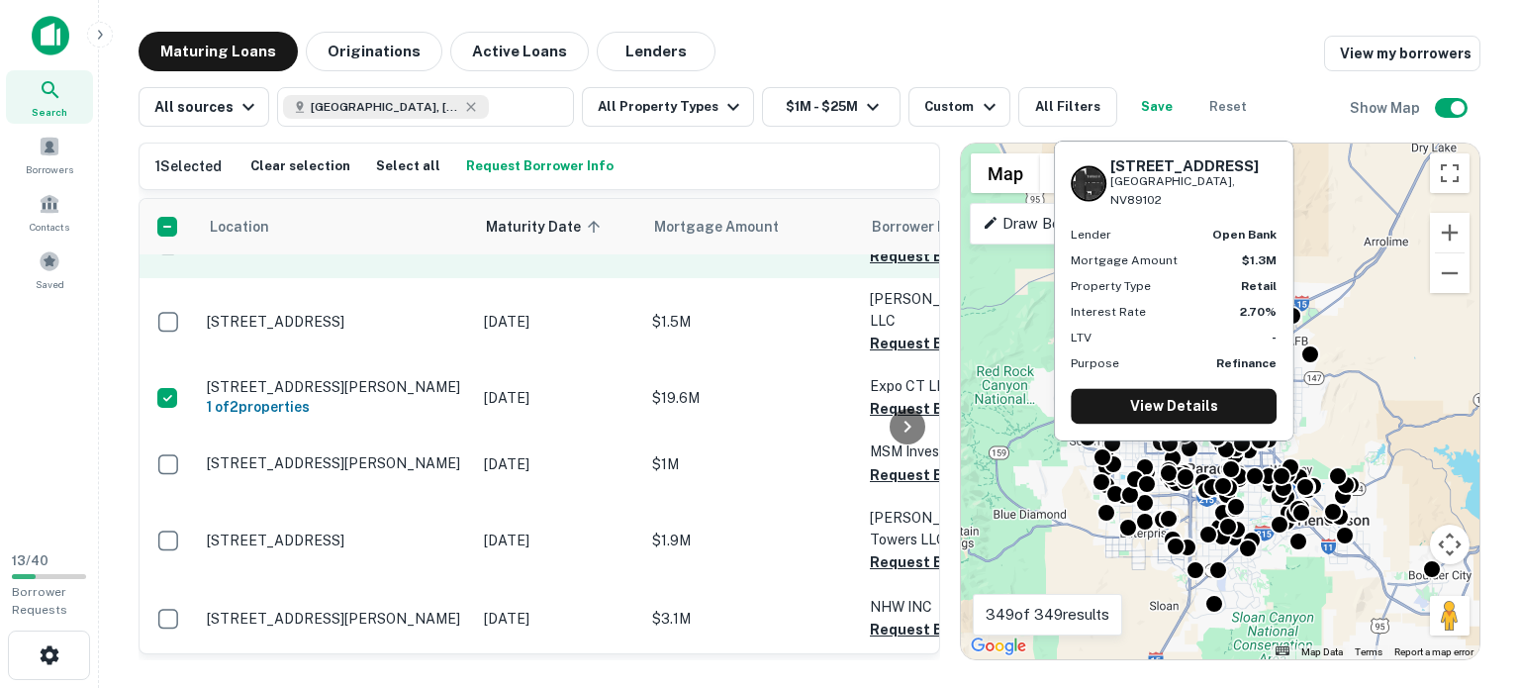
scroll to position [6029, 0]
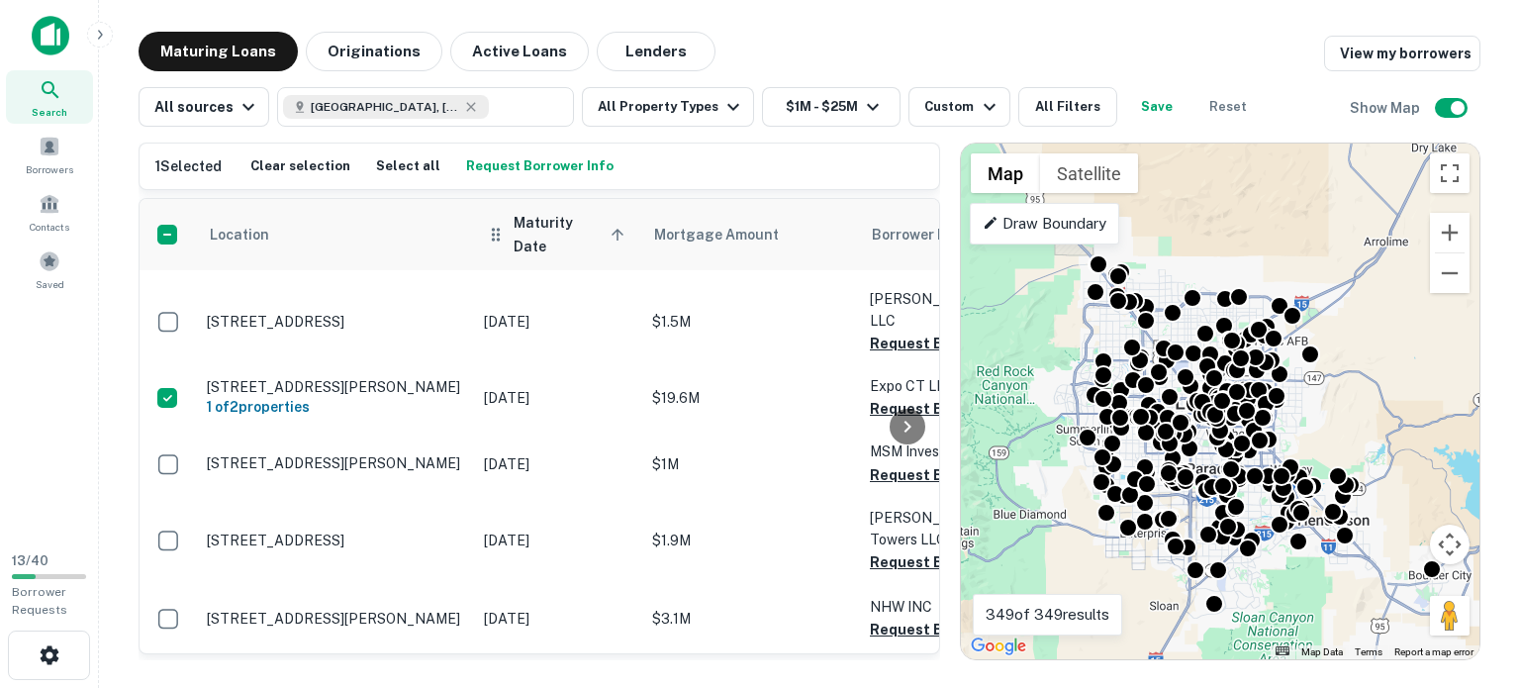
click at [608, 258] on span "Maturity Date sorted ascending" at bounding box center [571, 234] width 117 height 47
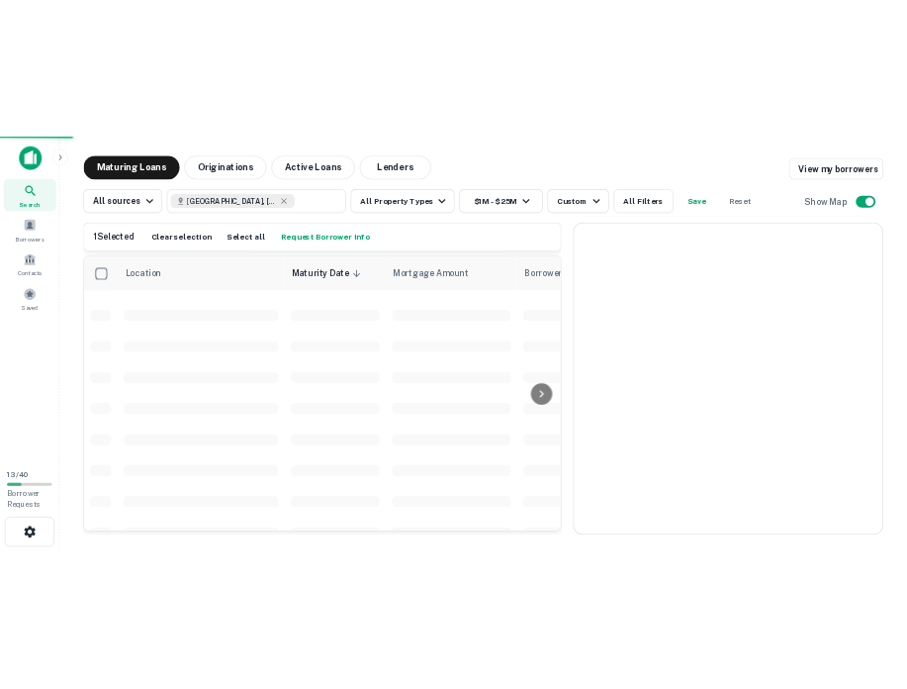
scroll to position [1286, 0]
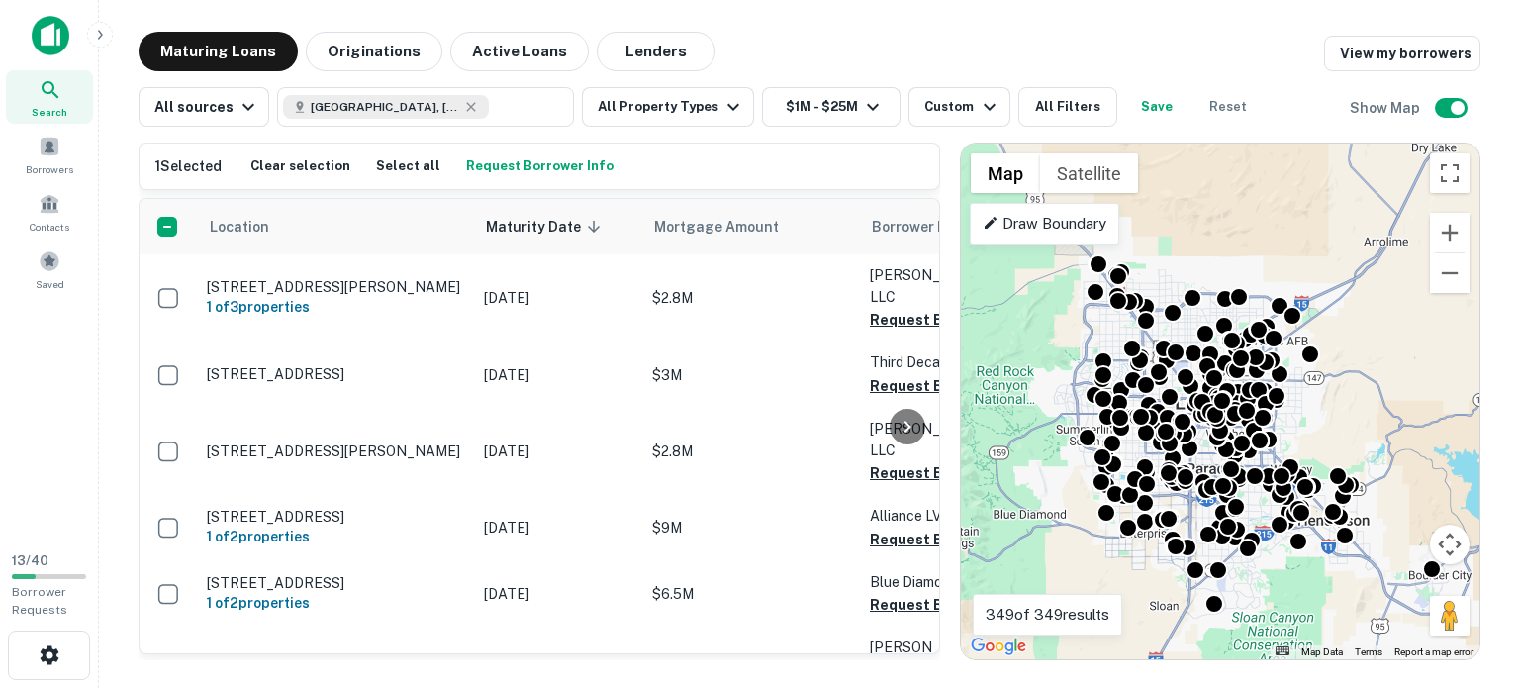
click at [486, 238] on icon at bounding box center [486, 227] width 0 height 24
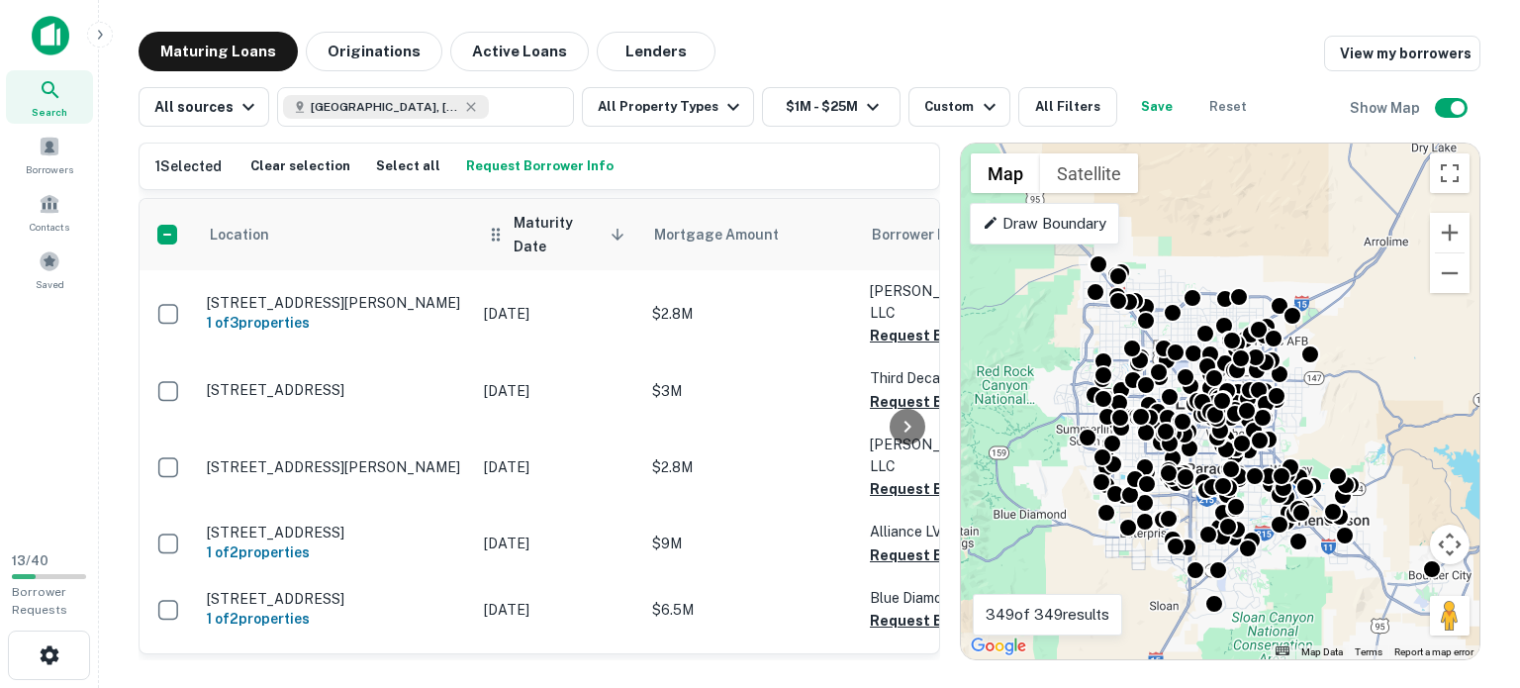
click at [615, 243] on icon at bounding box center [617, 235] width 18 height 18
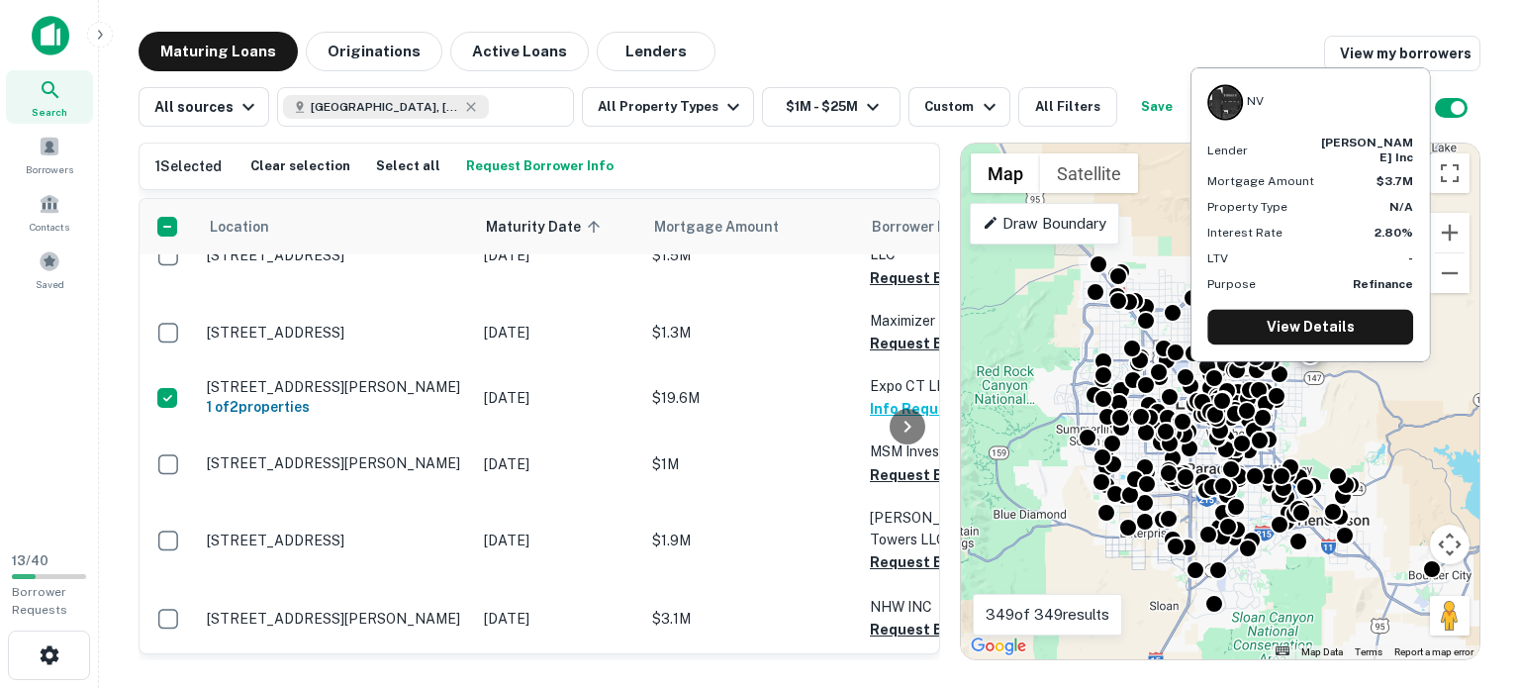
scroll to position [6013, 0]
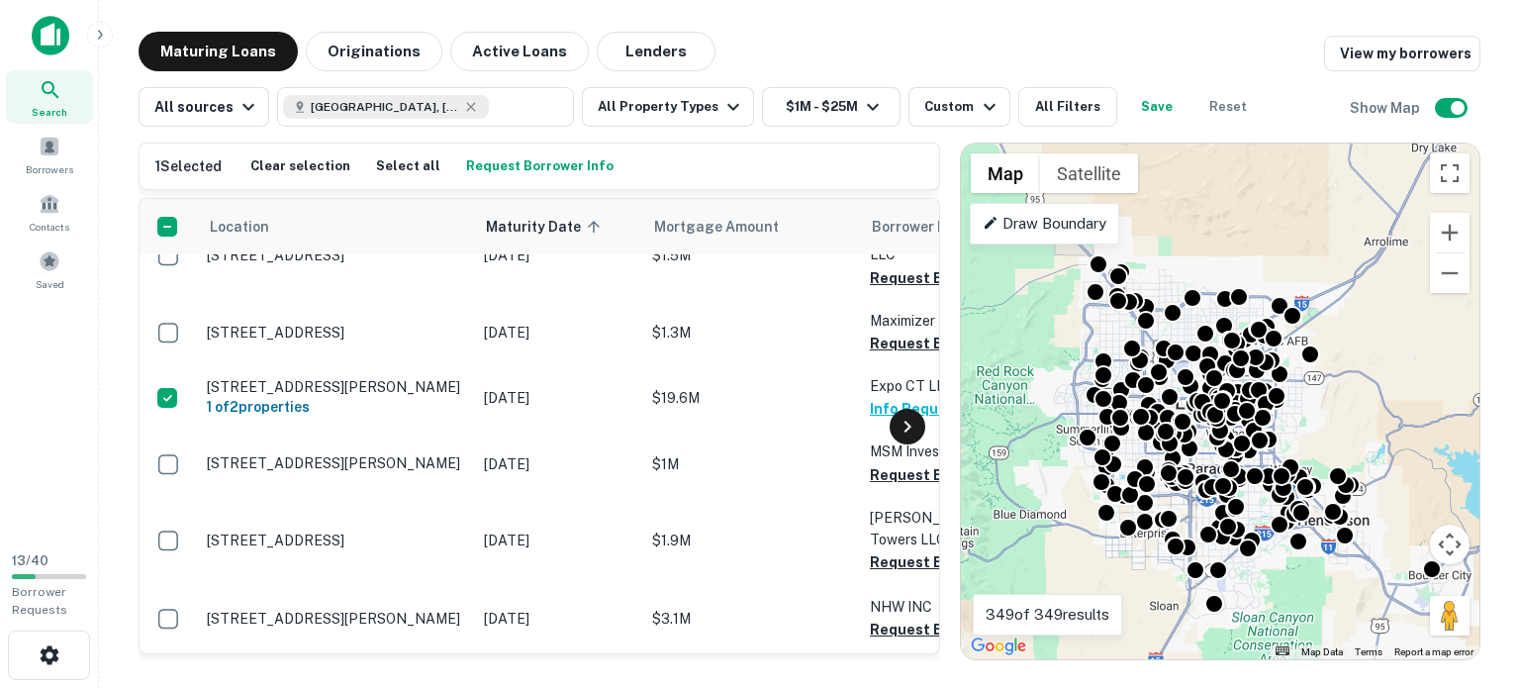
click at [904, 438] on icon at bounding box center [907, 427] width 24 height 24
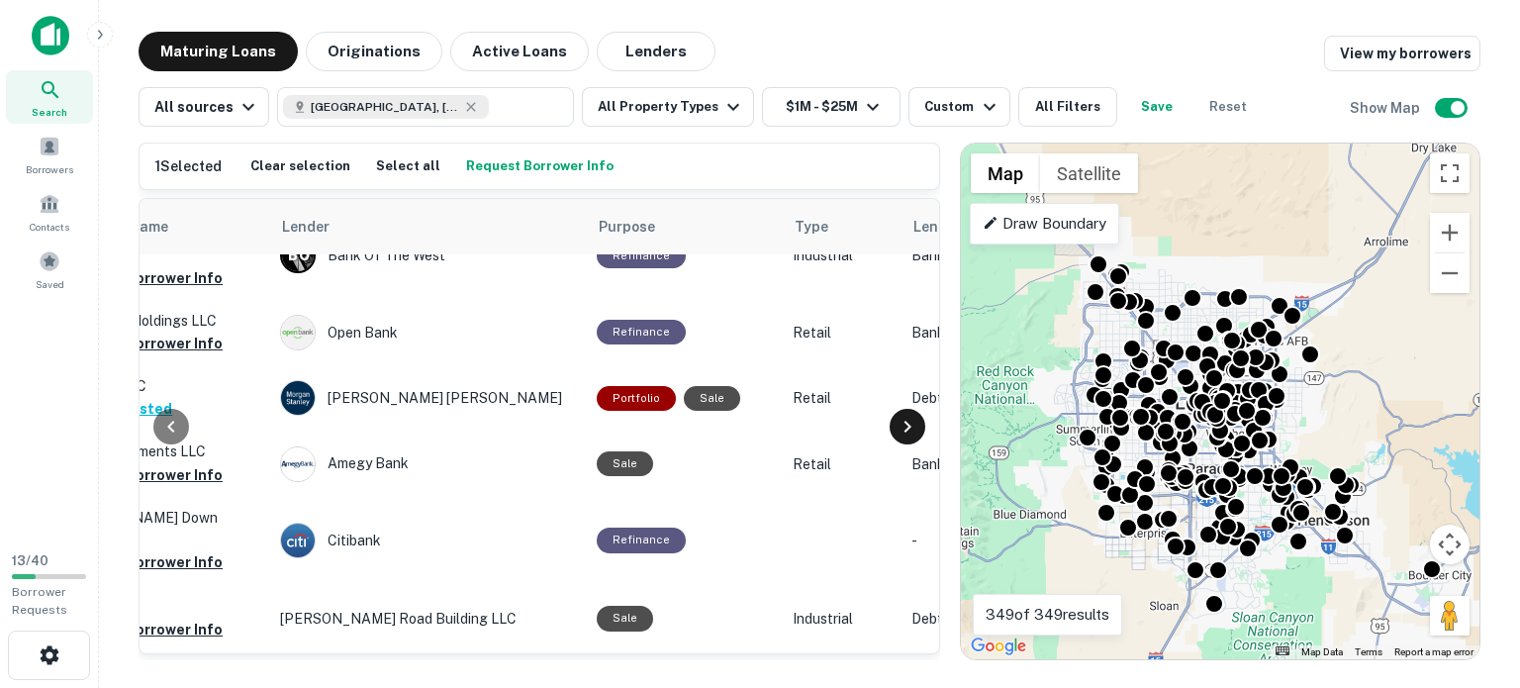
scroll to position [6013, 831]
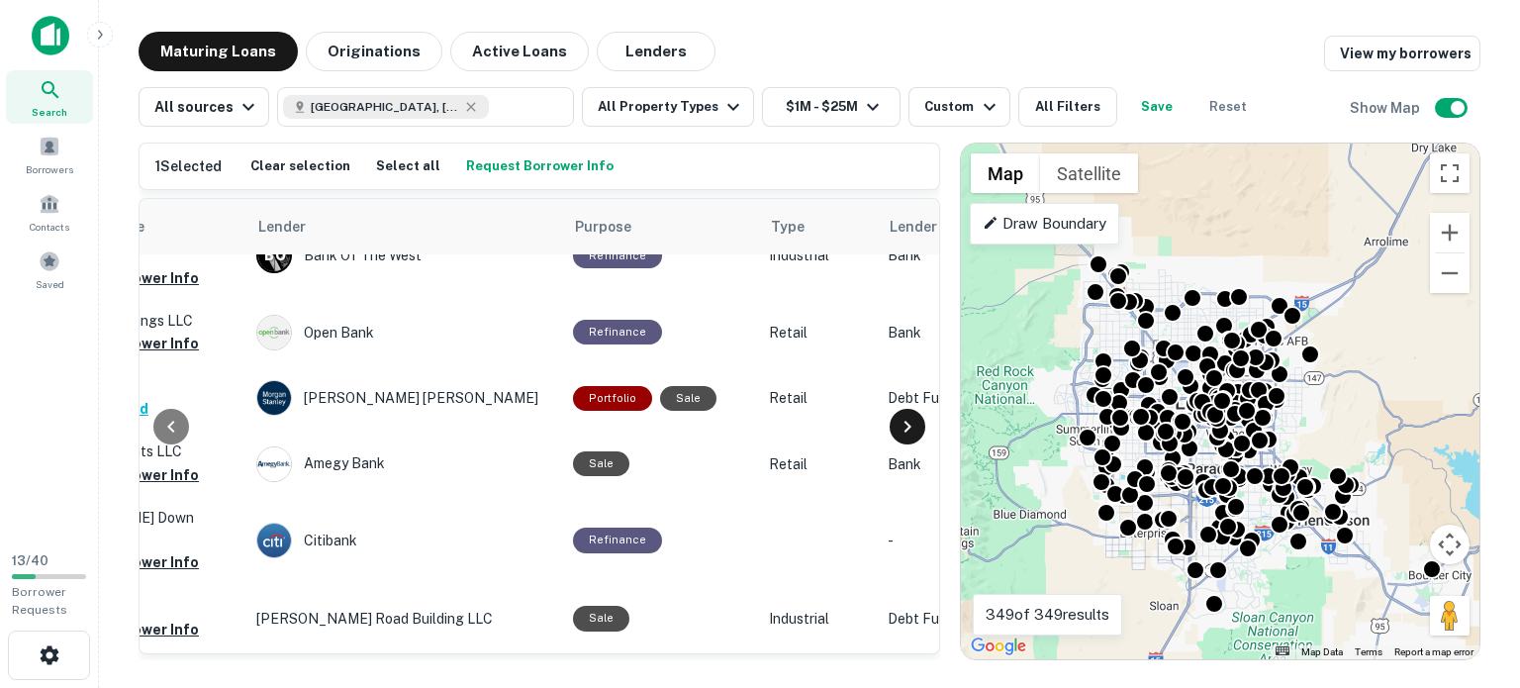
click at [901, 438] on icon at bounding box center [907, 427] width 24 height 24
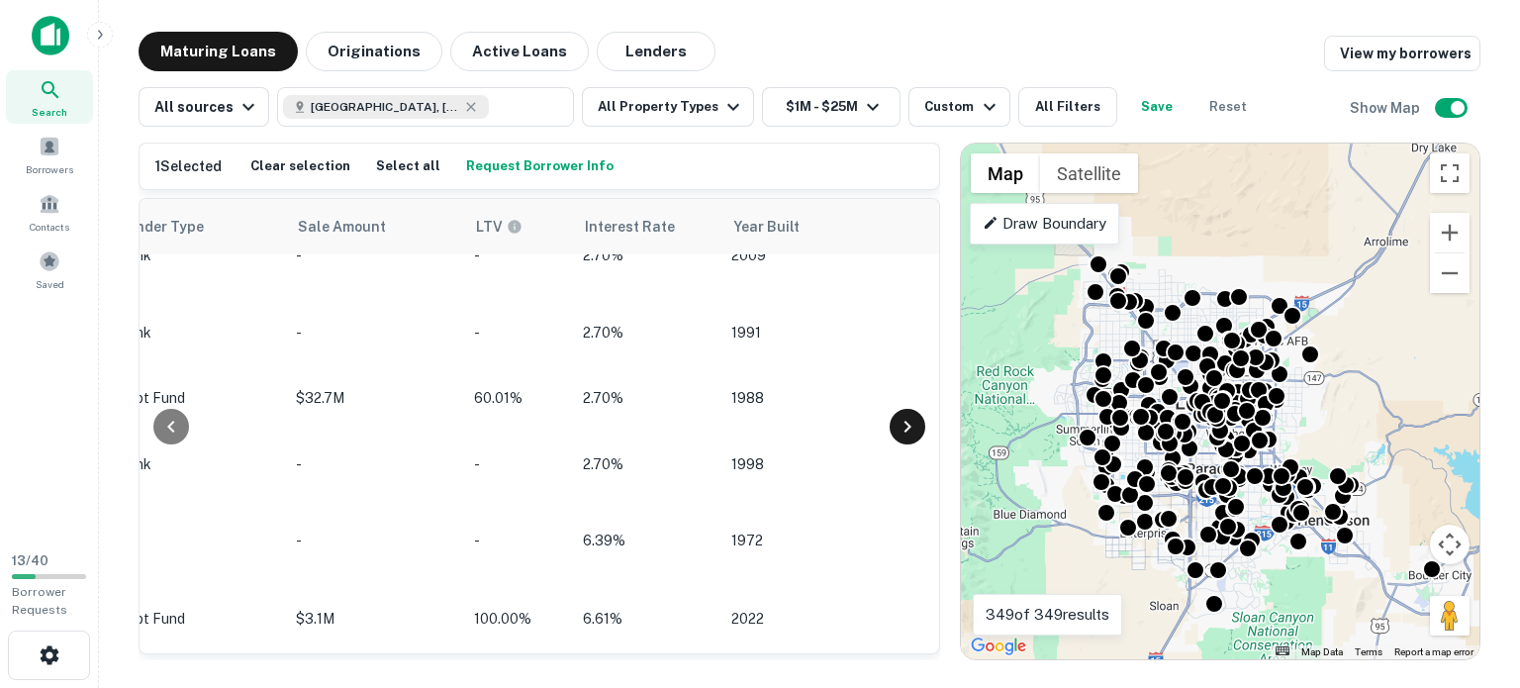
scroll to position [6013, 1662]
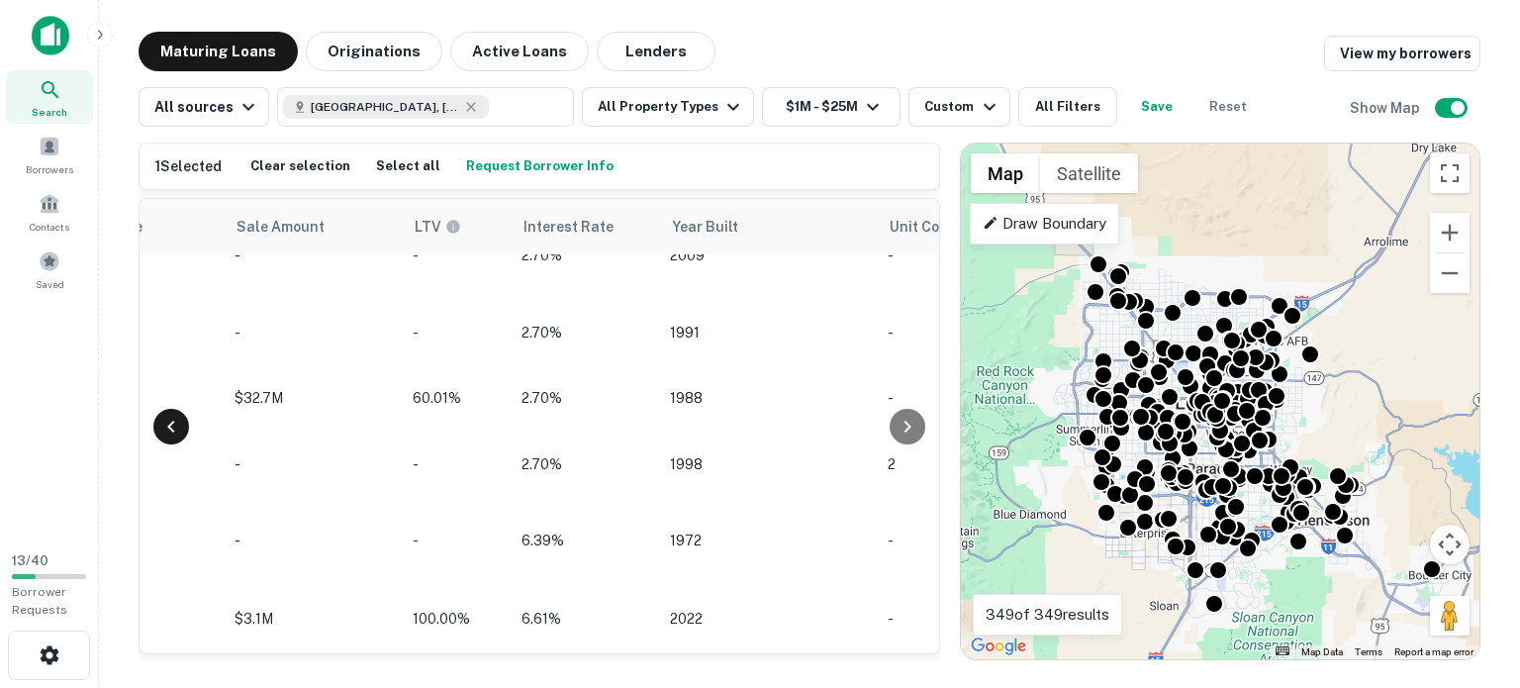
click at [164, 438] on icon at bounding box center [171, 427] width 24 height 24
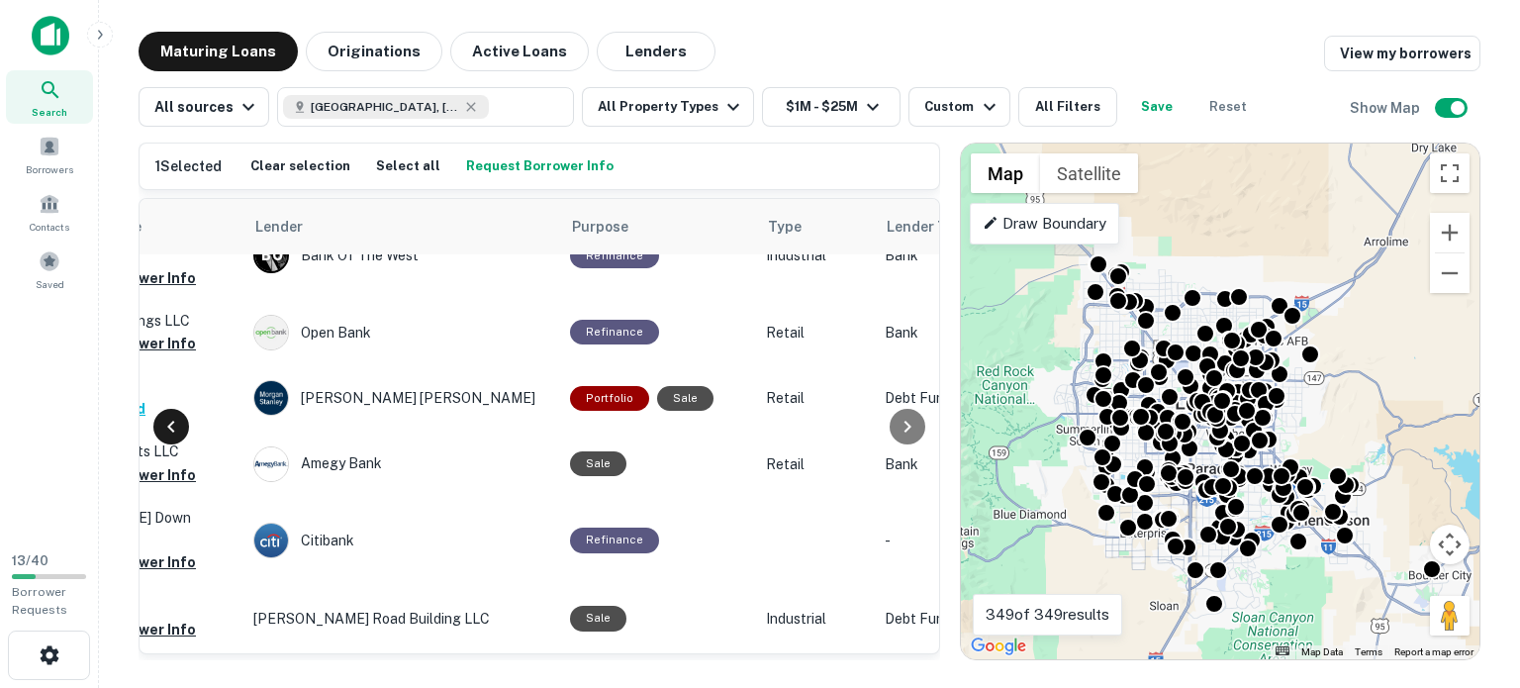
click at [164, 438] on icon at bounding box center [171, 427] width 24 height 24
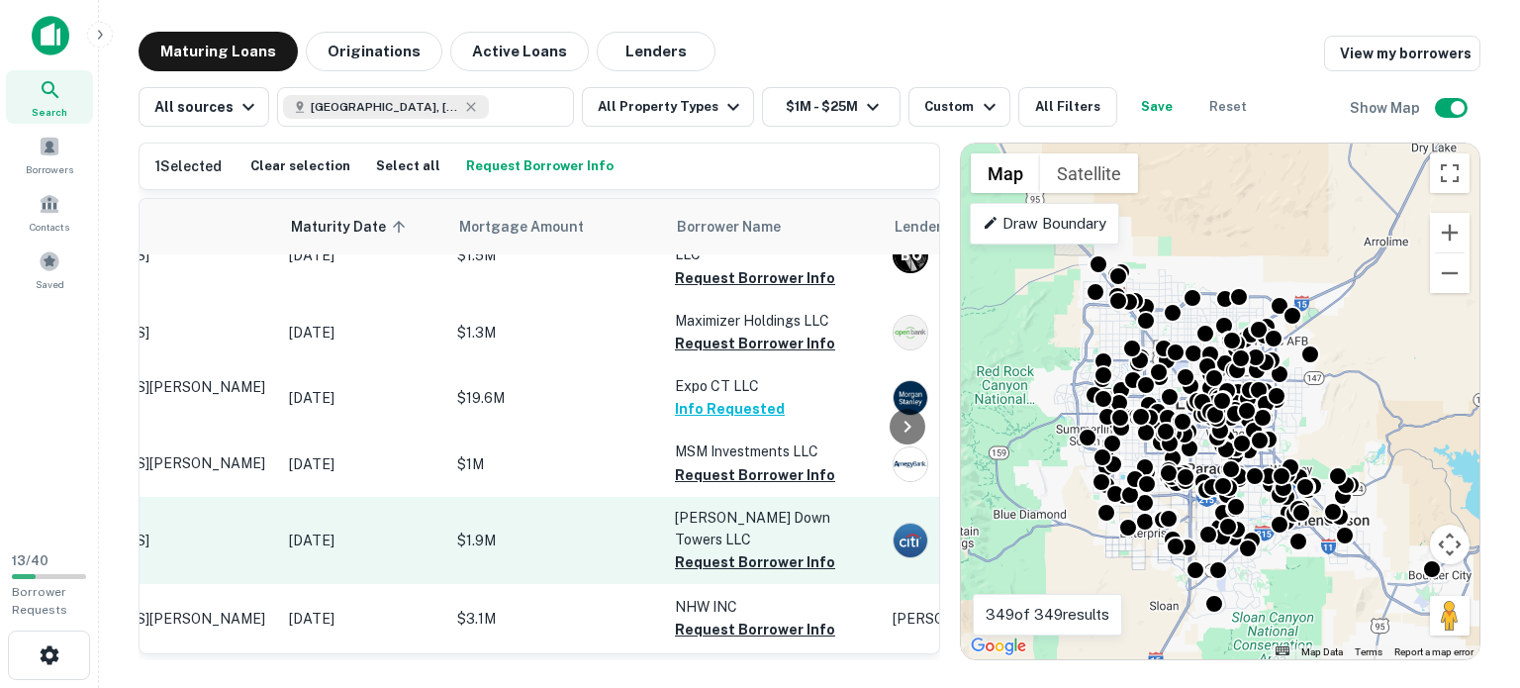
scroll to position [6013, 3]
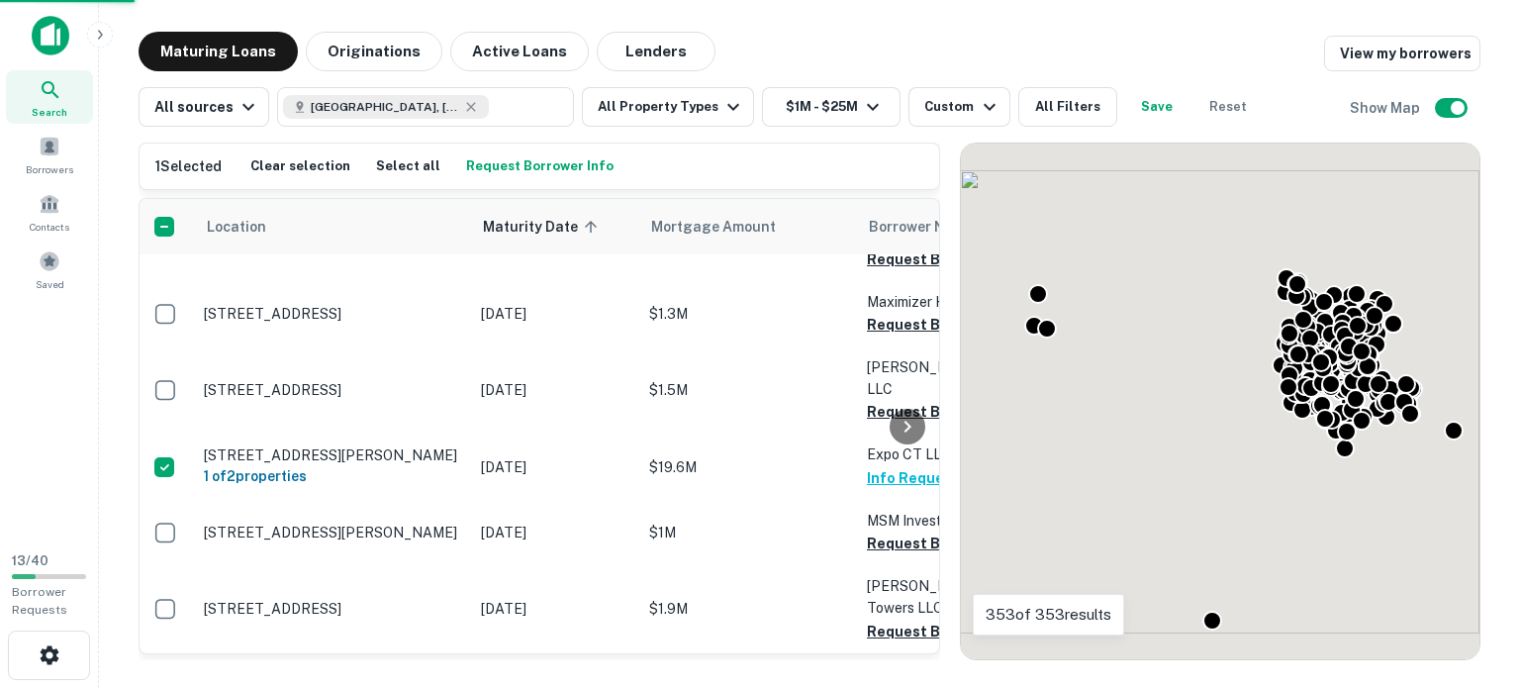
scroll to position [6013, 3]
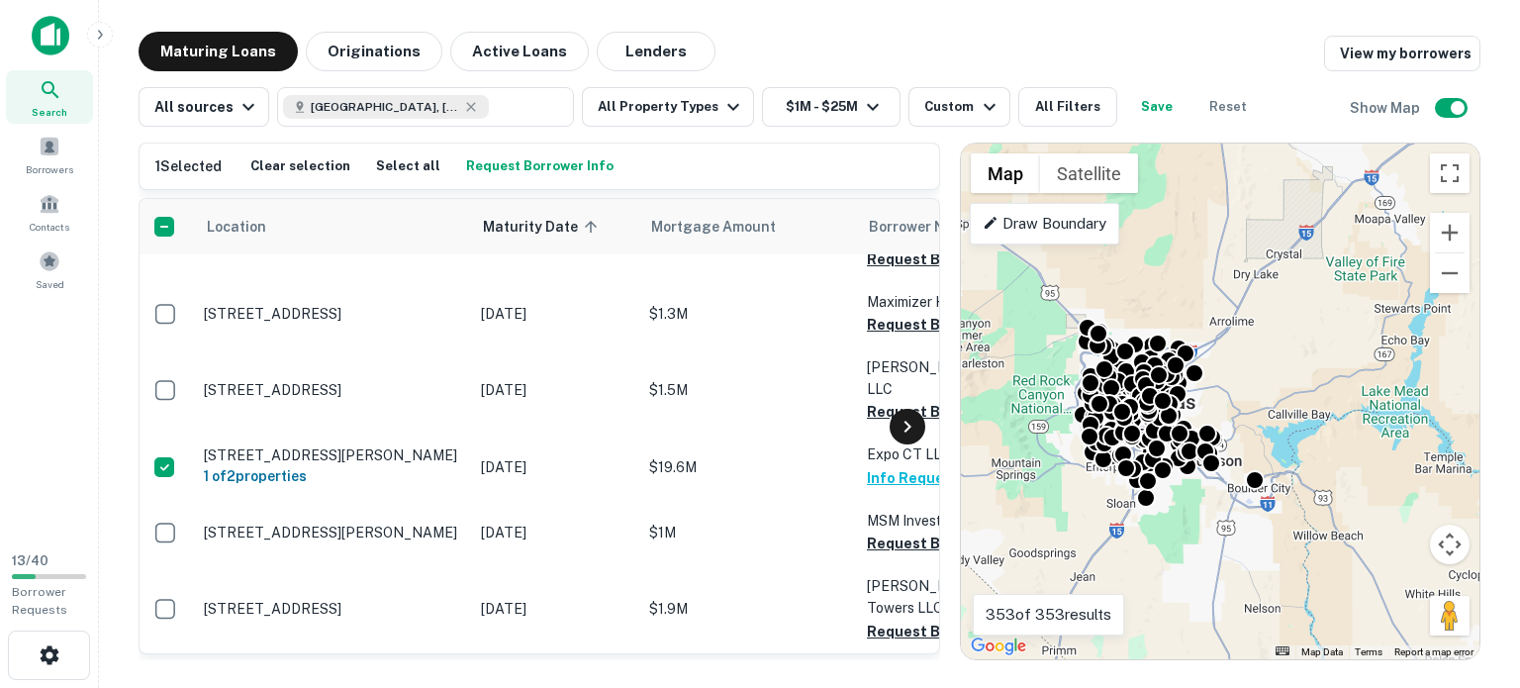
drag, startPoint x: 1091, startPoint y: 409, endPoint x: 890, endPoint y: 458, distance: 206.8
click at [890, 458] on div "1 Selected Clear selection Select all Request Borrower Info Location Maturity D…" at bounding box center [810, 393] width 1342 height 533
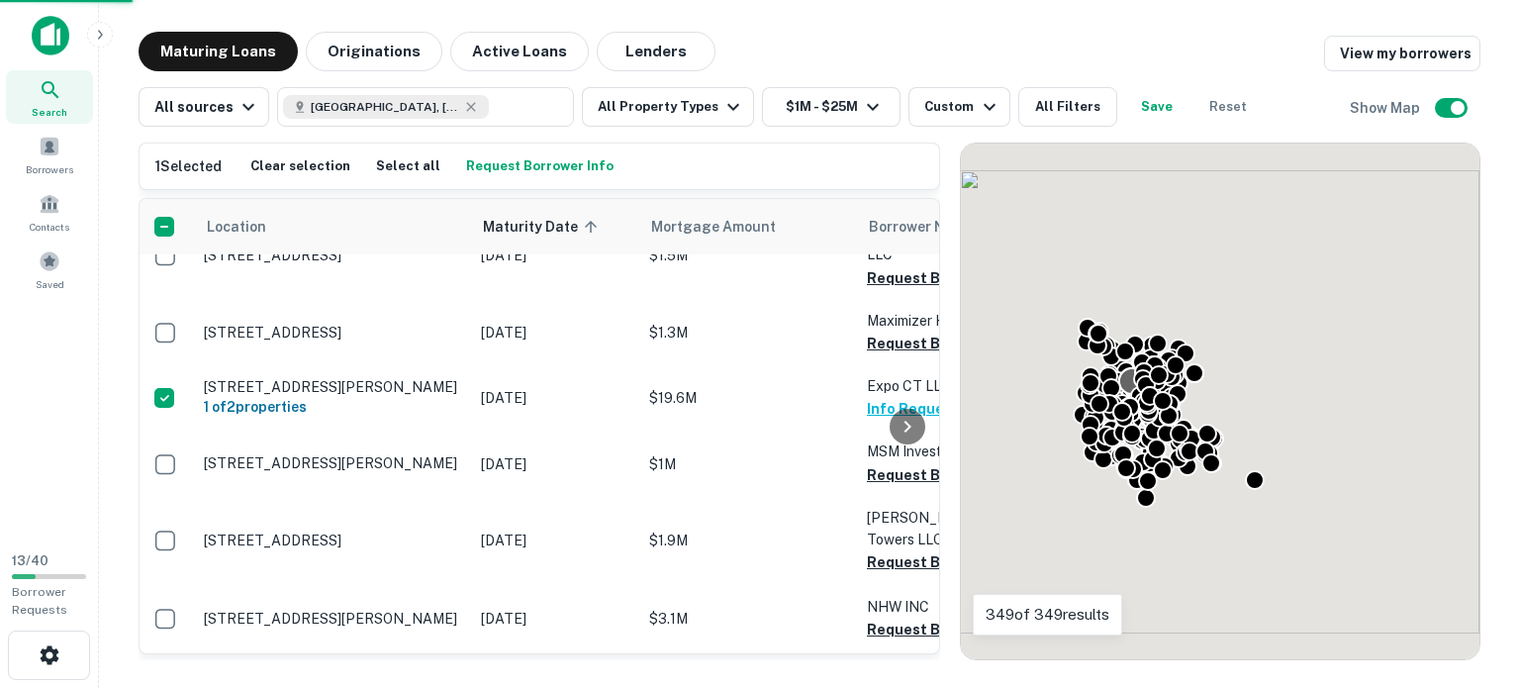
scroll to position [6013, 3]
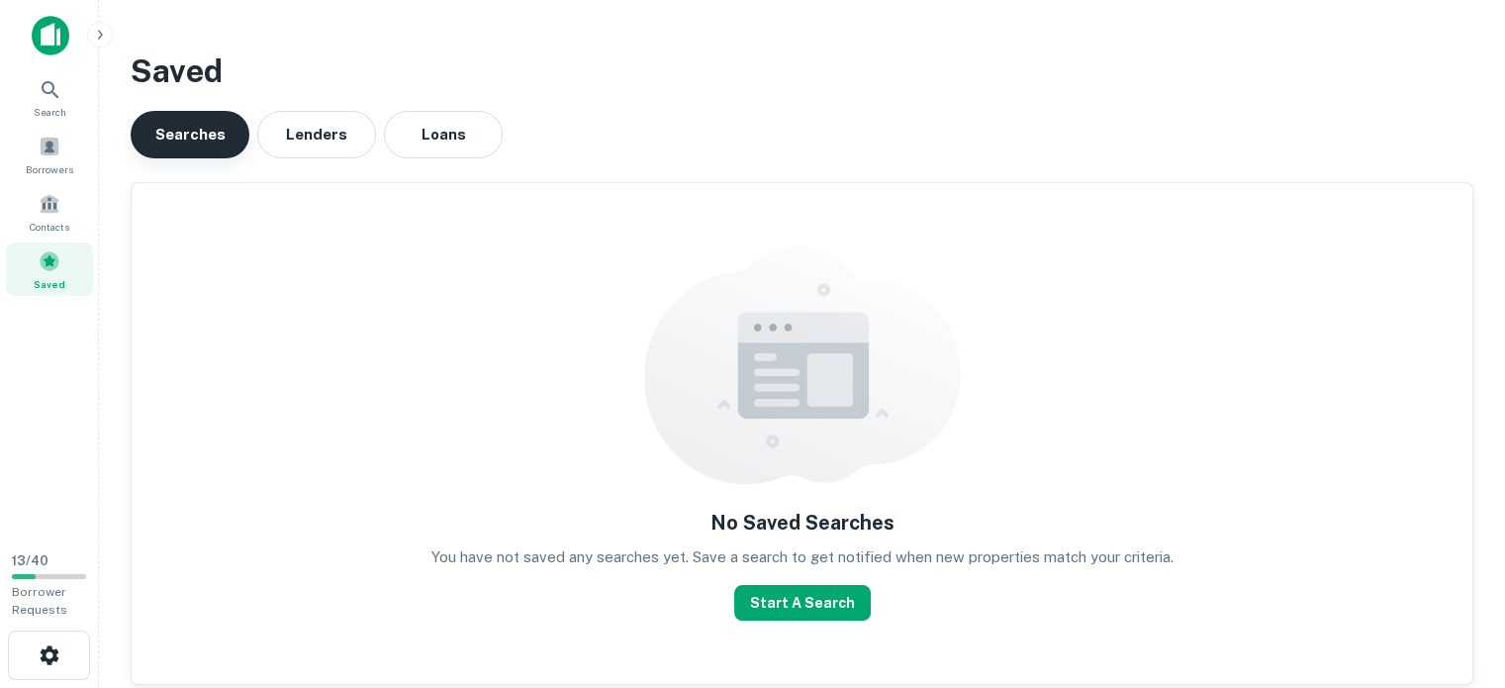
click at [205, 137] on button "Searches" at bounding box center [190, 134] width 119 height 47
click at [473, 142] on button "Loans" at bounding box center [443, 134] width 119 height 47
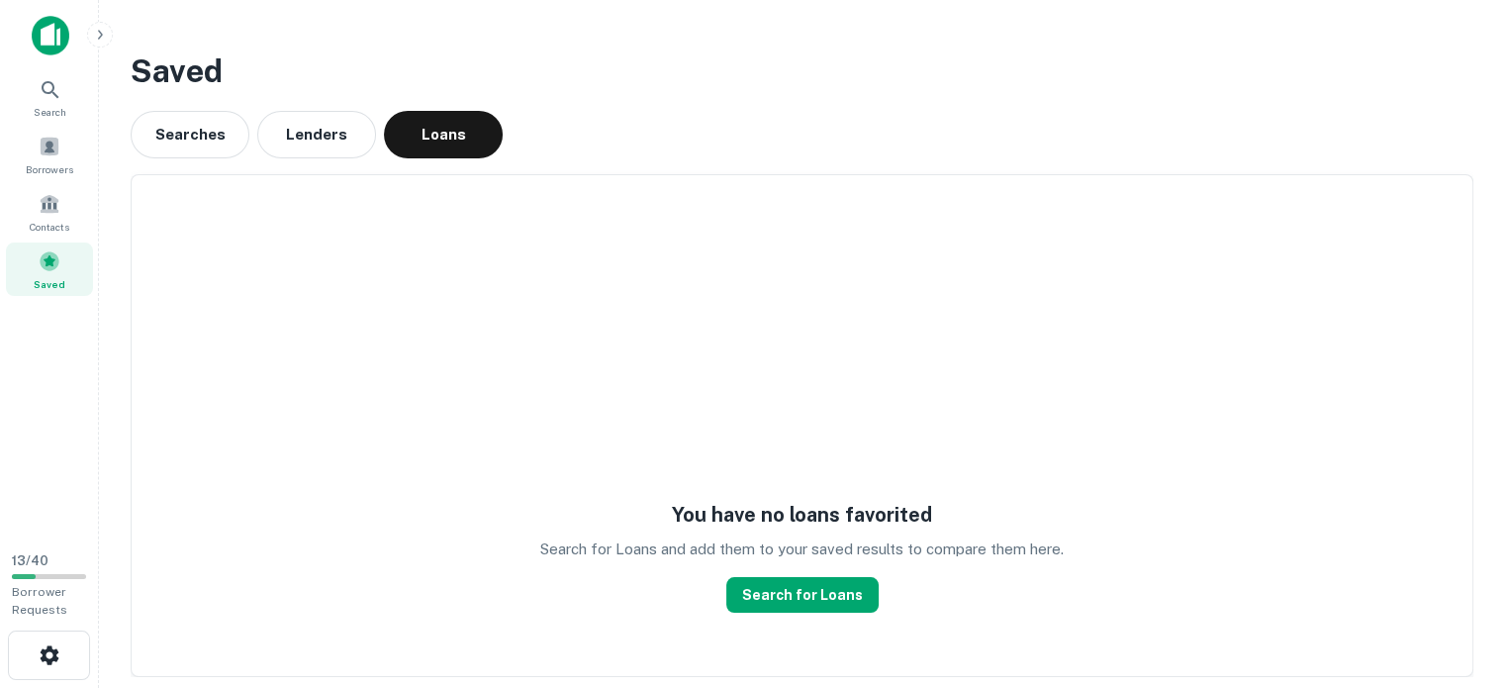
click at [101, 21] on main "Saved Searches Lenders Loans You have no loans favorited Search for Loans and a…" at bounding box center [802, 344] width 1406 height 688
click at [98, 21] on div at bounding box center [131, 36] width 198 height 40
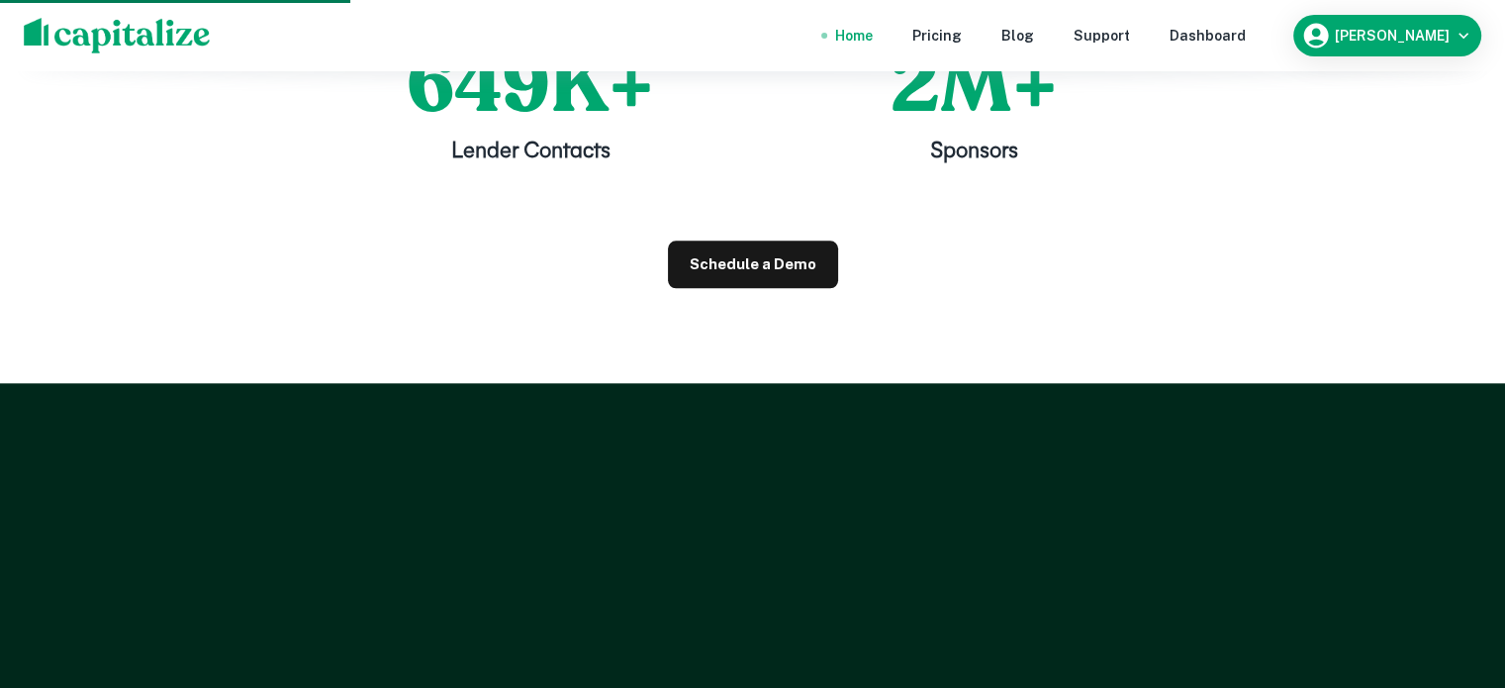
scroll to position [1583, 0]
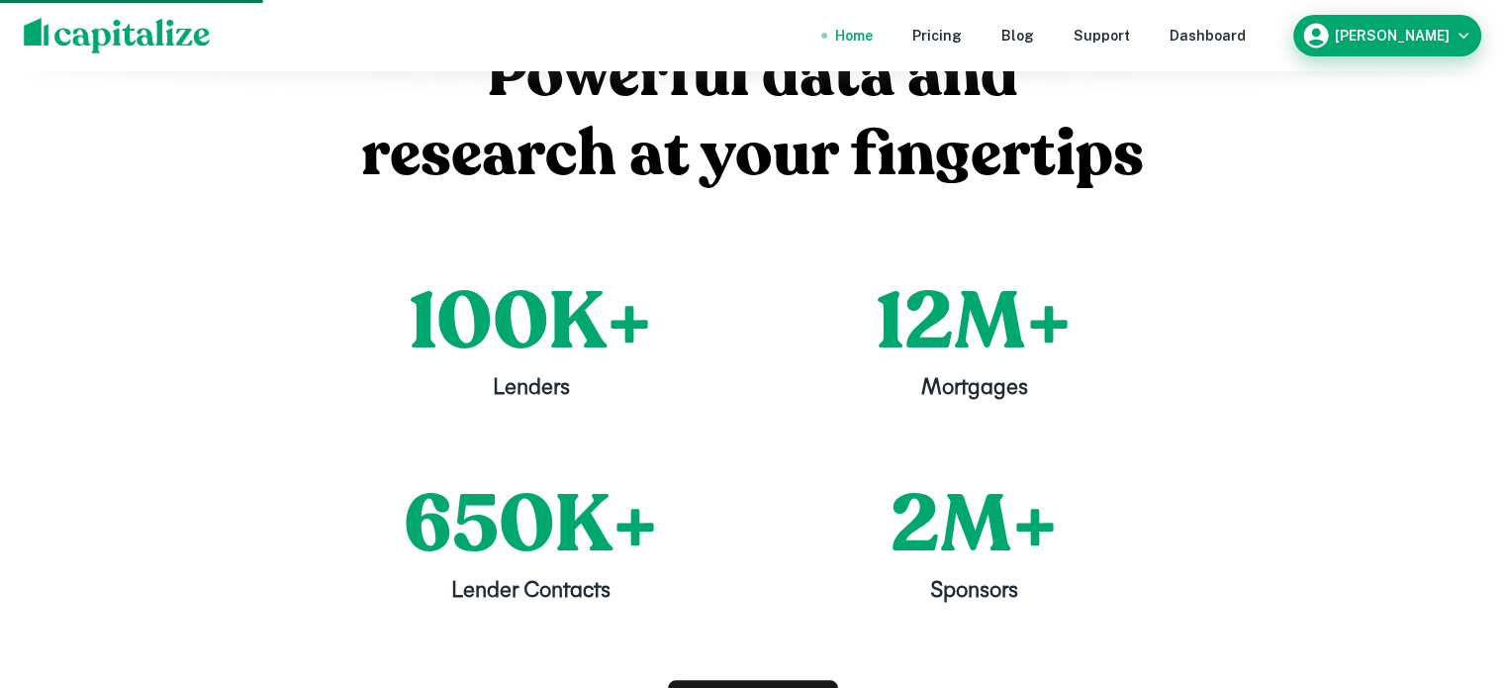
click at [1458, 21] on div "[PERSON_NAME]" at bounding box center [1387, 36] width 172 height 30
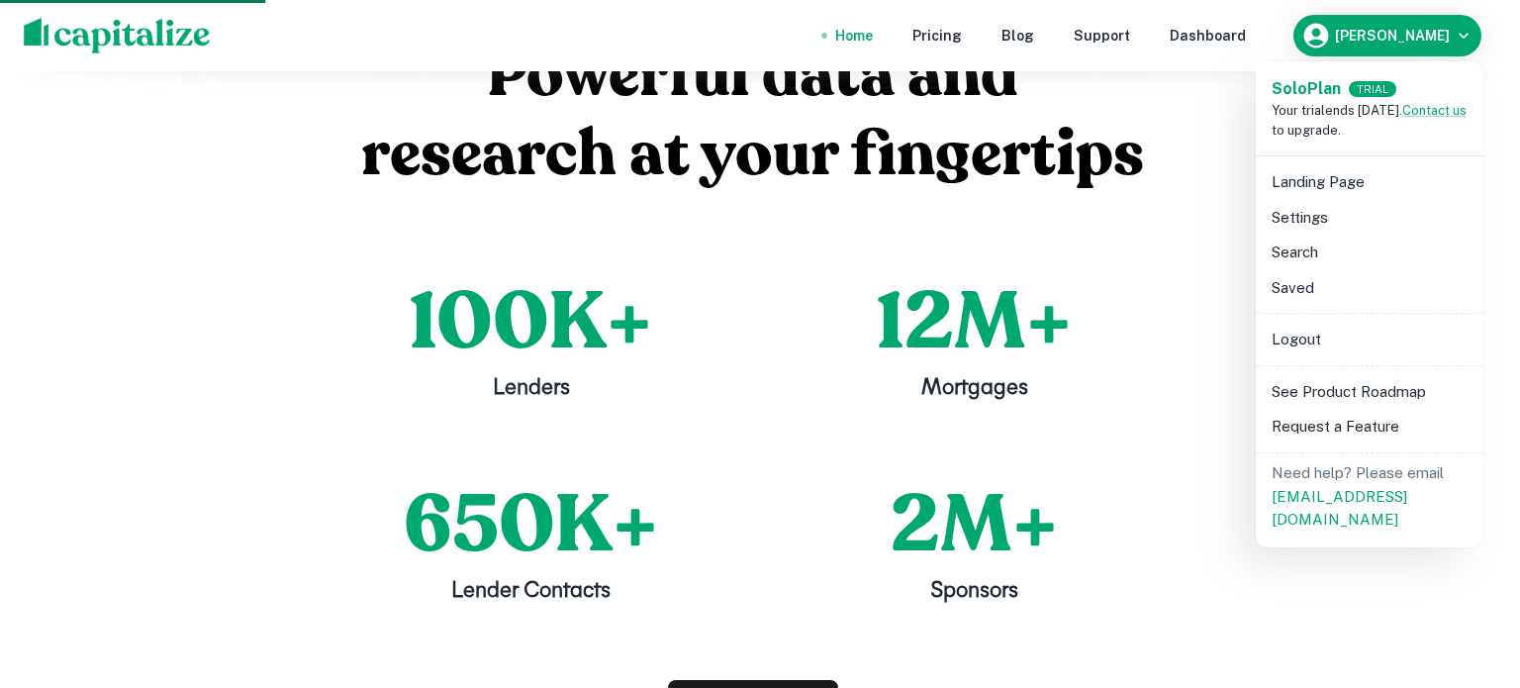
click at [1146, 351] on div at bounding box center [760, 344] width 1520 height 688
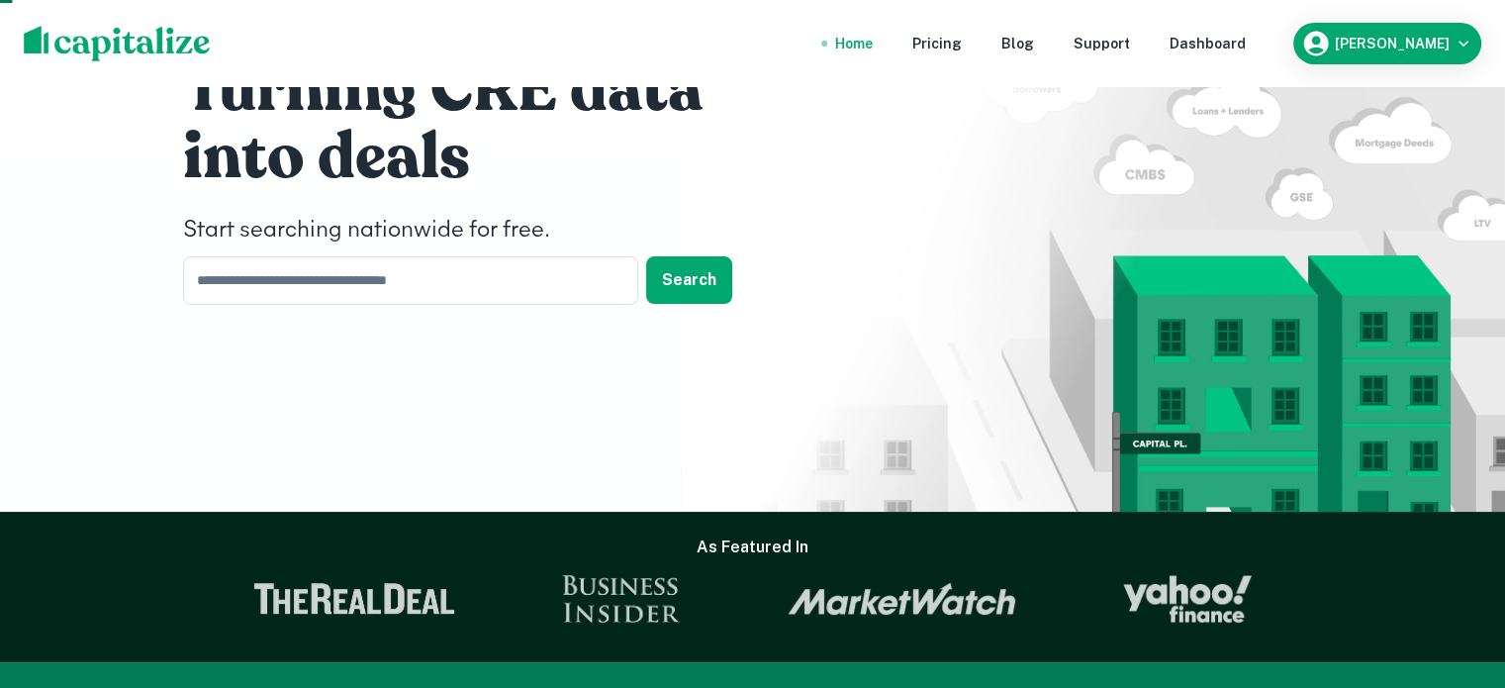
scroll to position [99, 0]
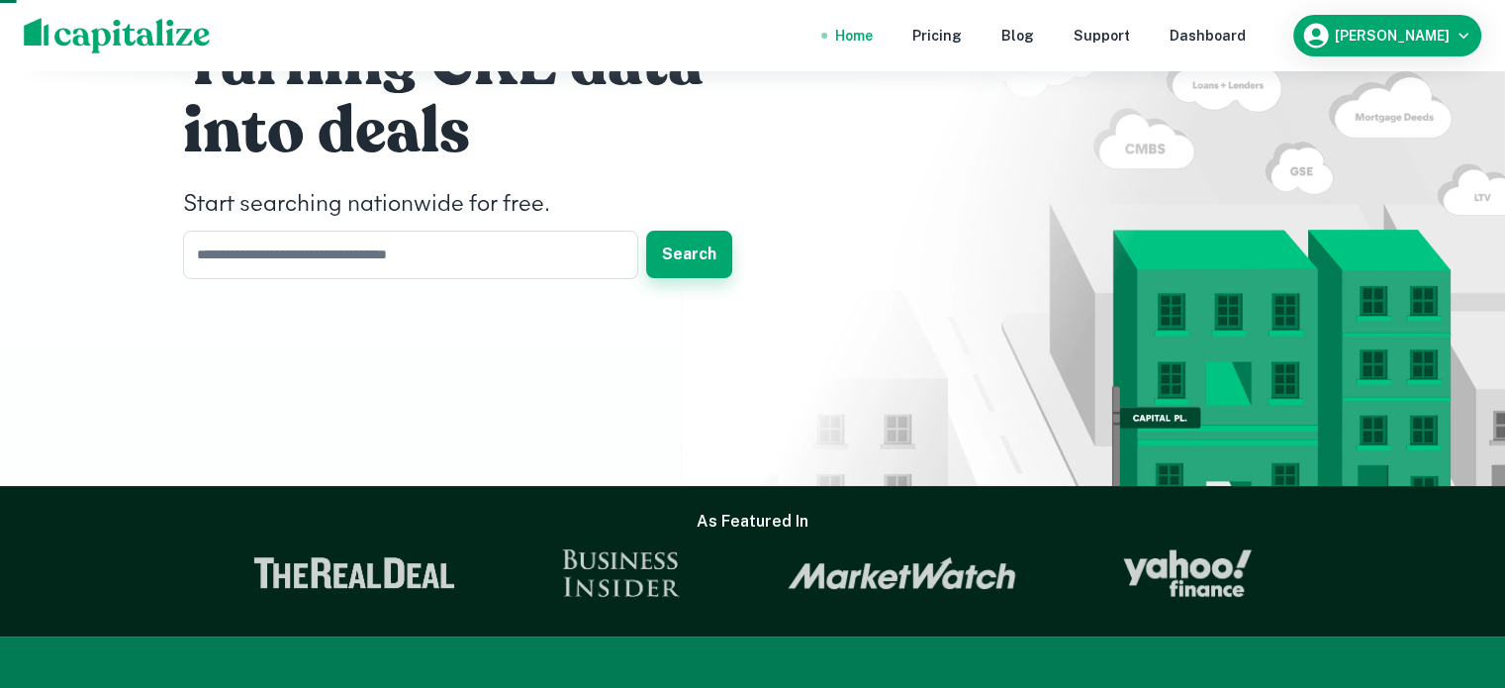
click at [703, 278] on button "Search" at bounding box center [689, 254] width 86 height 47
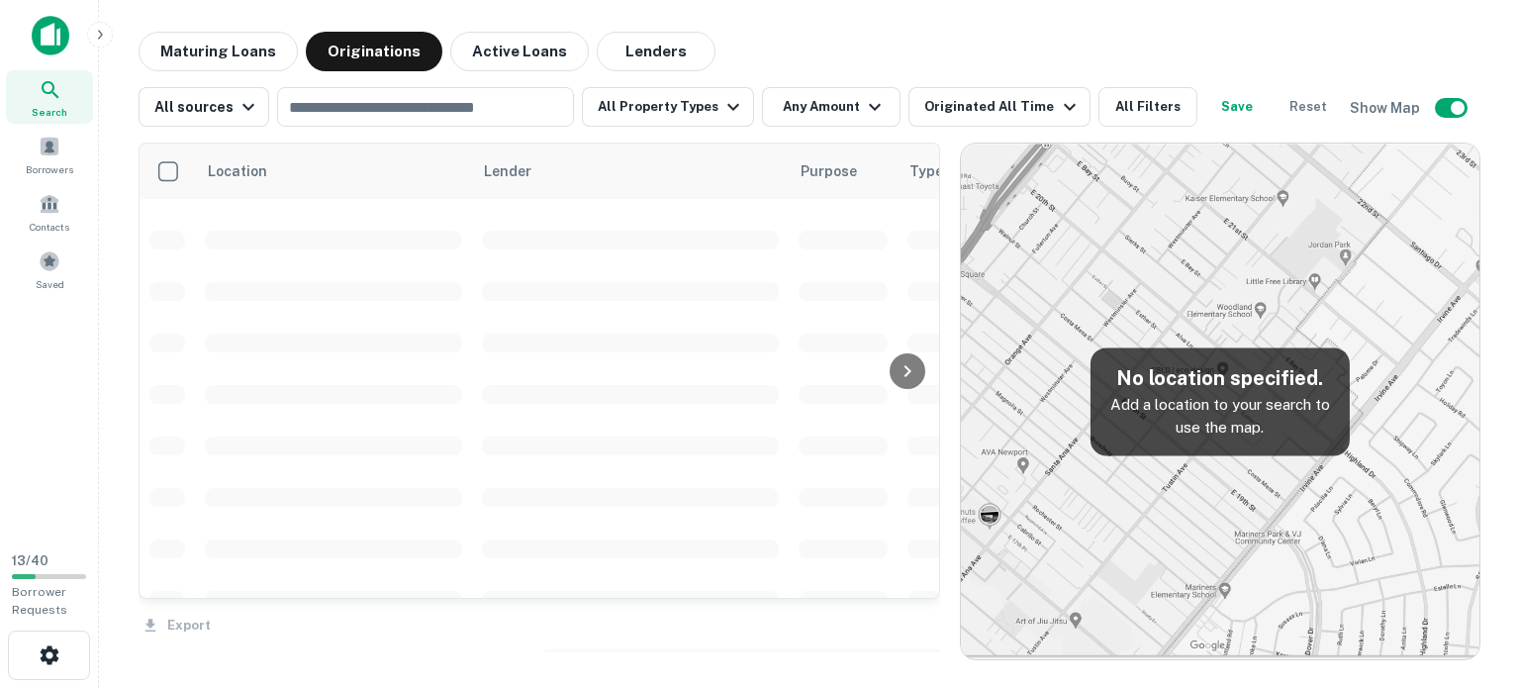
scroll to position [4628, 0]
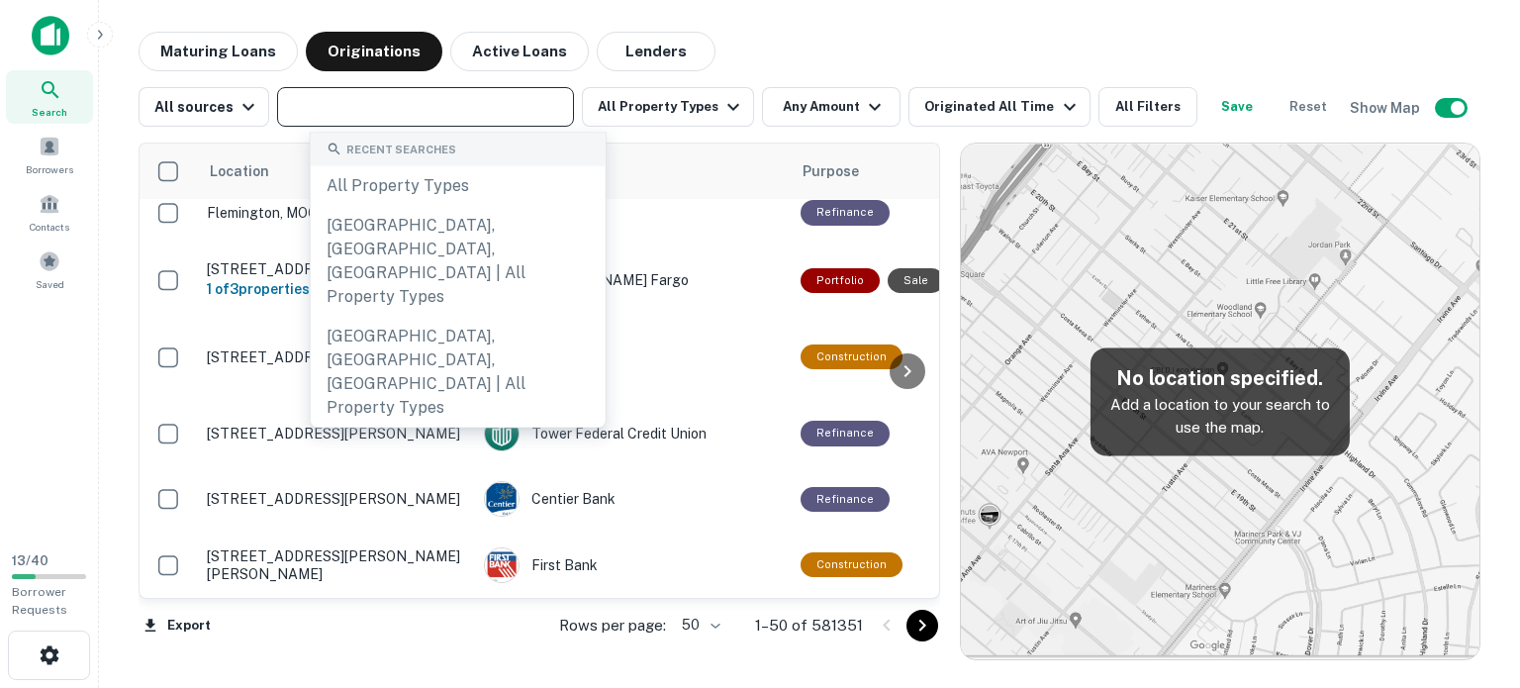
click at [400, 107] on input "text" at bounding box center [424, 107] width 282 height 28
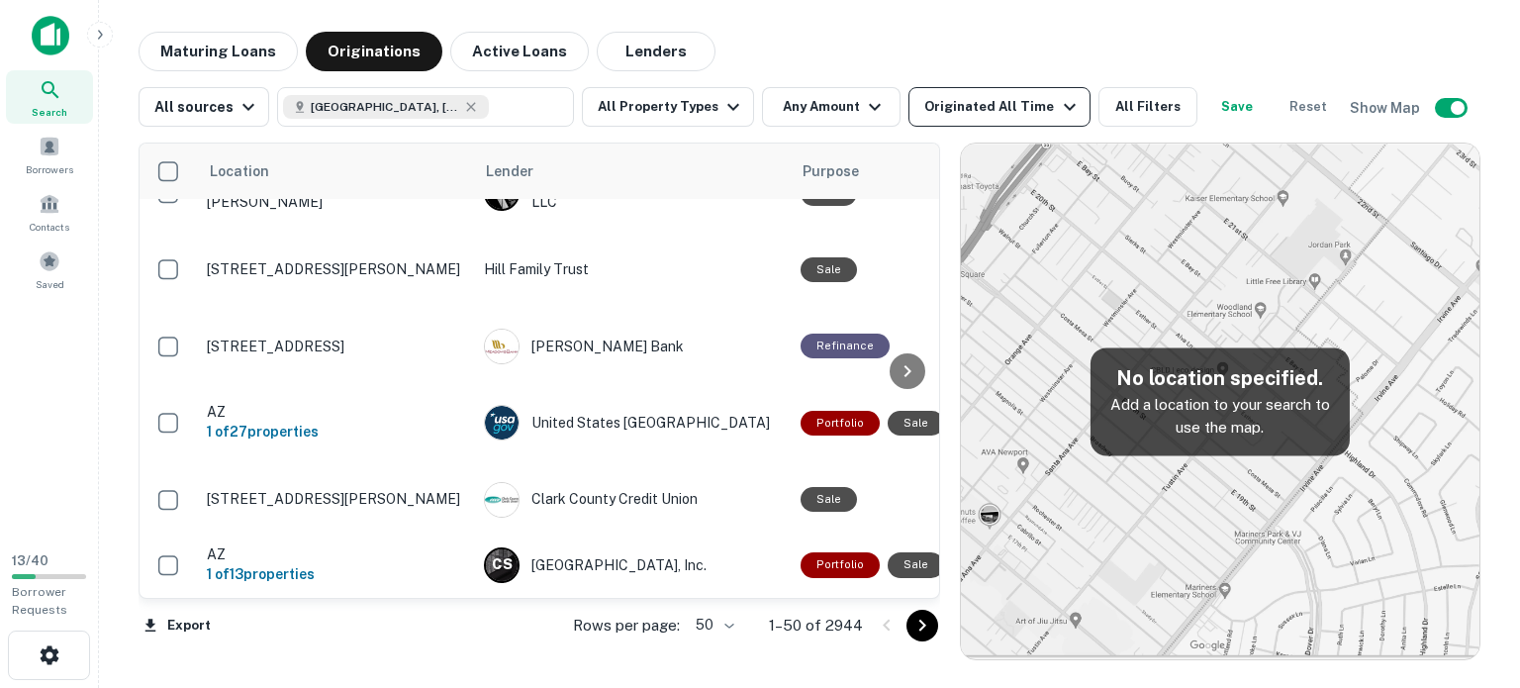
click at [1081, 102] on icon "button" at bounding box center [1070, 107] width 24 height 24
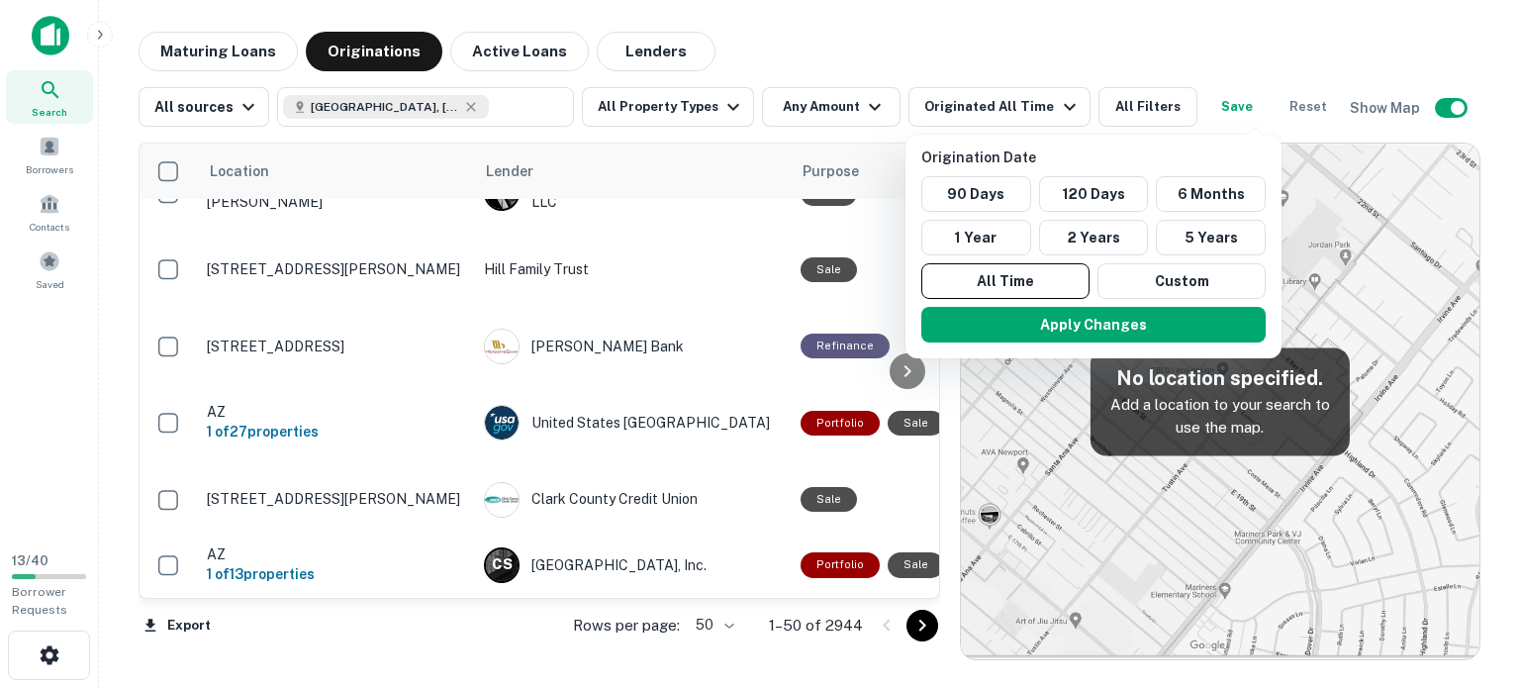
click at [1252, 102] on div at bounding box center [760, 344] width 1520 height 688
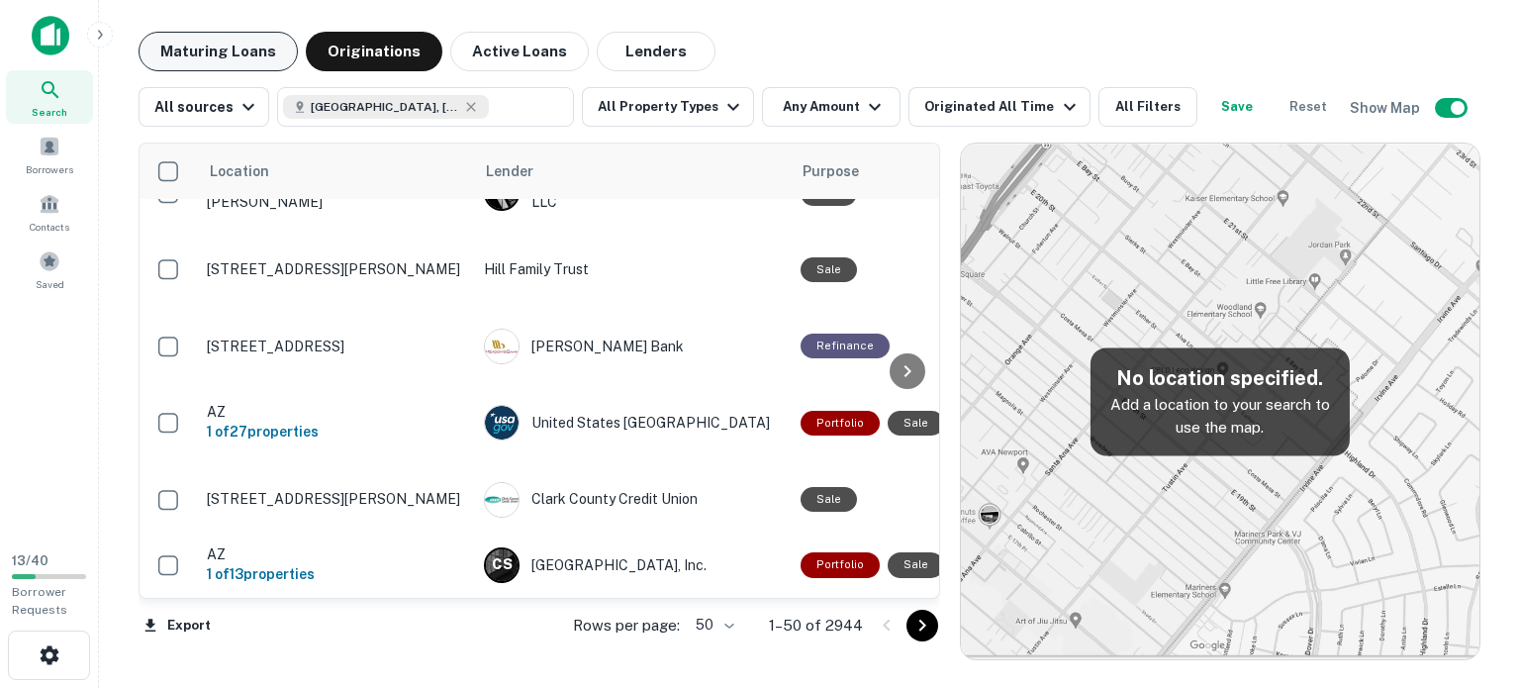
click at [259, 39] on button "Maturing Loans" at bounding box center [218, 52] width 159 height 40
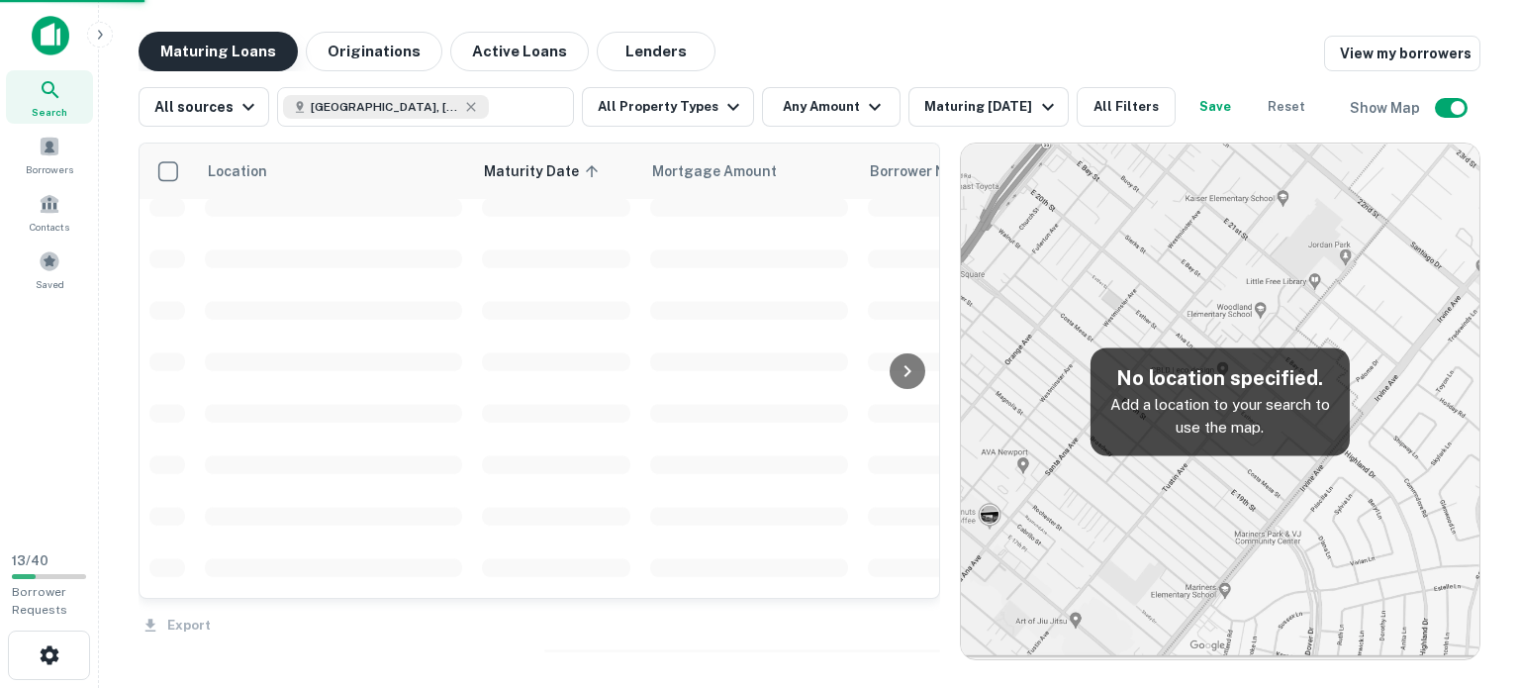
scroll to position [4628, 0]
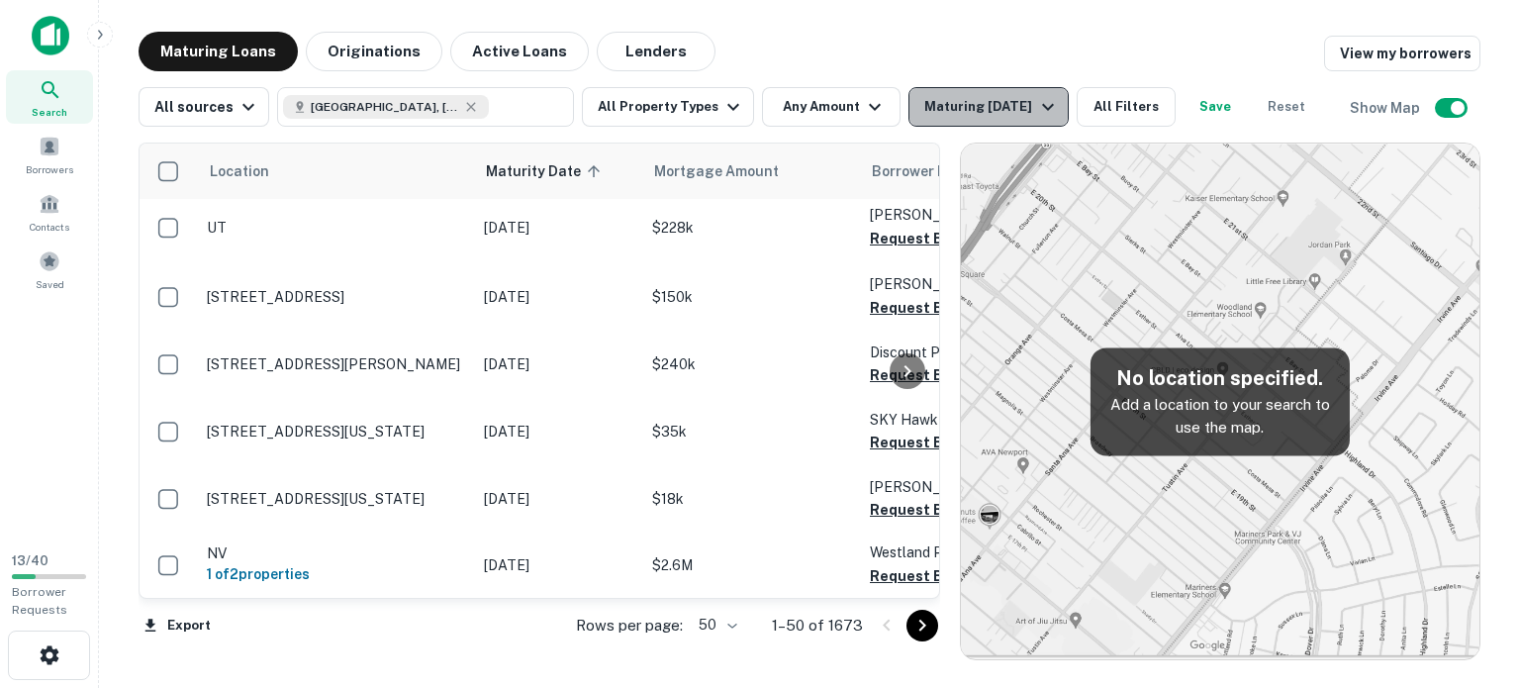
click at [1059, 100] on div "Maturing [DATE]" at bounding box center [991, 107] width 135 height 24
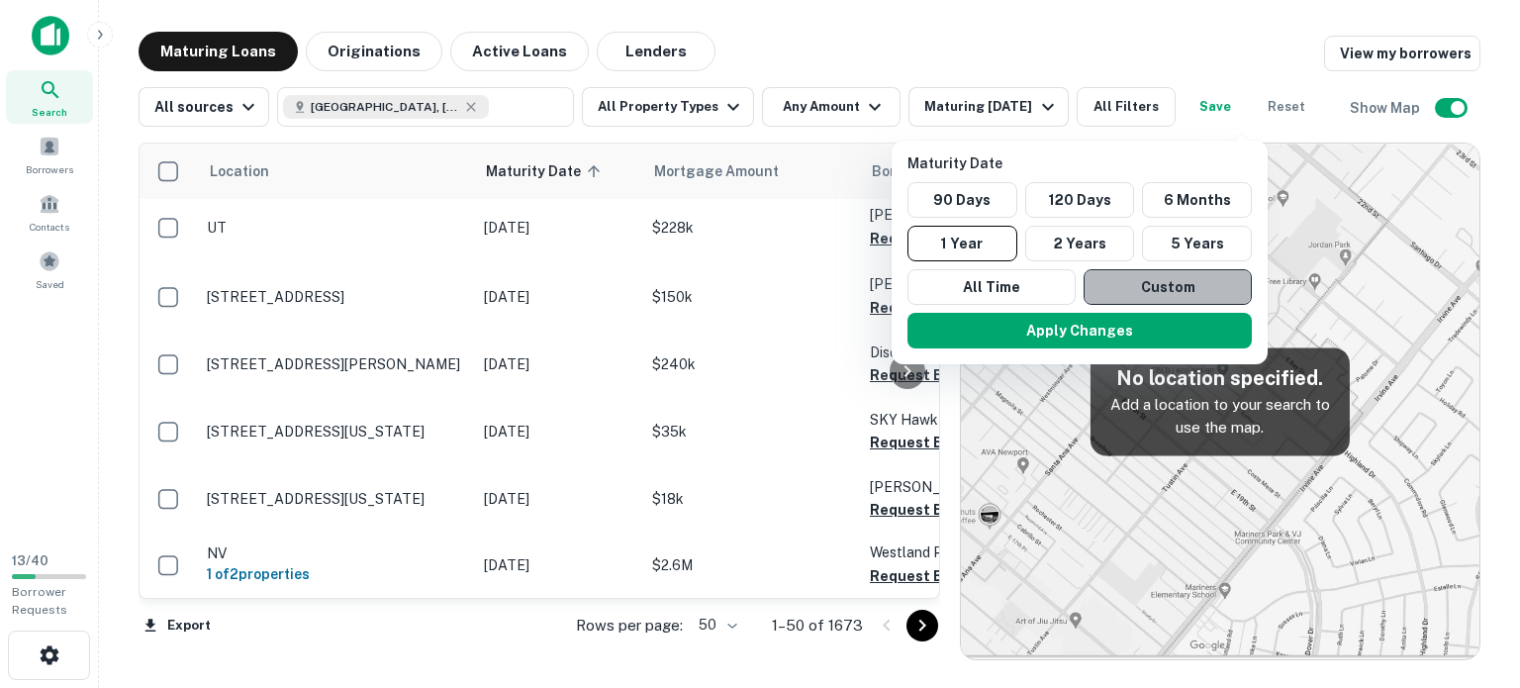
click at [1132, 305] on button "Custom" at bounding box center [1167, 287] width 168 height 36
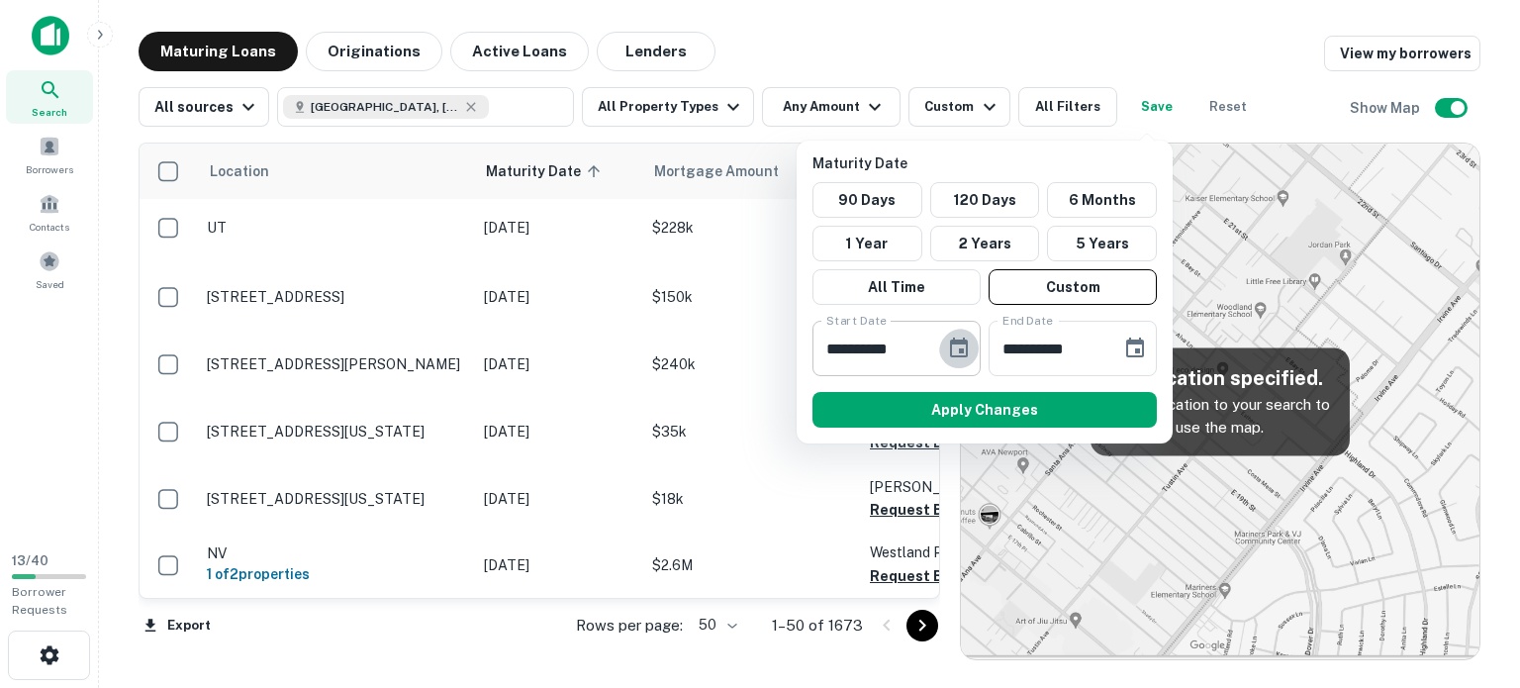
click at [951, 357] on icon "Choose date, selected date is Feb 15, 2025" at bounding box center [959, 347] width 18 height 20
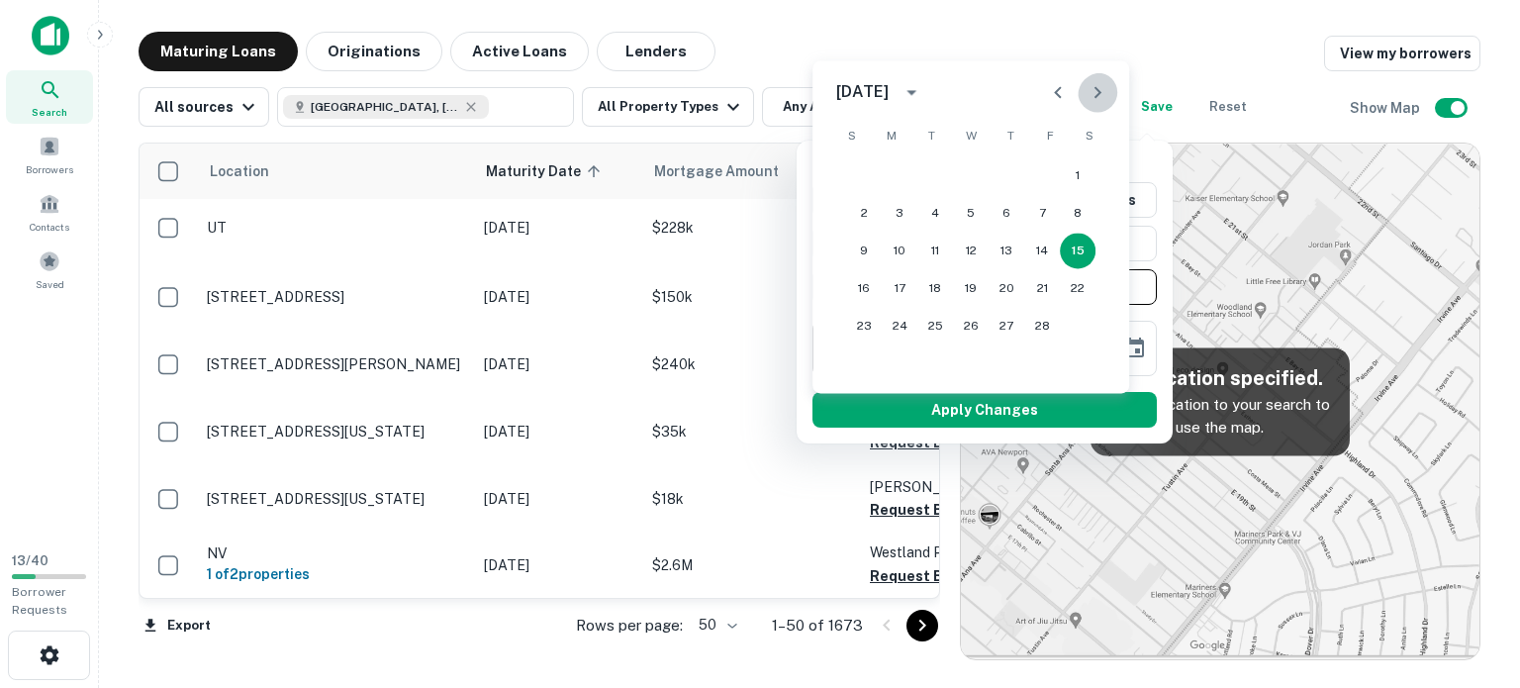
click at [1093, 81] on icon "Next month" at bounding box center [1097, 92] width 24 height 24
click at [1090, 81] on icon "Next month" at bounding box center [1097, 92] width 24 height 24
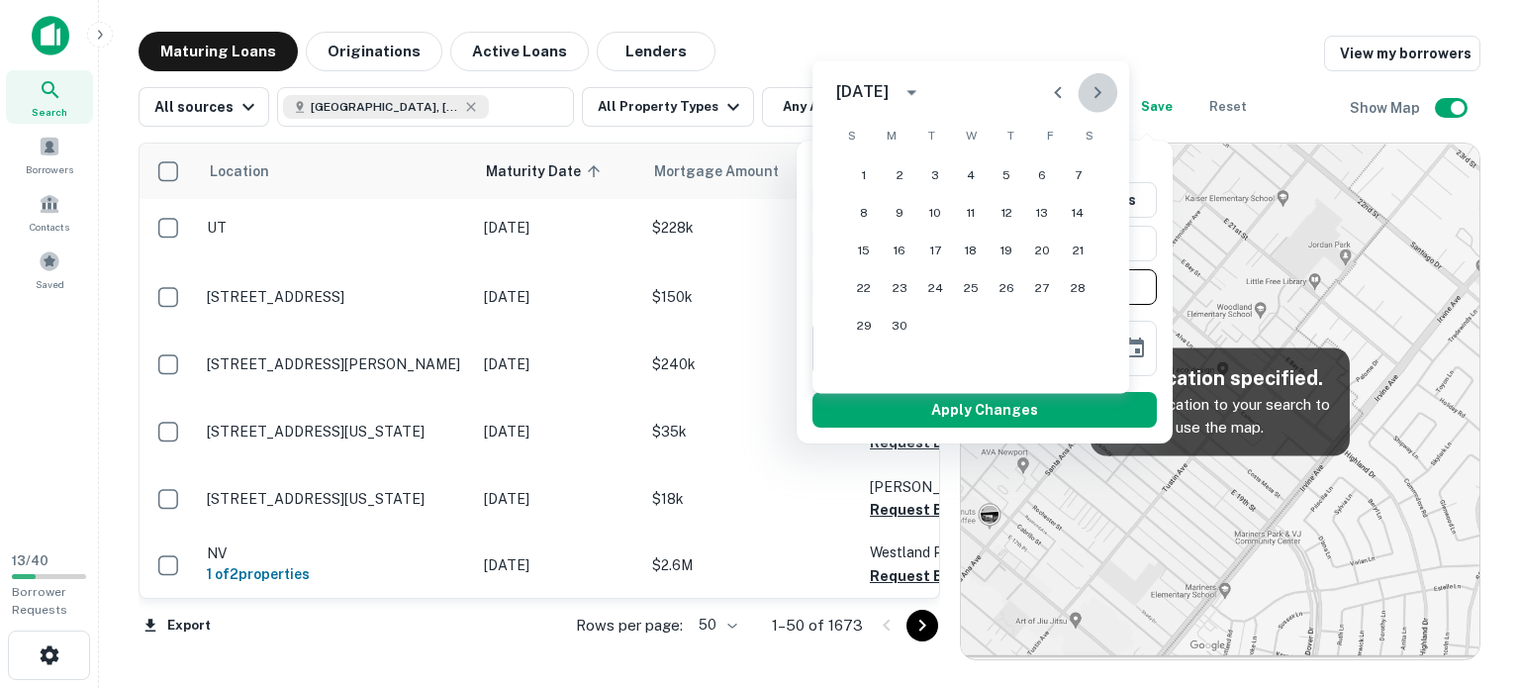
click at [1090, 81] on icon "Next month" at bounding box center [1097, 92] width 24 height 24
click at [865, 285] on button "16" at bounding box center [864, 288] width 36 height 36
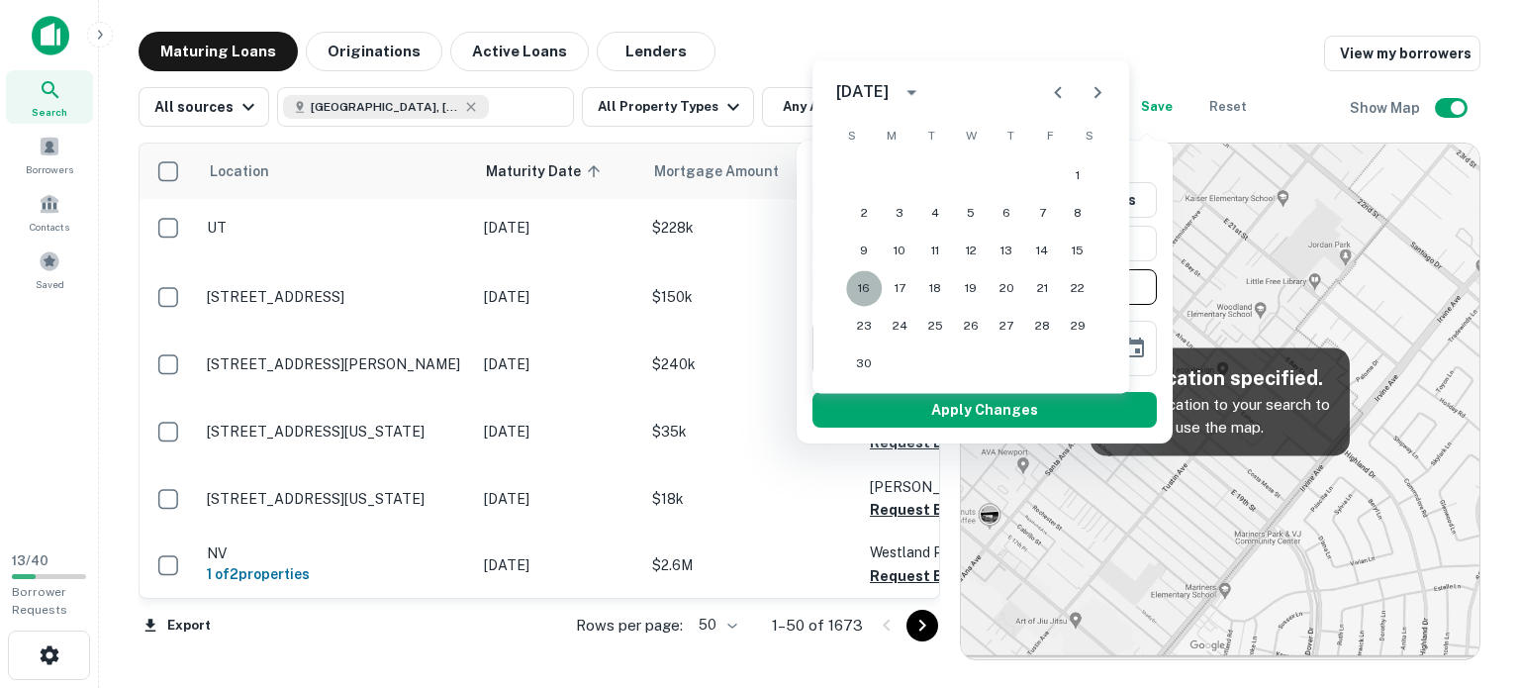
type input "**********"
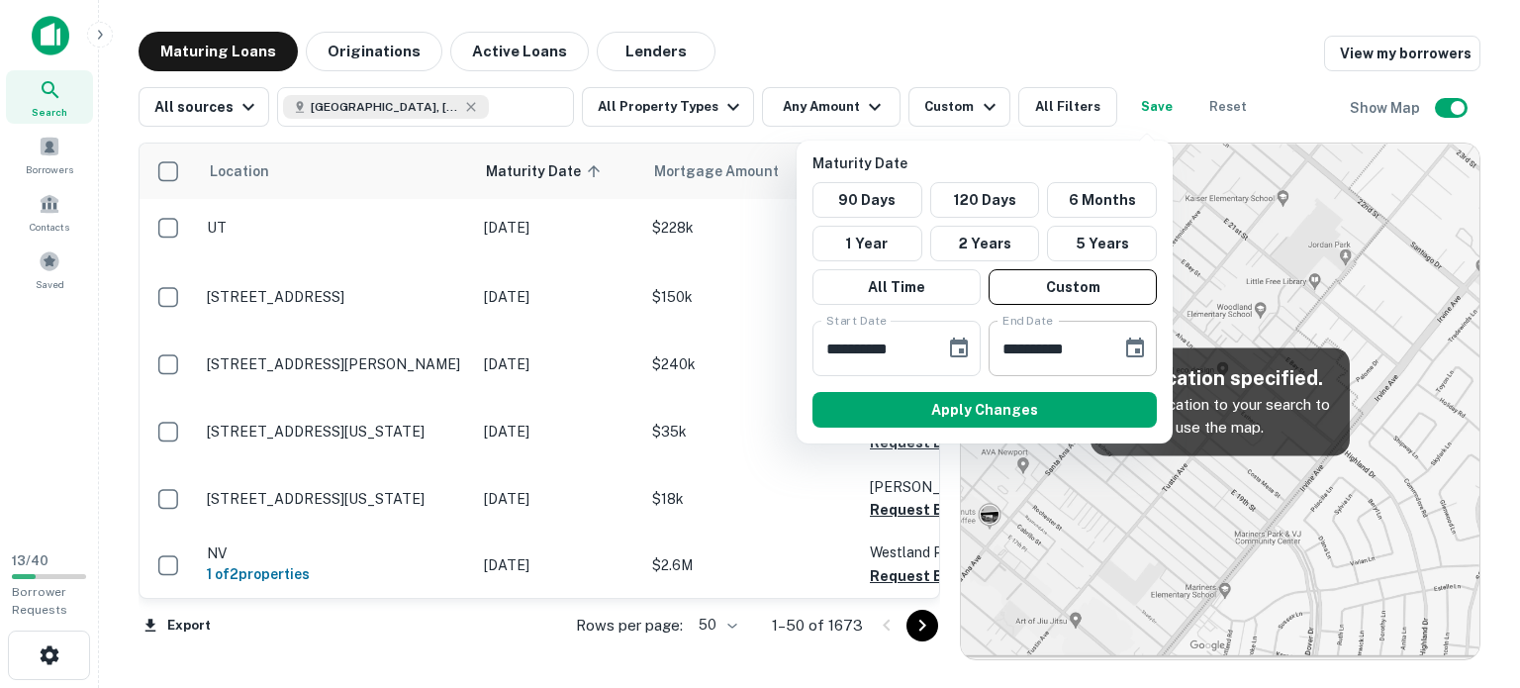
click at [1130, 357] on icon "Choose date, selected date is Aug 14, 2025" at bounding box center [1135, 347] width 18 height 20
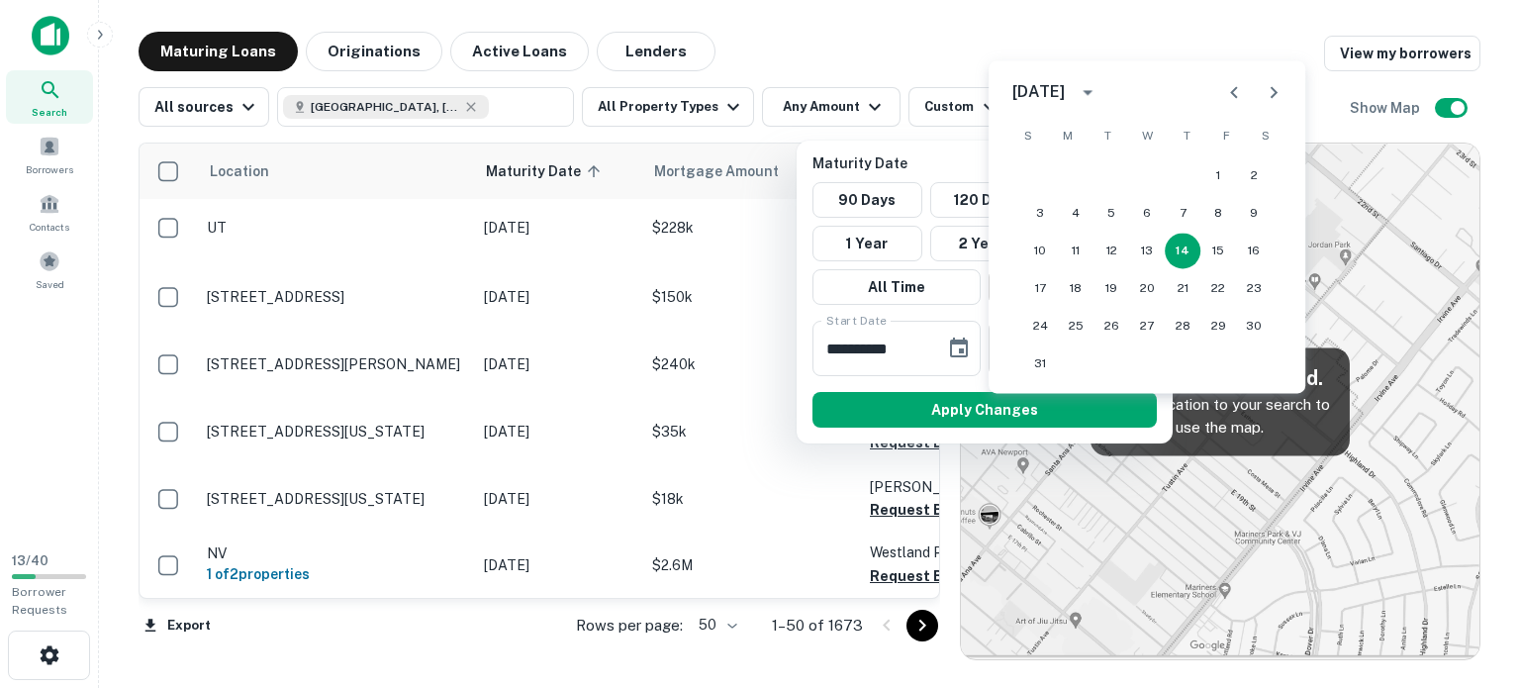
click at [1266, 80] on icon "Next month" at bounding box center [1273, 92] width 24 height 24
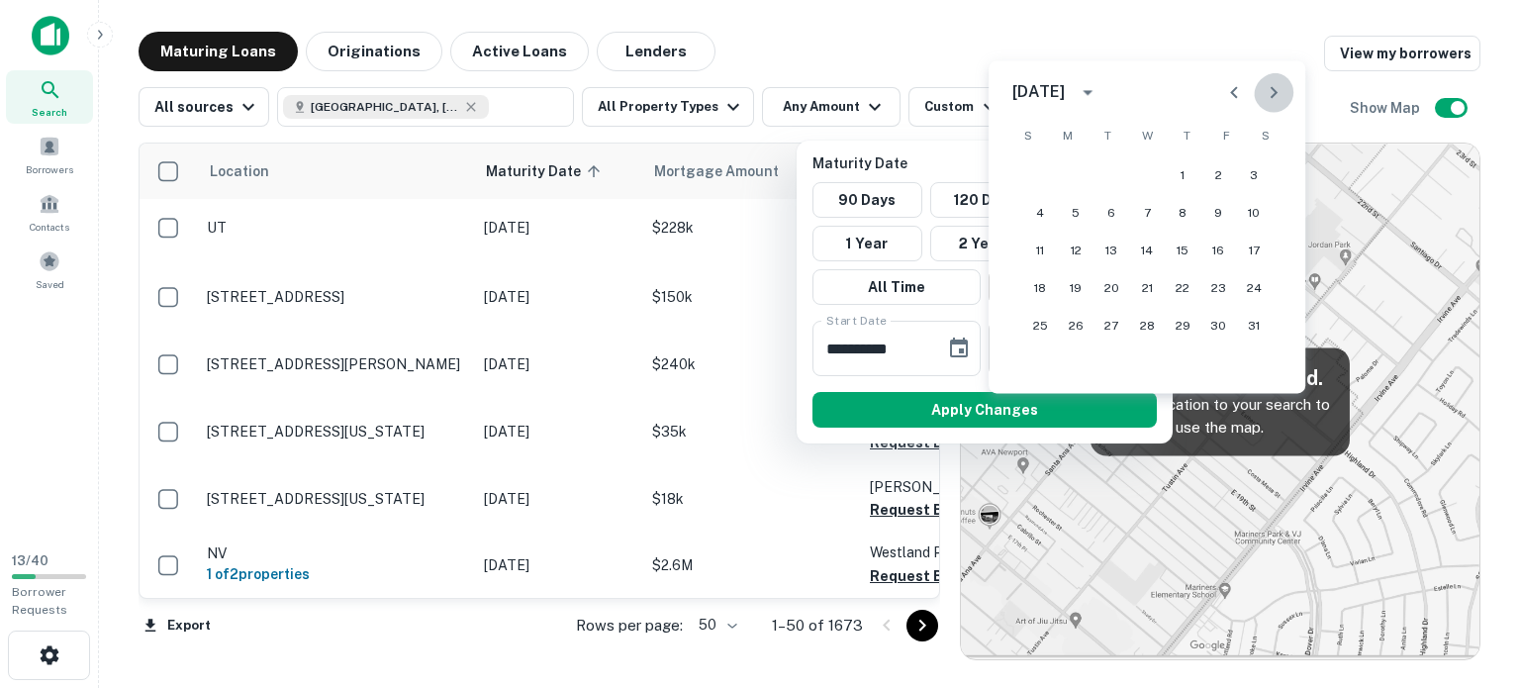
click at [1266, 80] on icon "Next month" at bounding box center [1273, 92] width 24 height 24
click at [1265, 80] on icon "Next month" at bounding box center [1273, 92] width 24 height 24
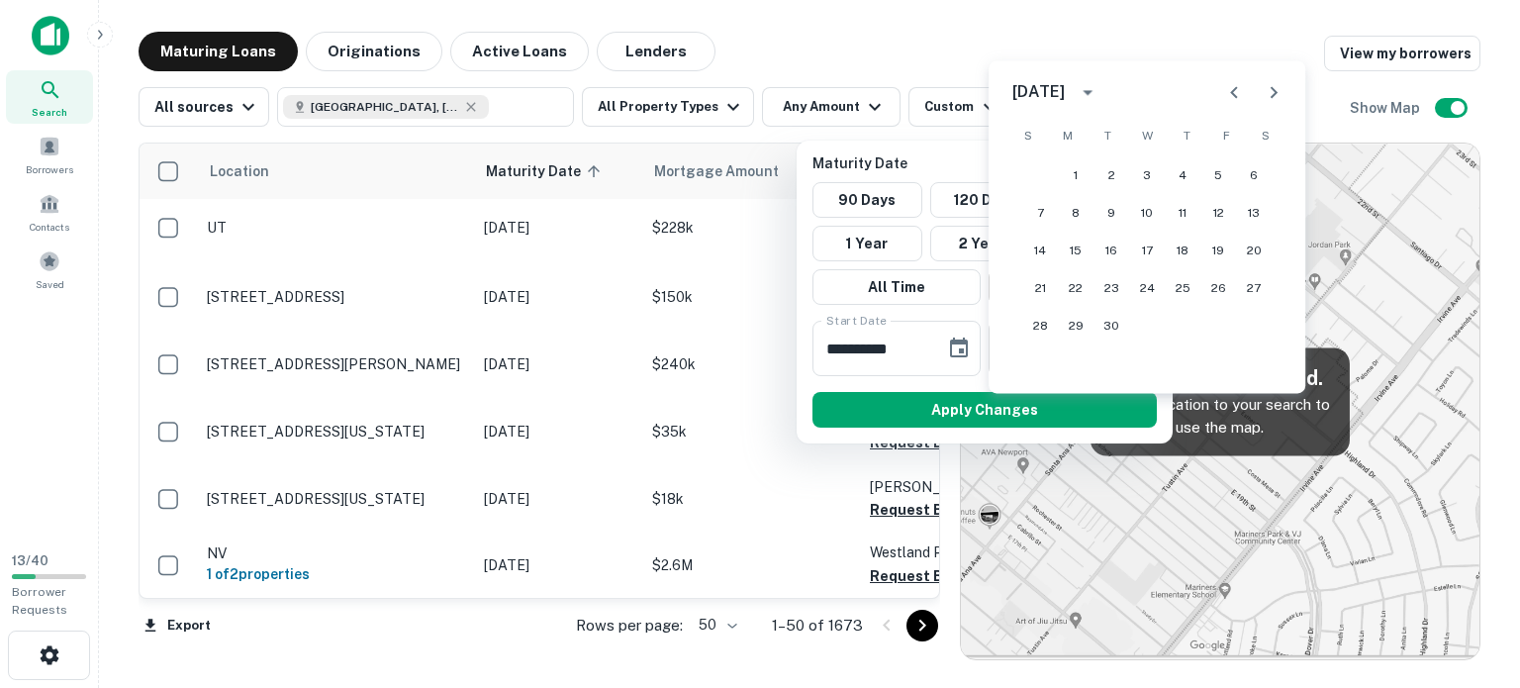
click at [1265, 80] on icon "Next month" at bounding box center [1273, 92] width 24 height 24
click at [1145, 169] on button "1" at bounding box center [1147, 175] width 36 height 36
type input "**********"
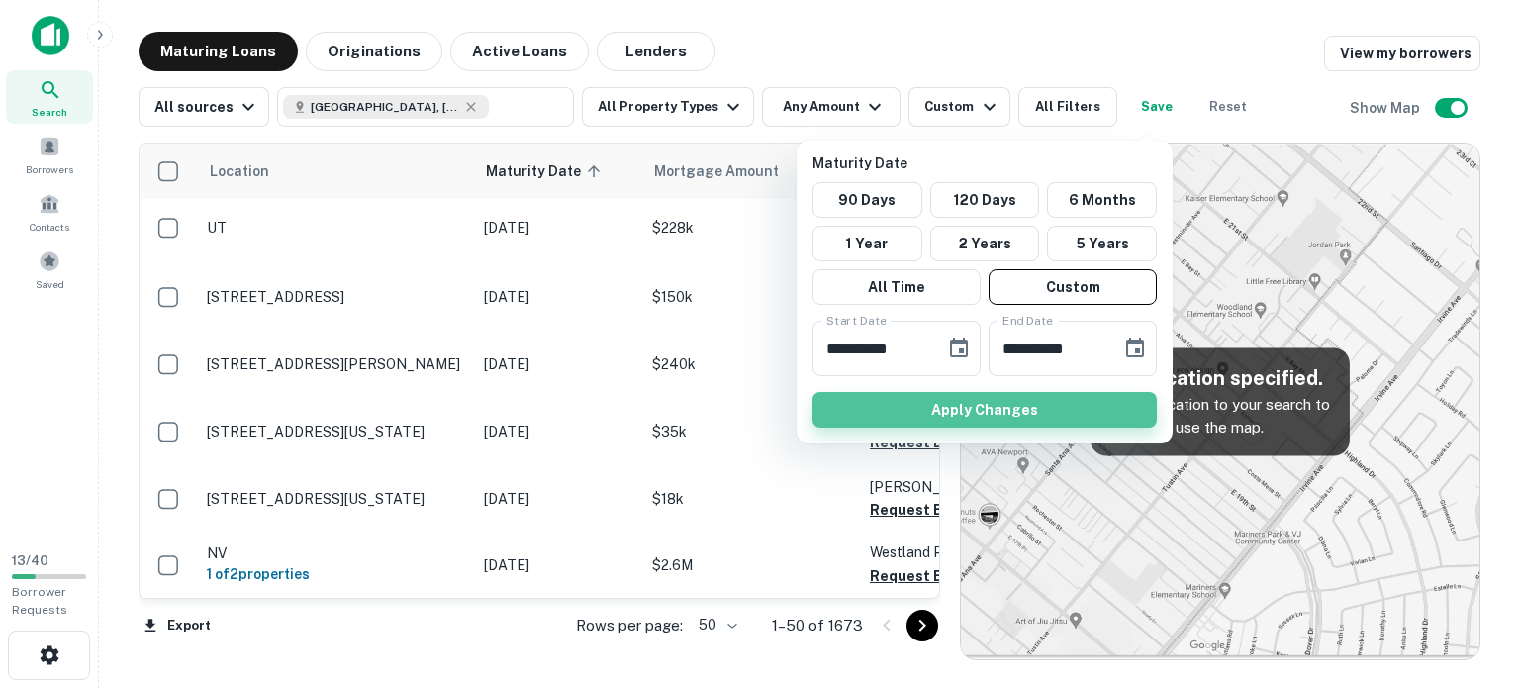
click at [960, 427] on button "Apply Changes" at bounding box center [984, 410] width 344 height 36
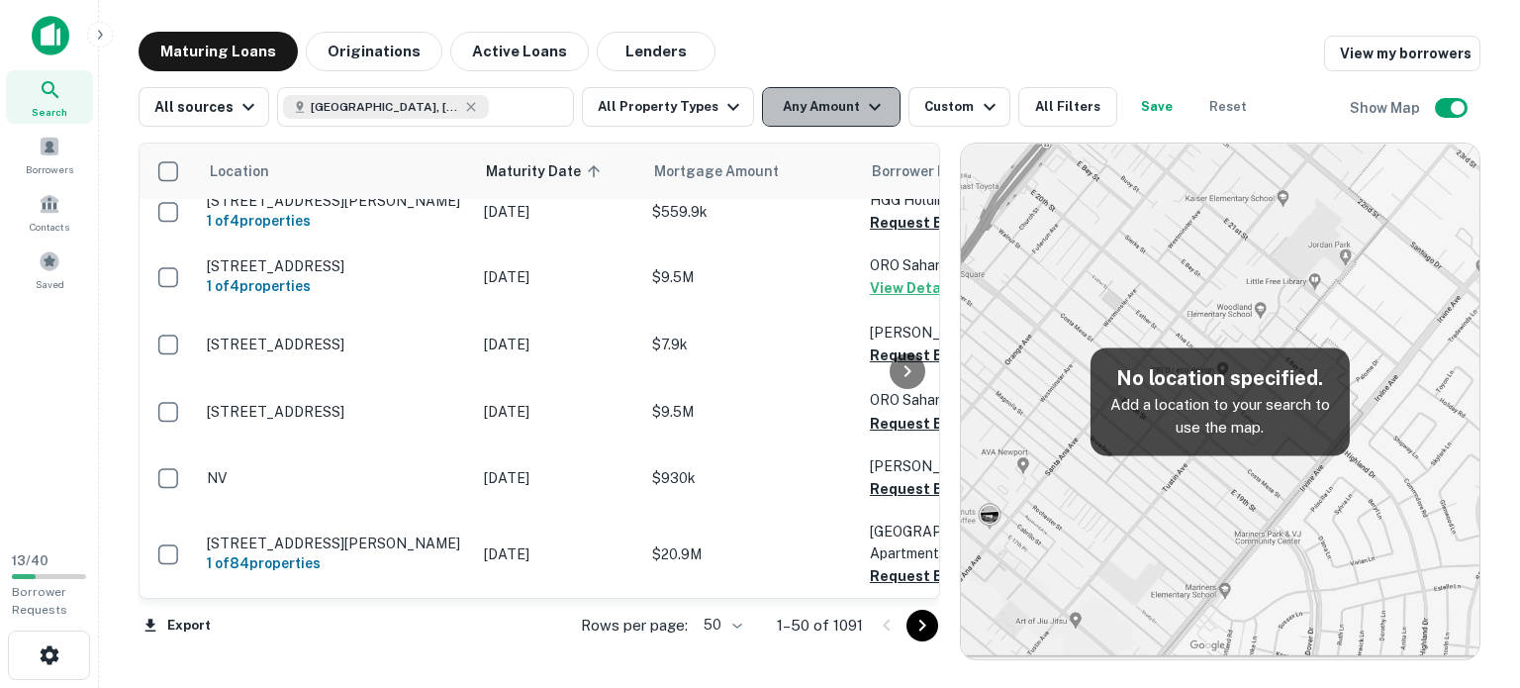
click at [886, 102] on icon "button" at bounding box center [875, 107] width 24 height 24
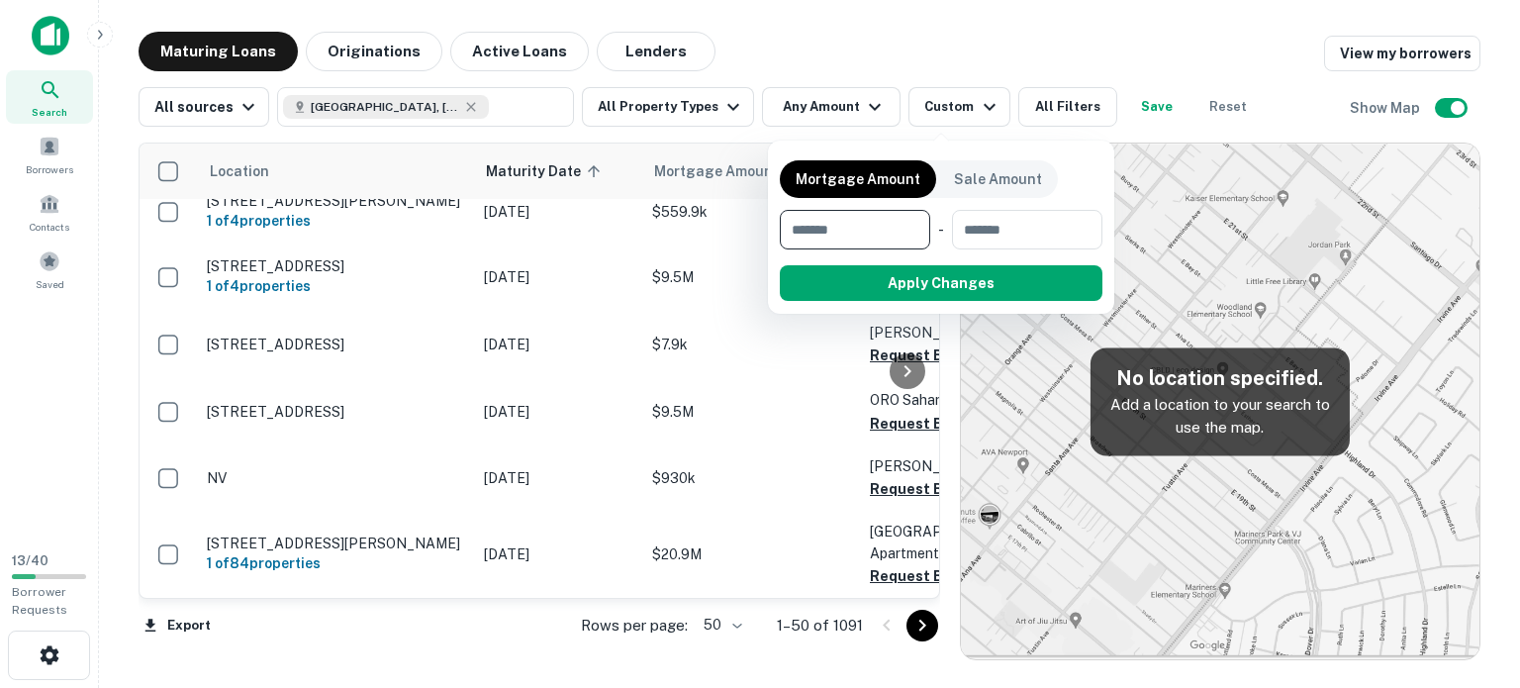
click at [797, 249] on input "number" at bounding box center [848, 230] width 137 height 40
type input "*******"
click at [1002, 249] on input "number" at bounding box center [1025, 230] width 128 height 40
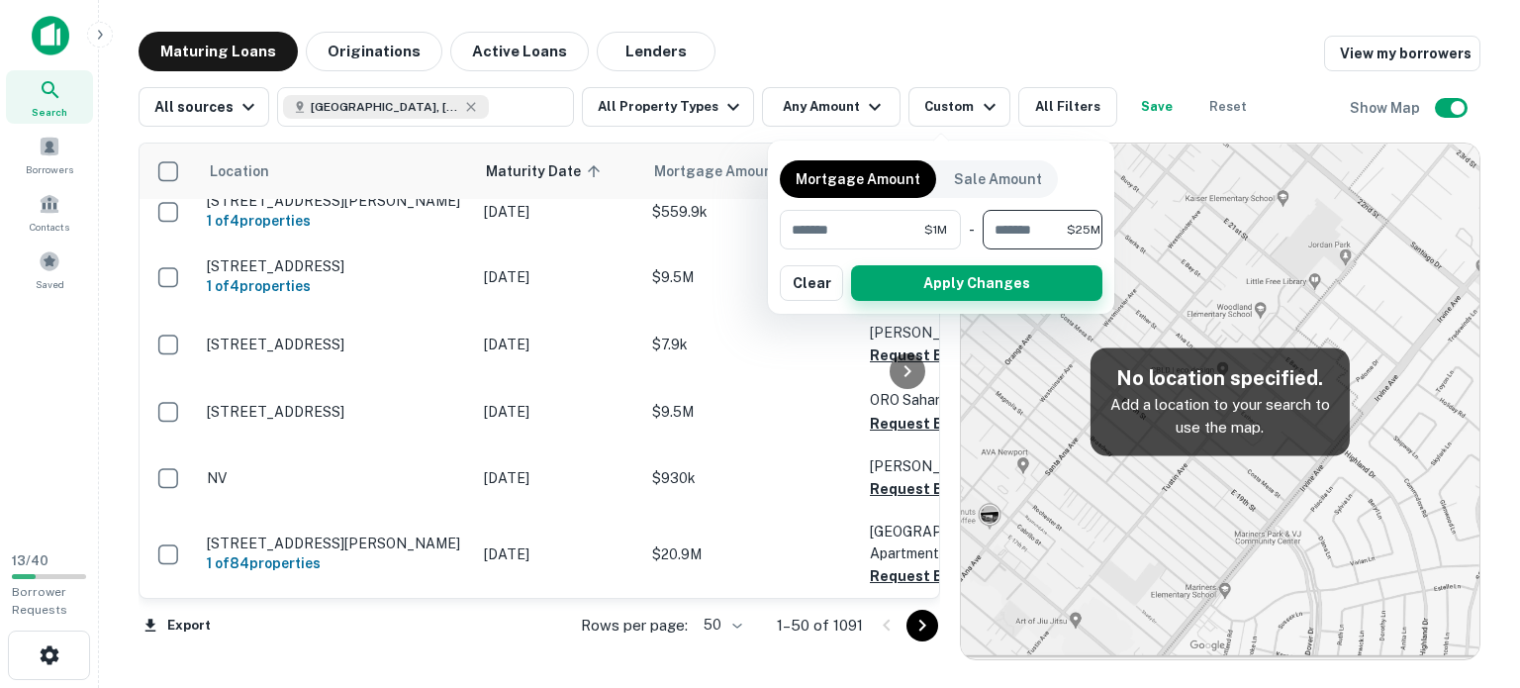
scroll to position [0, 36]
type input "********"
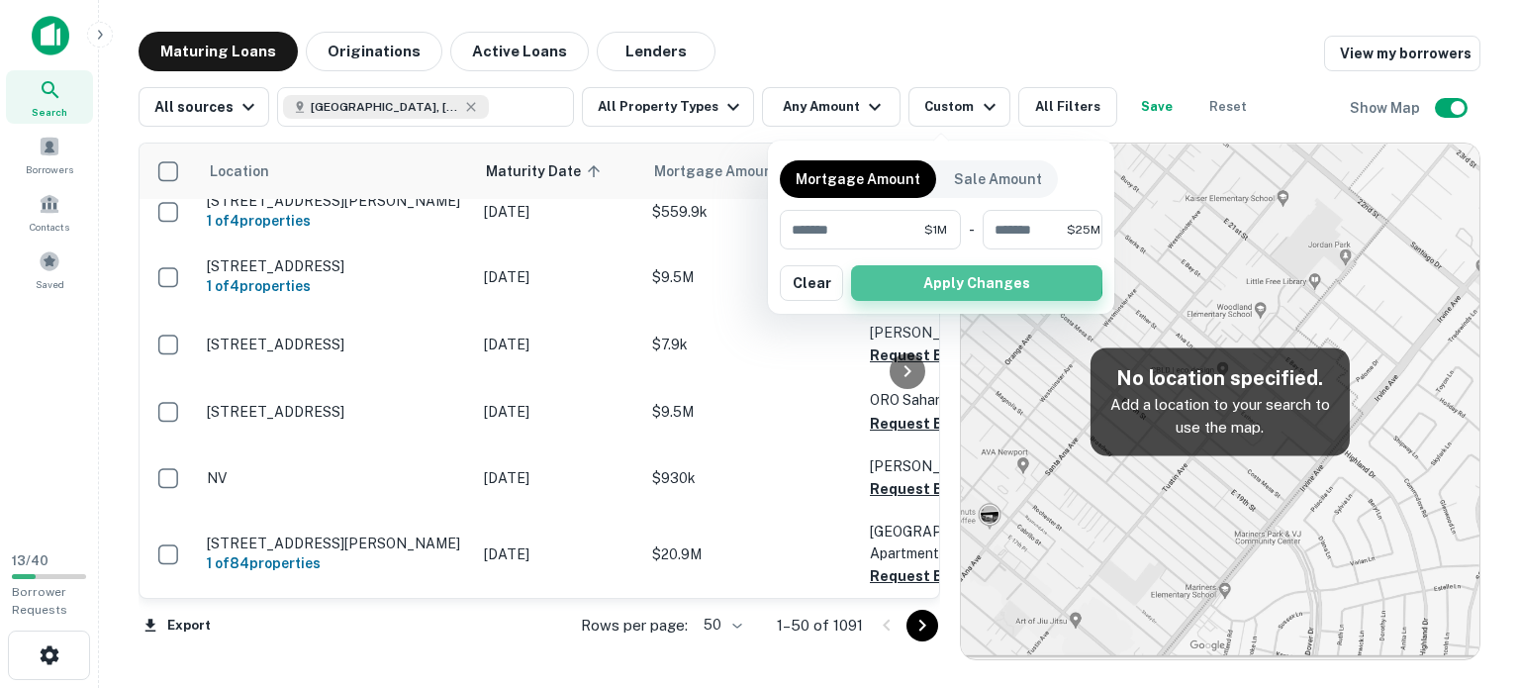
click at [957, 301] on button "Apply Changes" at bounding box center [976, 283] width 251 height 36
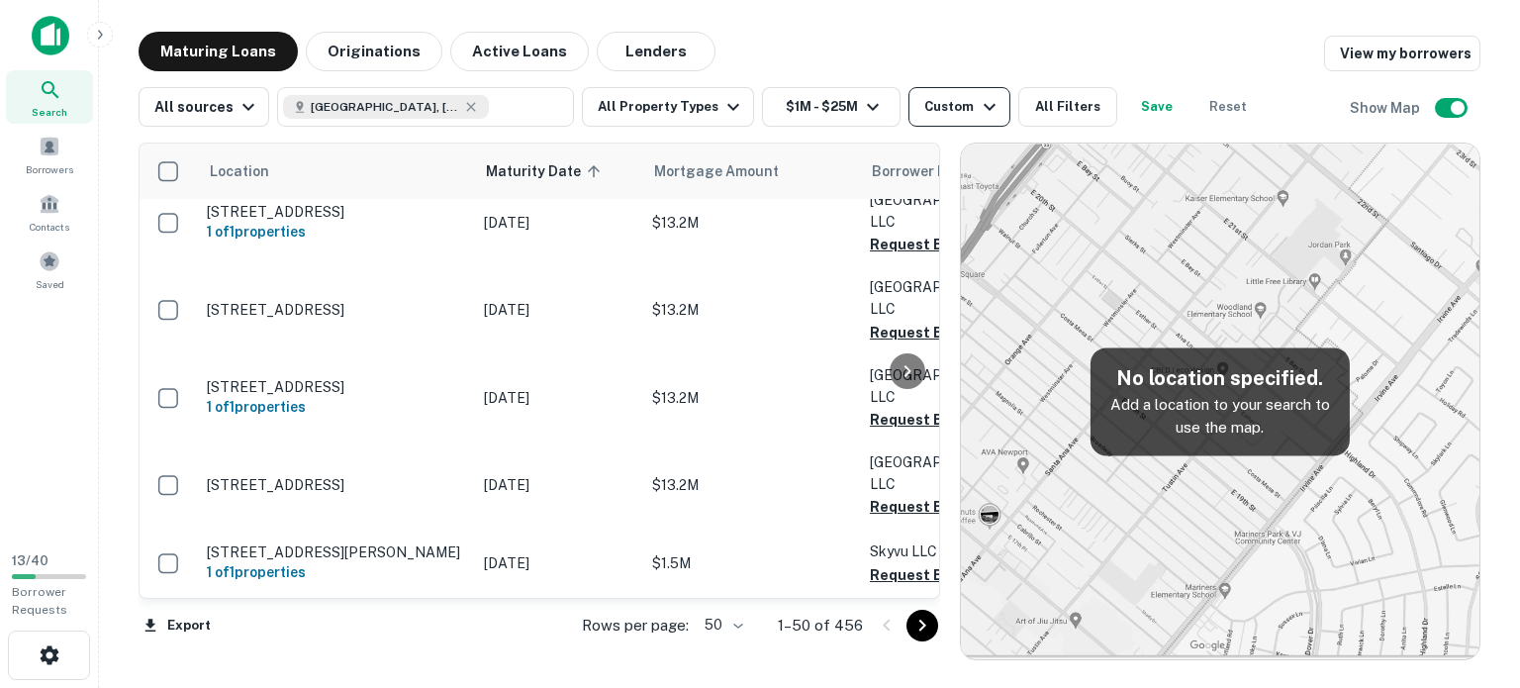
click at [1001, 98] on icon "button" at bounding box center [989, 107] width 24 height 24
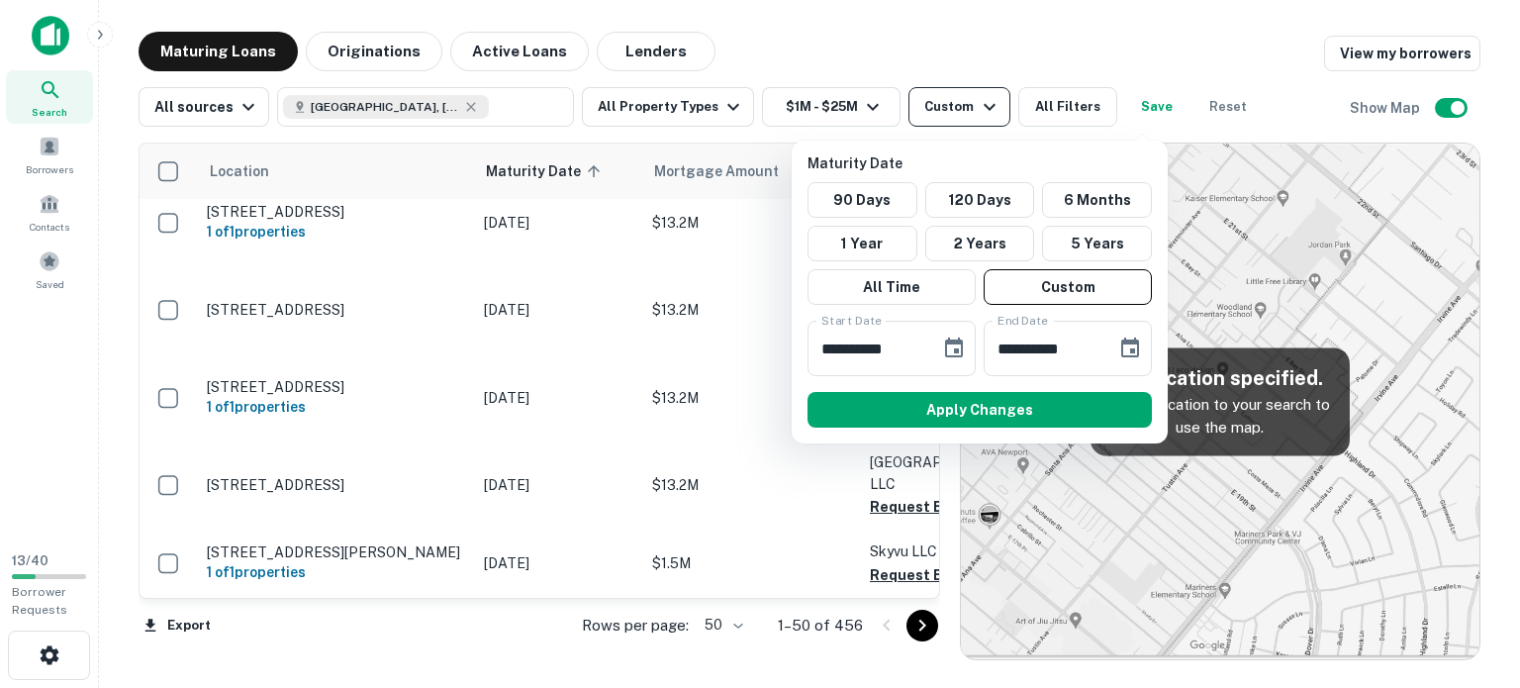
click at [1141, 98] on div at bounding box center [760, 344] width 1520 height 688
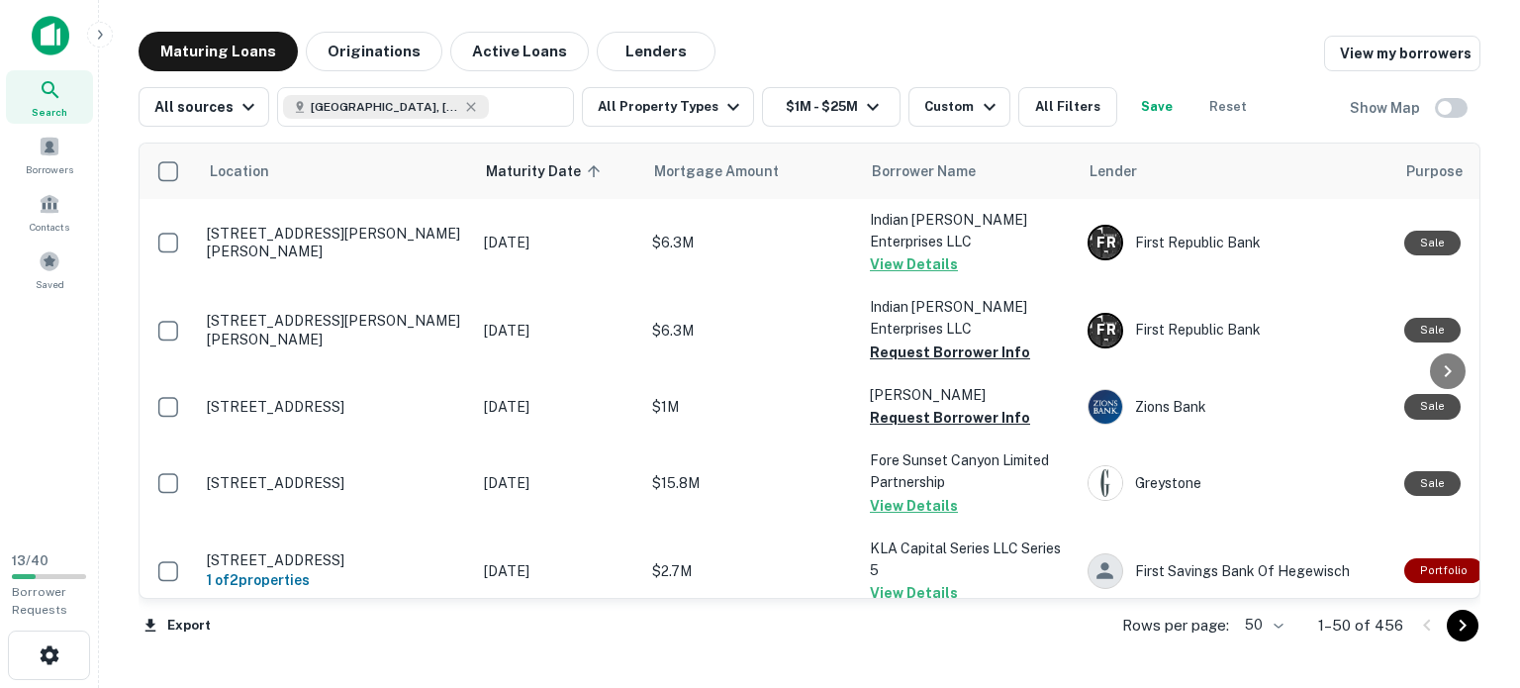
scroll to position [4628, 0]
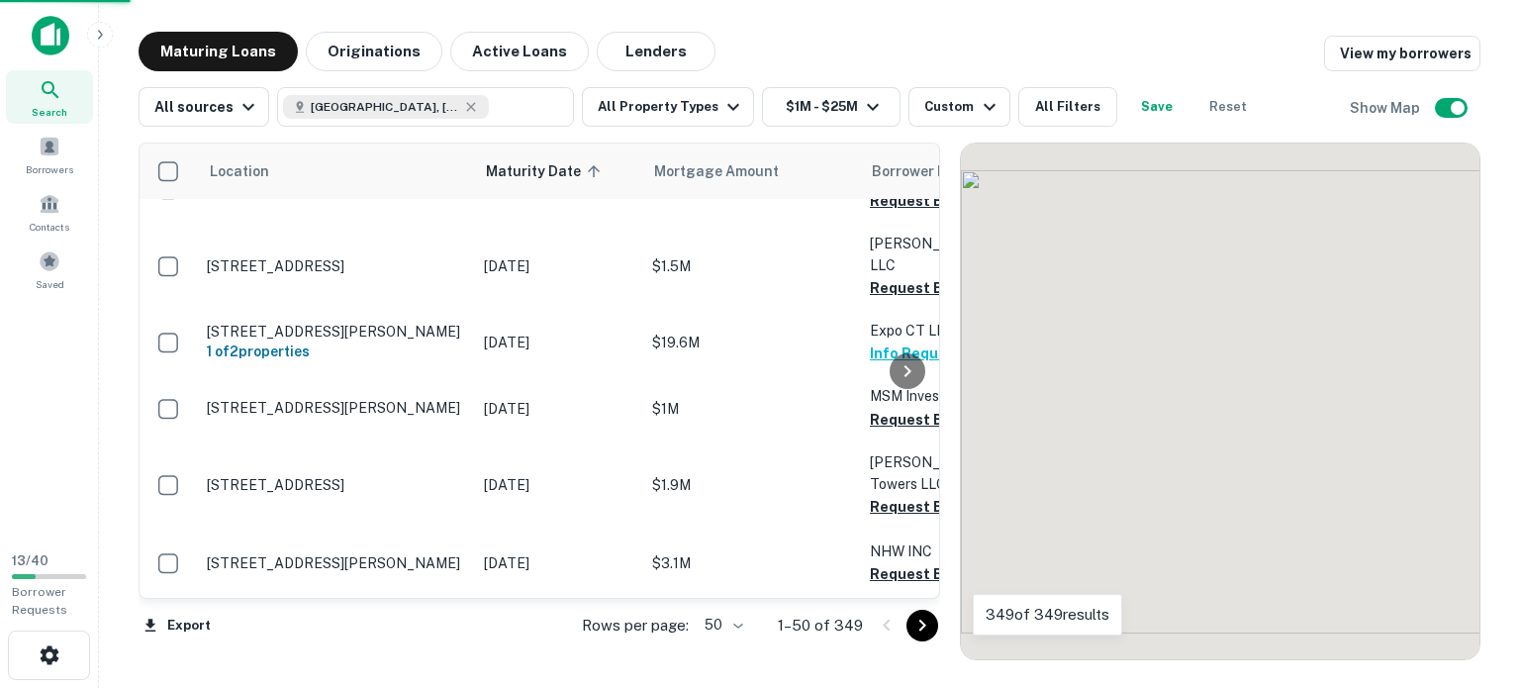
scroll to position [4628, 0]
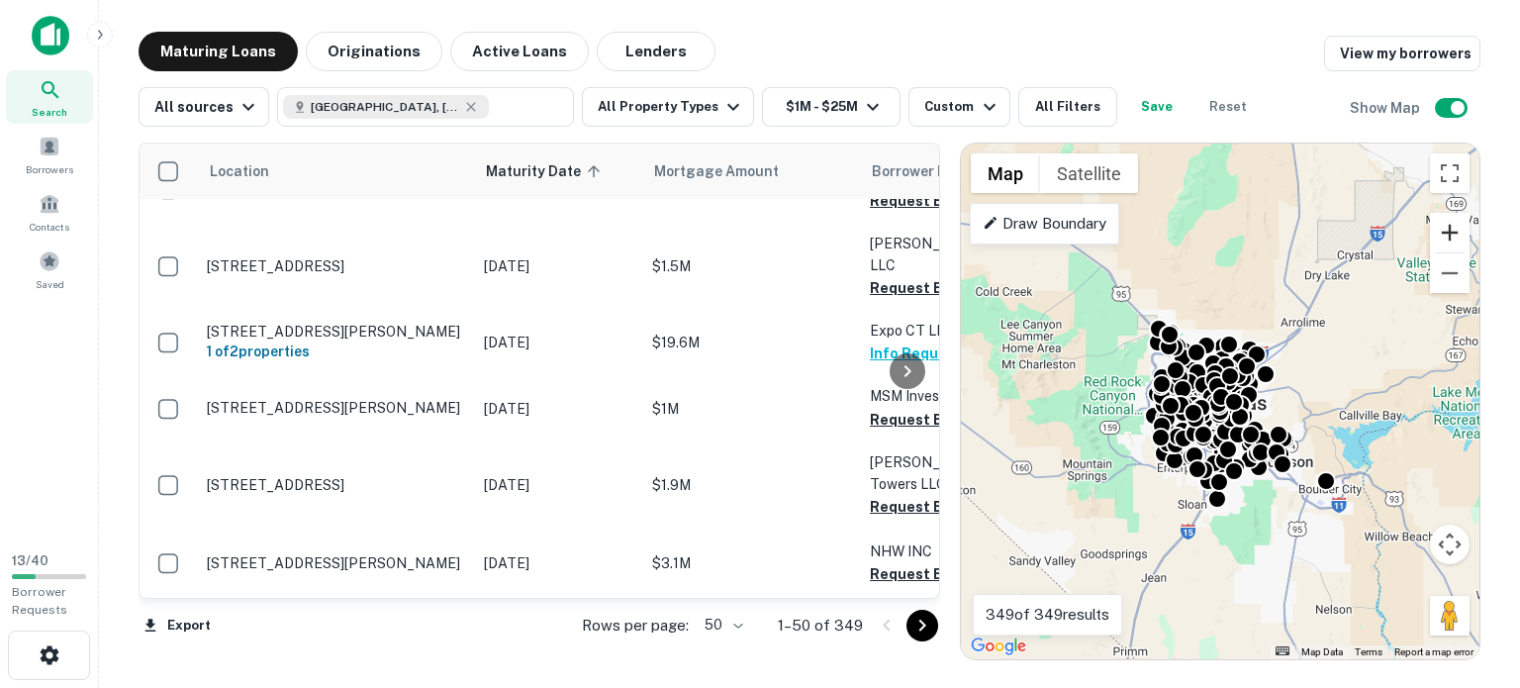
click at [1448, 252] on button "Zoom in" at bounding box center [1450, 233] width 40 height 40
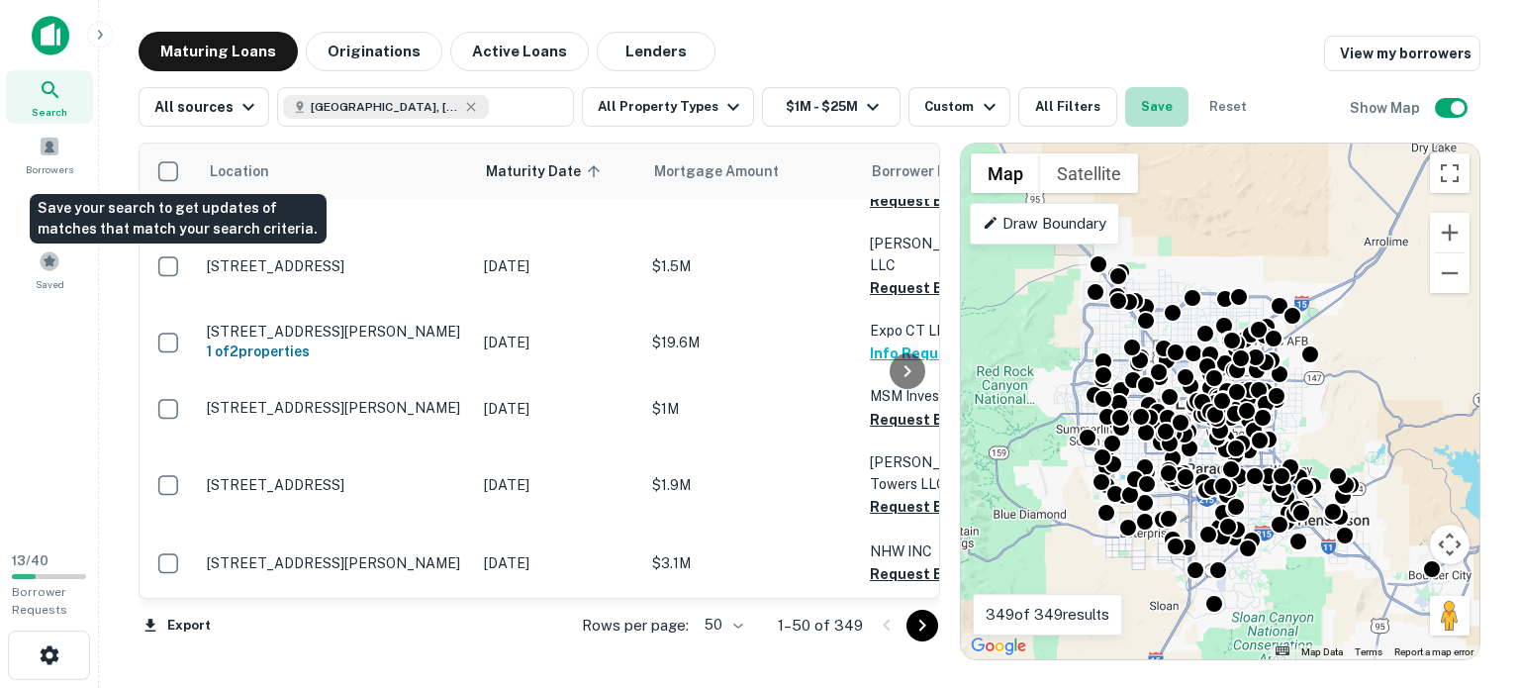
click at [1125, 127] on button "Save" at bounding box center [1156, 107] width 63 height 40
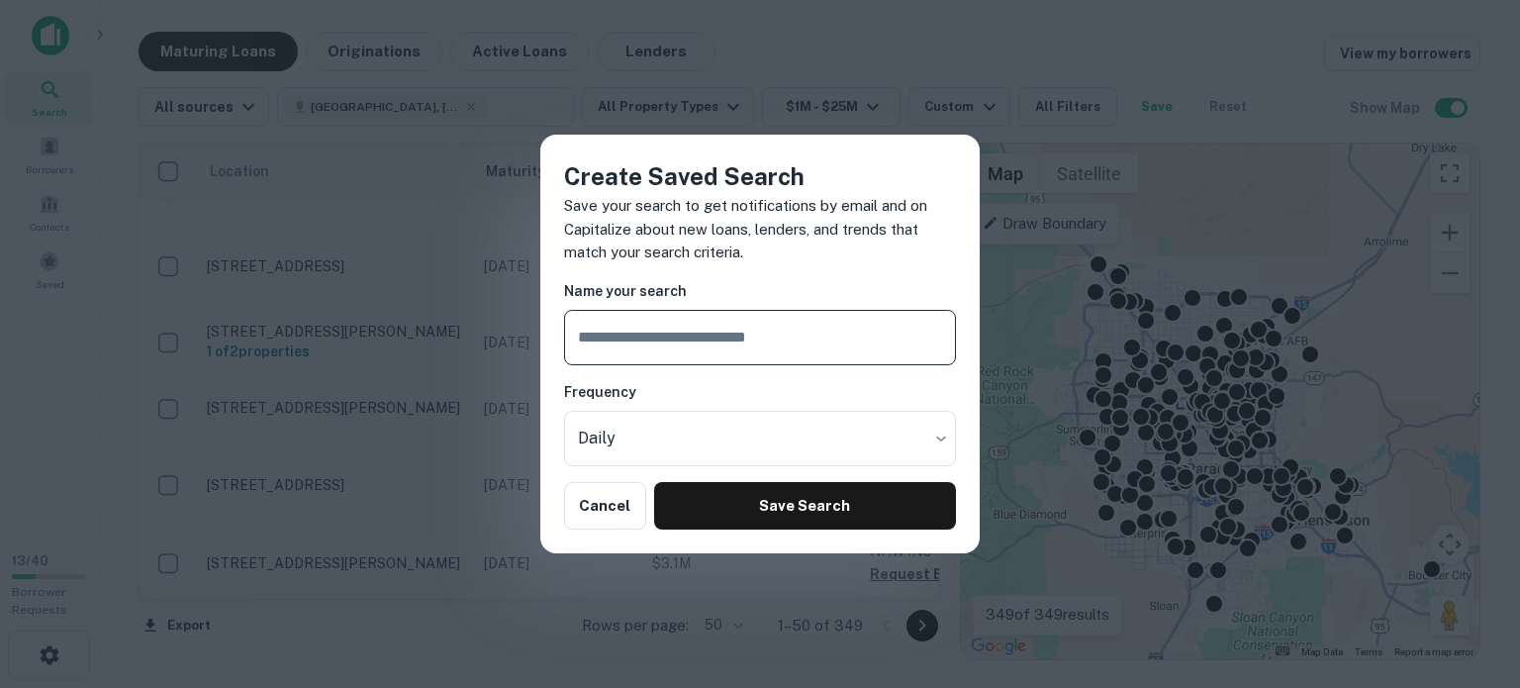
click at [610, 358] on input "text" at bounding box center [760, 337] width 392 height 55
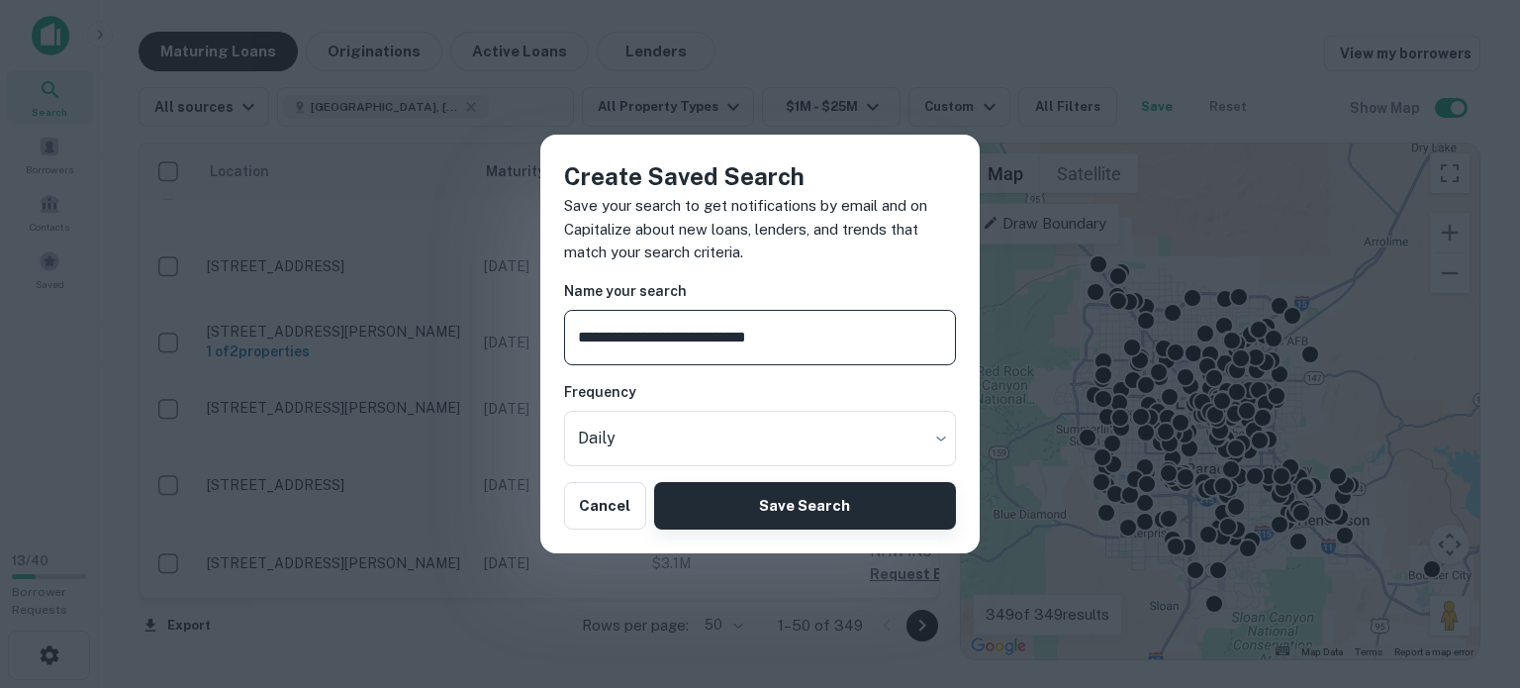
type input "**********"
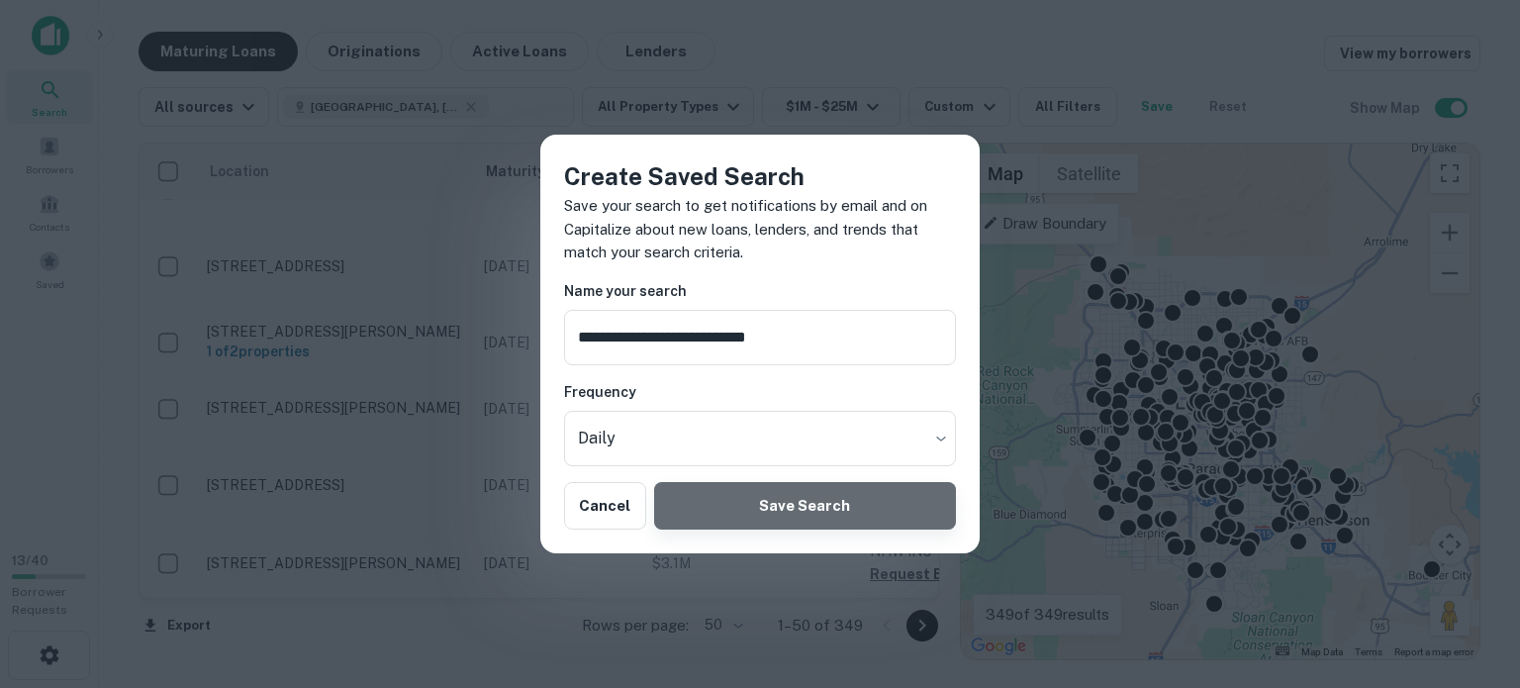
click at [814, 529] on button "Save Search" at bounding box center [805, 505] width 302 height 47
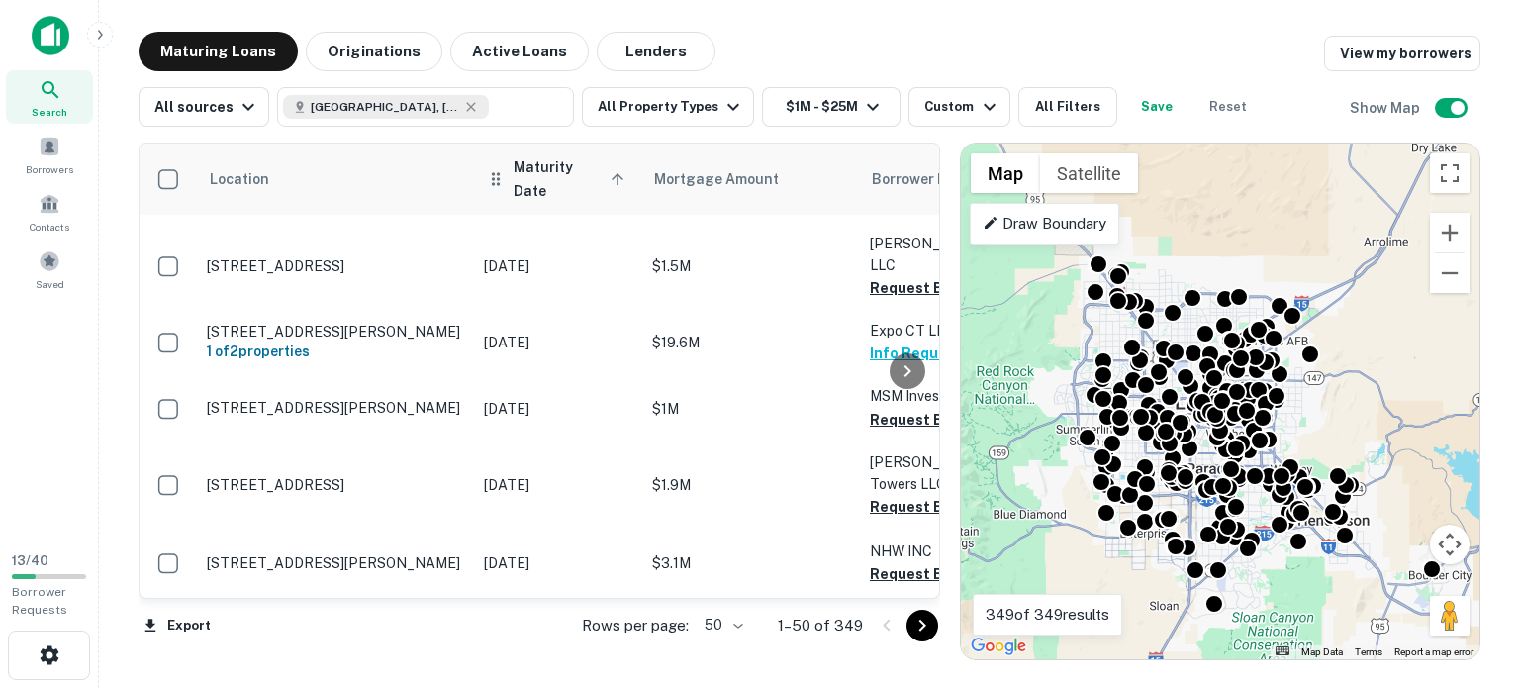
click at [605, 203] on span "Maturity Date sorted ascending" at bounding box center [571, 178] width 117 height 47
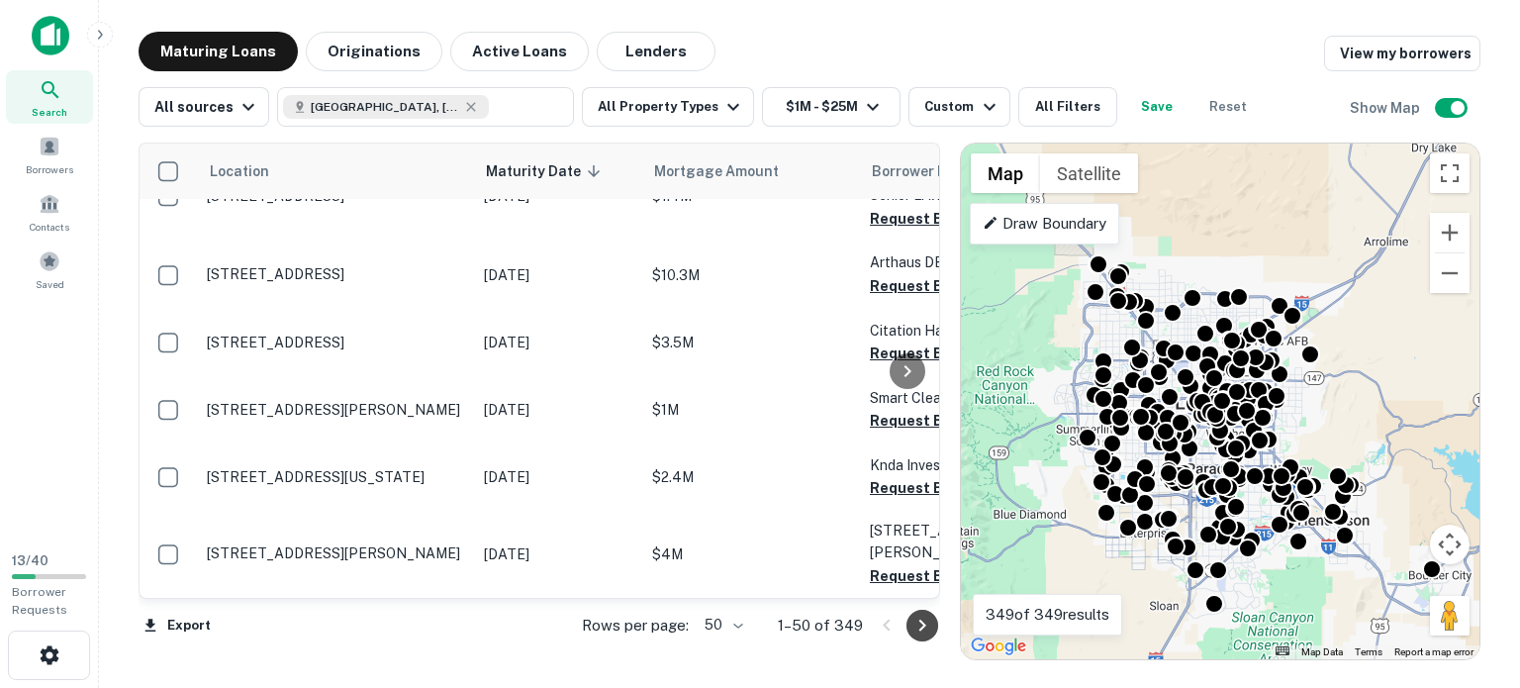
click at [920, 630] on icon "Go to next page" at bounding box center [921, 625] width 7 height 12
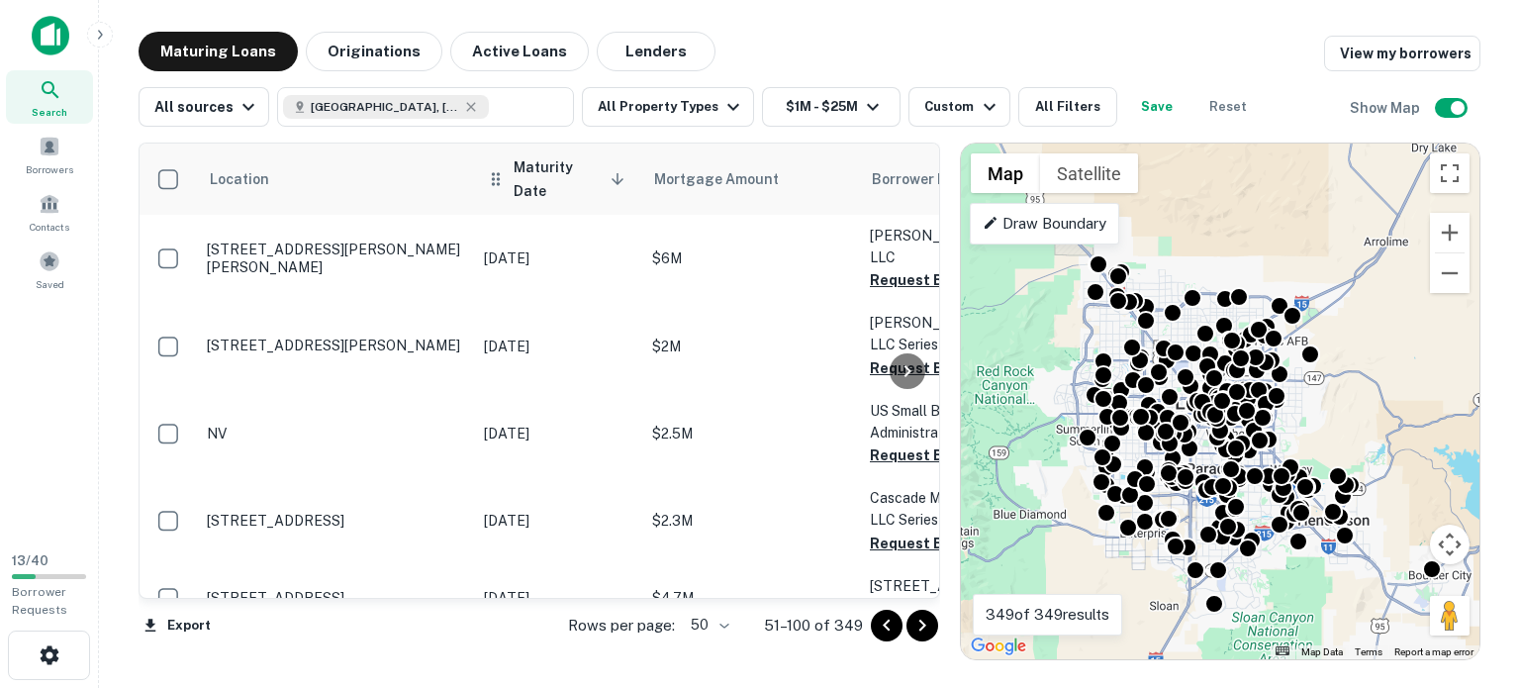
click at [614, 188] on icon at bounding box center [617, 179] width 18 height 18
